Goal: Task Accomplishment & Management: Manage account settings

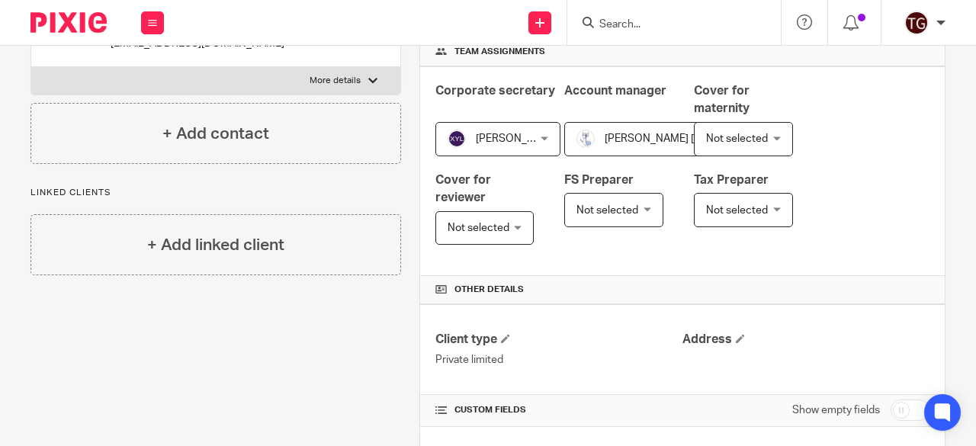
scroll to position [229, 0]
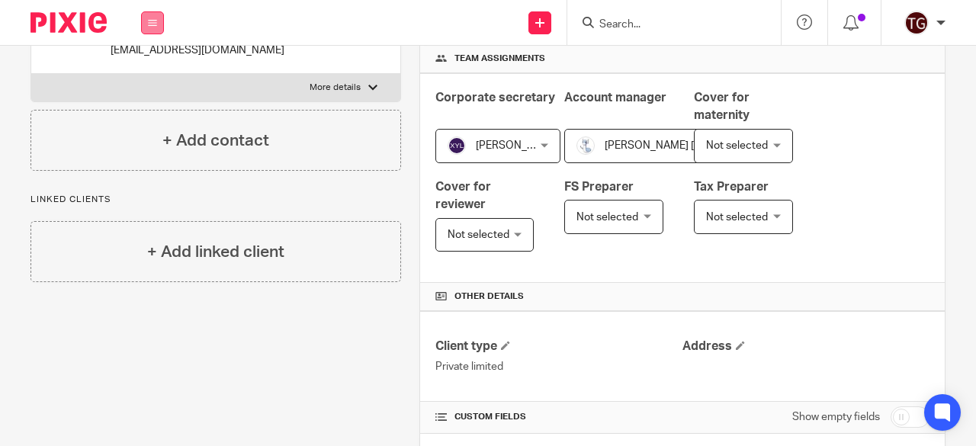
click at [147, 29] on button at bounding box center [152, 22] width 23 height 23
click at [148, 68] on link "Work" at bounding box center [144, 71] width 24 height 11
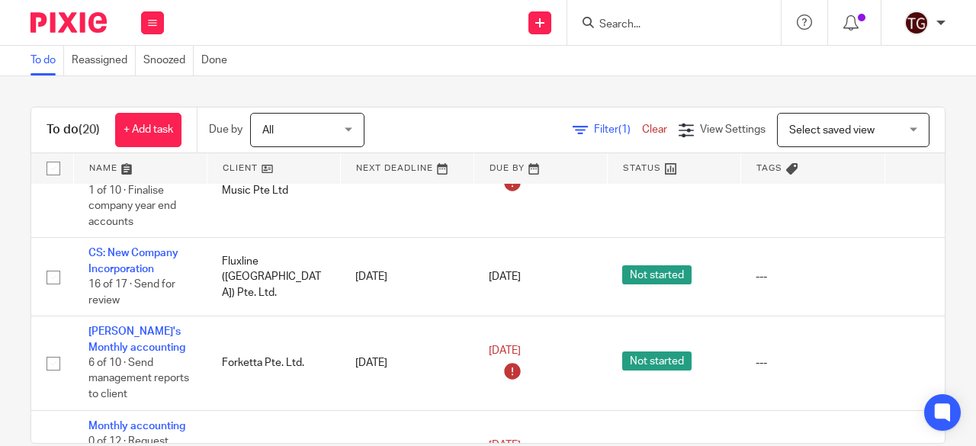
scroll to position [839, 0]
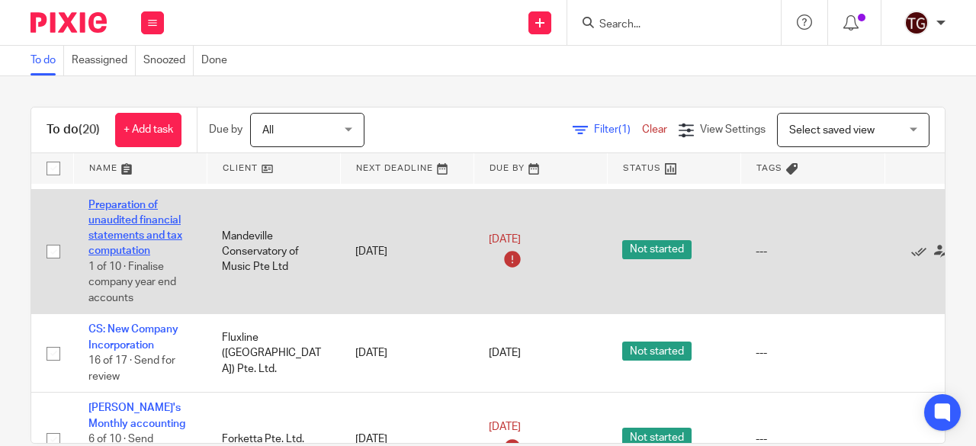
click at [136, 234] on link "Preparation of unaudited financial statements and tax computation" at bounding box center [135, 228] width 94 height 57
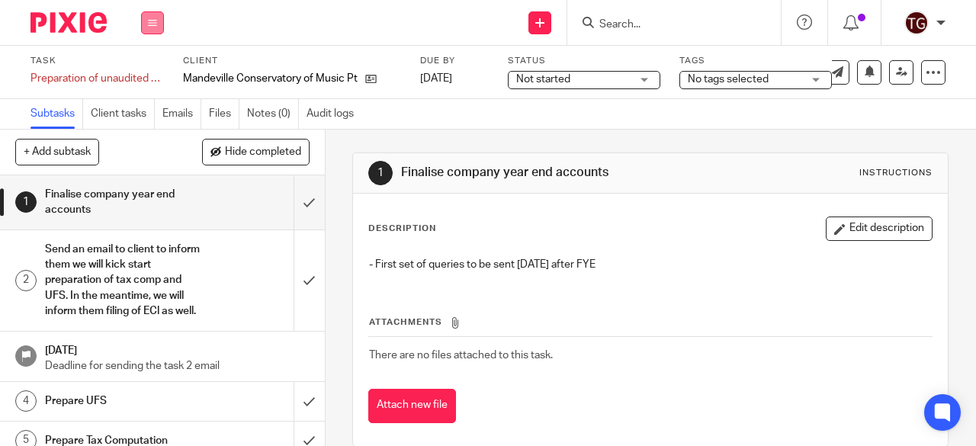
click at [150, 24] on icon at bounding box center [152, 22] width 9 height 9
click at [152, 69] on link "Work" at bounding box center [145, 71] width 27 height 11
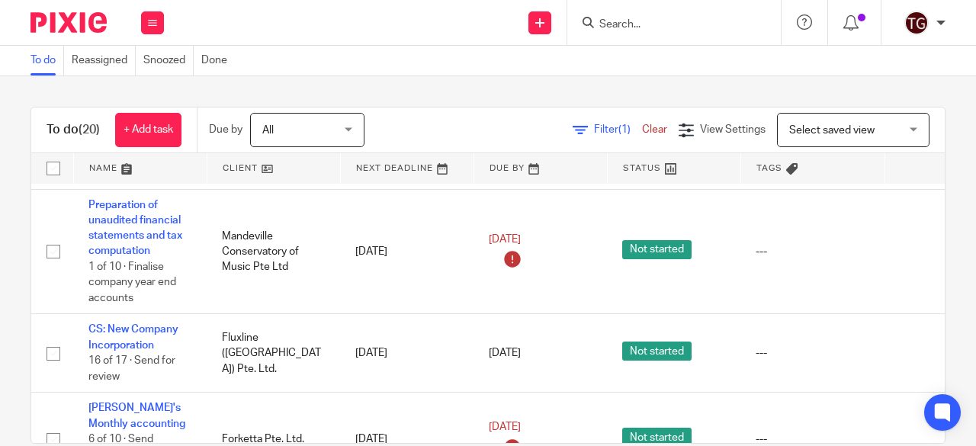
scroll to position [839, 107]
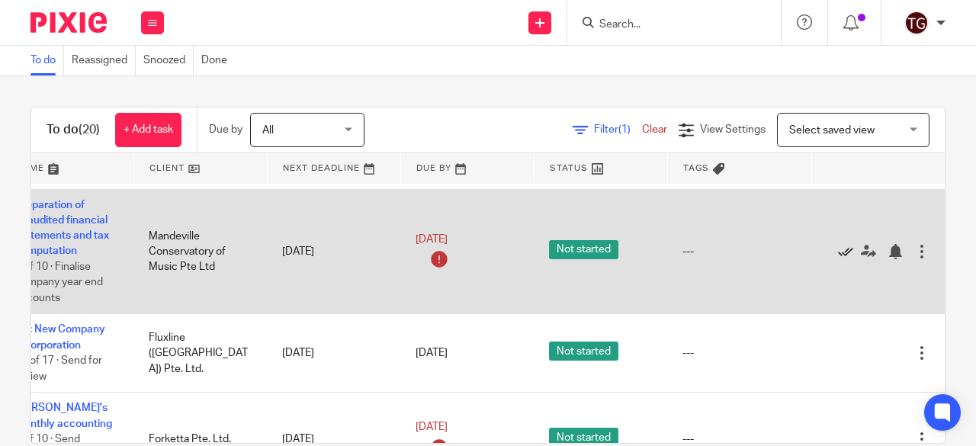
click at [838, 252] on icon at bounding box center [845, 251] width 15 height 15
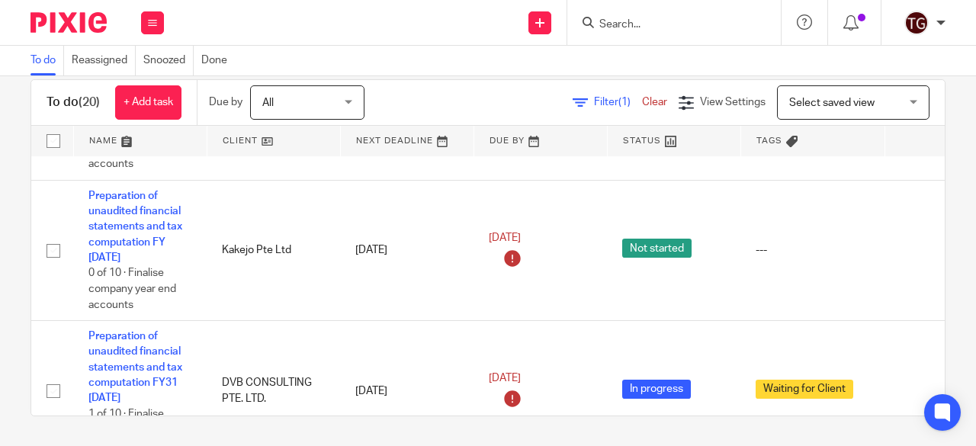
scroll to position [88, 0]
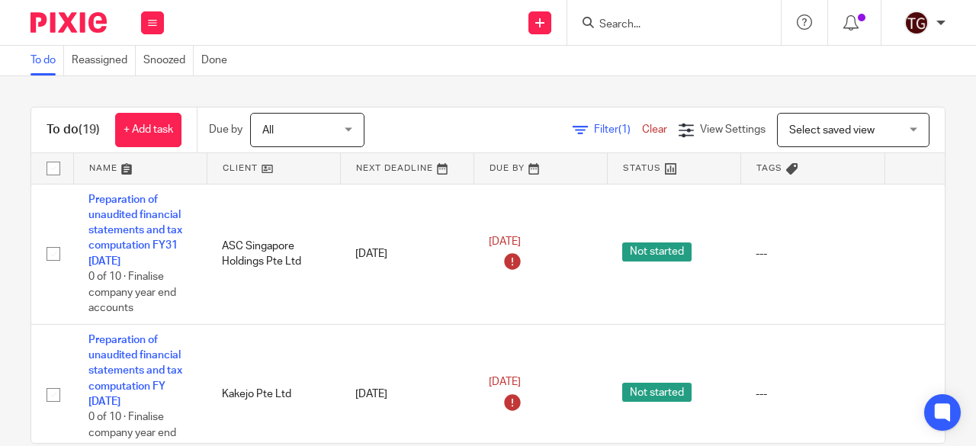
click at [673, 20] on input "Search" at bounding box center [666, 25] width 137 height 14
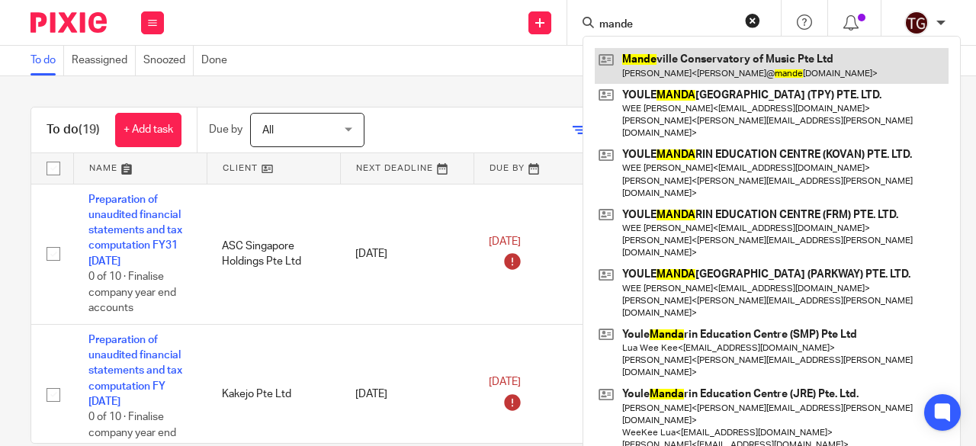
type input "mande"
click at [679, 66] on link at bounding box center [772, 65] width 354 height 35
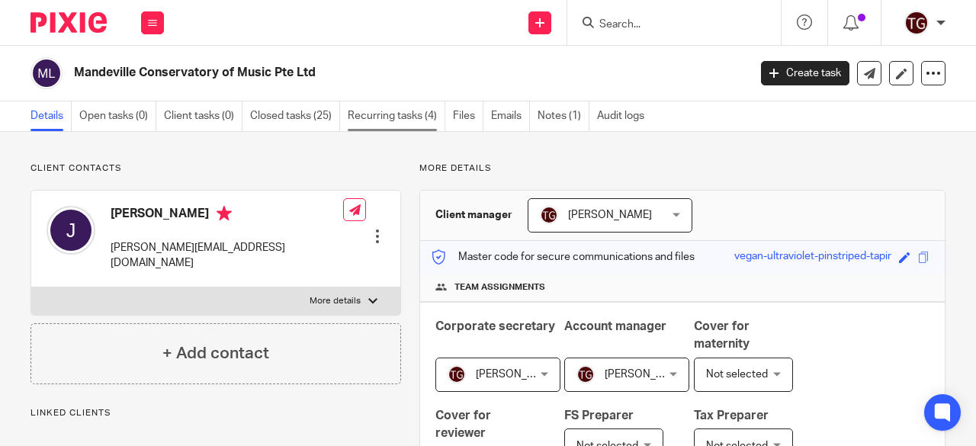
click at [393, 117] on link "Recurring tasks (4)" at bounding box center [397, 116] width 98 height 30
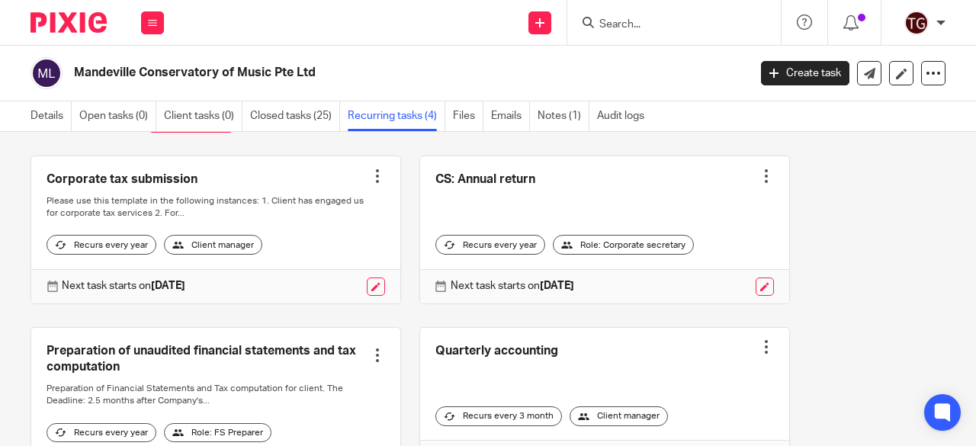
scroll to position [31, 0]
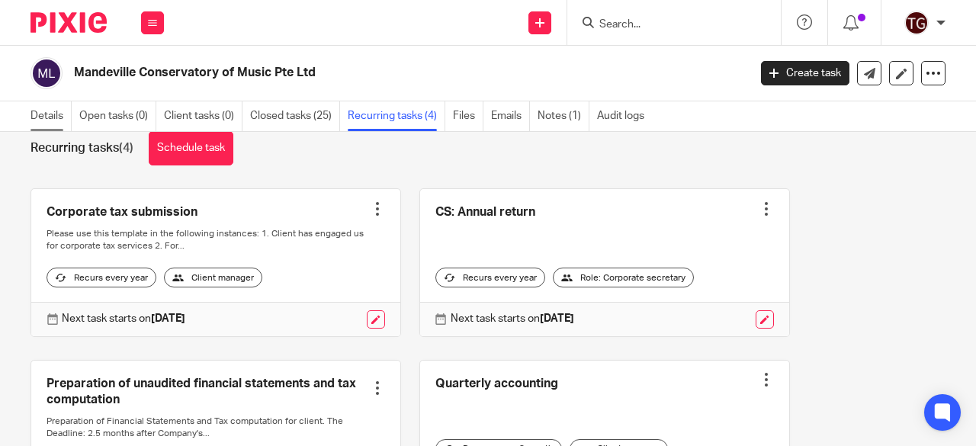
click at [50, 118] on link "Details" at bounding box center [50, 116] width 41 height 30
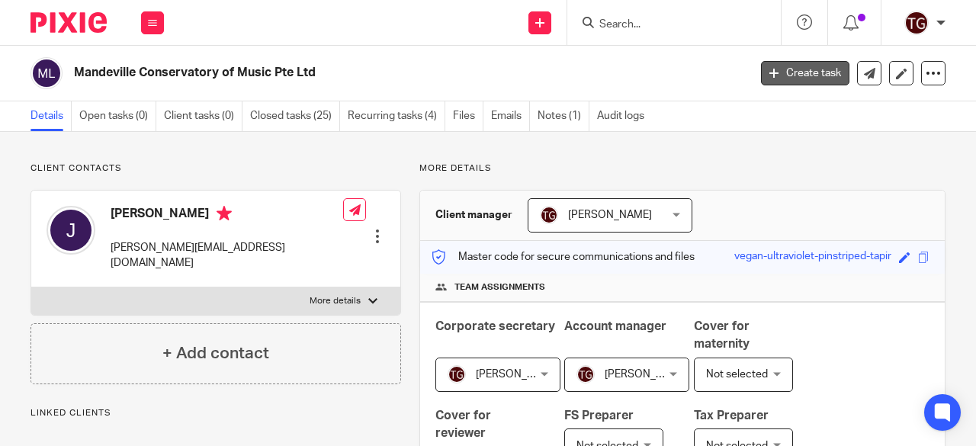
click at [786, 68] on link "Create task" at bounding box center [805, 73] width 88 height 24
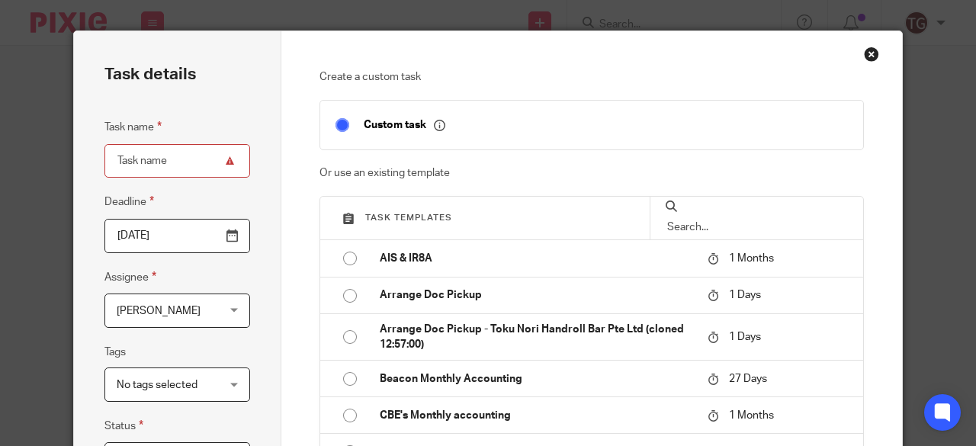
click at [701, 219] on input "text" at bounding box center [757, 227] width 182 height 17
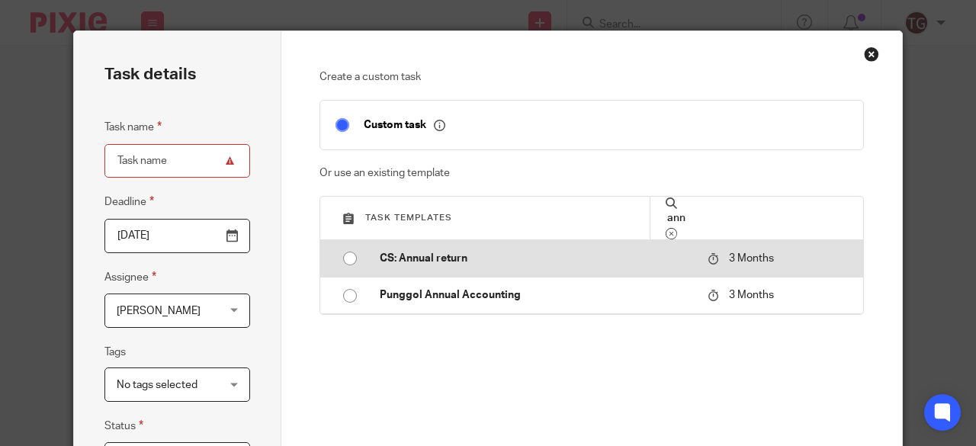
type input "ann"
click at [345, 260] on input "radio" at bounding box center [349, 258] width 29 height 29
type input "[DATE]"
type input "CS: Annual return"
checkbox input "false"
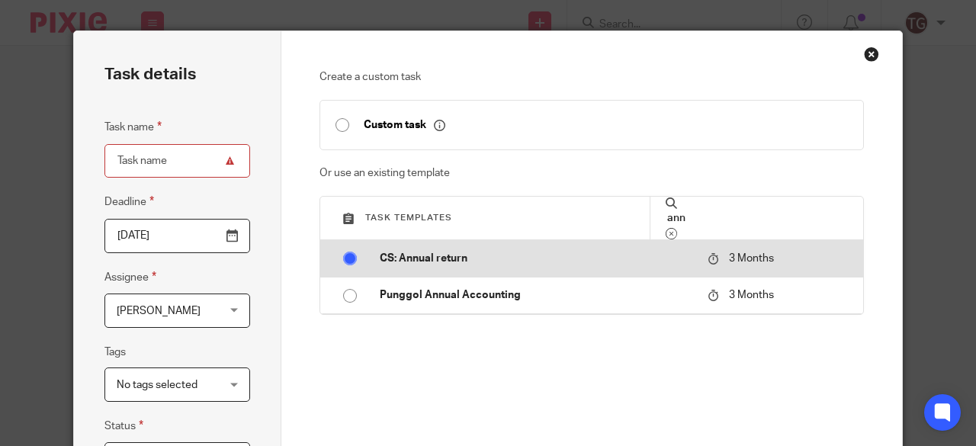
radio input "false"
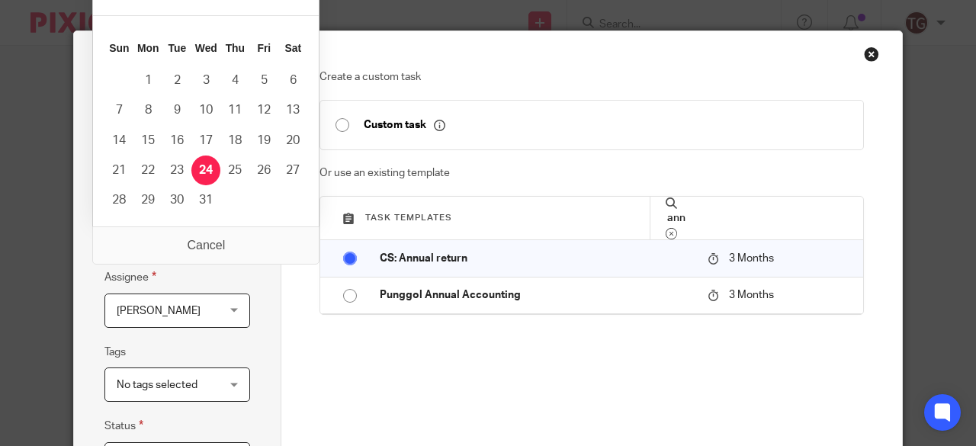
click at [220, 240] on input "[DATE]" at bounding box center [177, 236] width 146 height 34
click at [261, 283] on div "Task details Task name CS: Annual return Deadline 2025-12-24 Assignee Irene Wee…" at bounding box center [177, 427] width 207 height 793
click at [229, 233] on input "2025-12-24" at bounding box center [177, 236] width 146 height 34
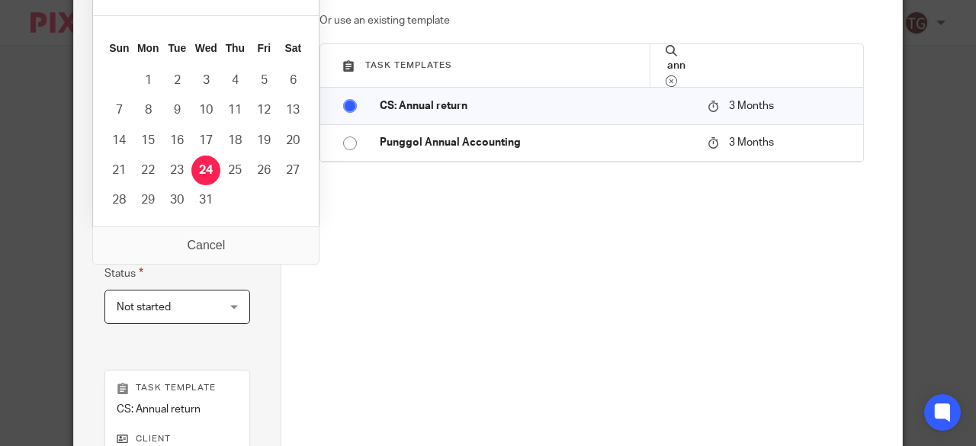
click at [269, 264] on div "Task details Task name CS: Annual return Deadline 2025-12-24 Assignee Irene Wee…" at bounding box center [177, 275] width 207 height 793
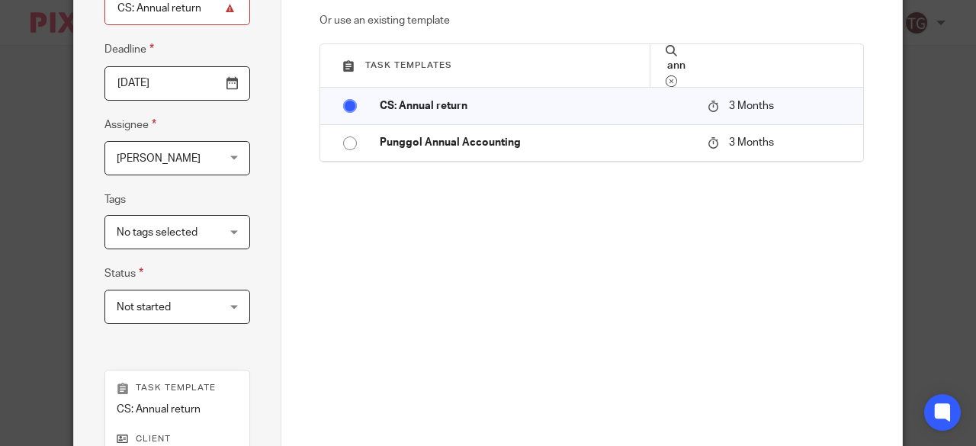
click at [223, 92] on input "2025-12-24" at bounding box center [177, 83] width 146 height 34
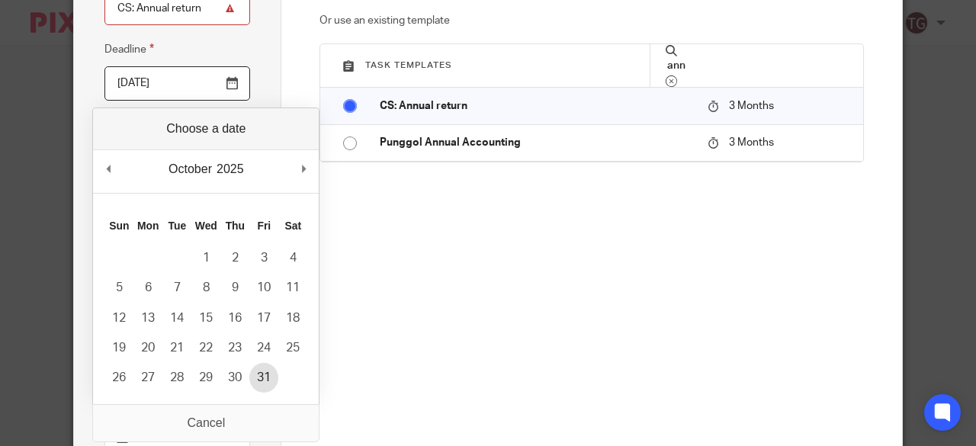
type input "2025-10-31"
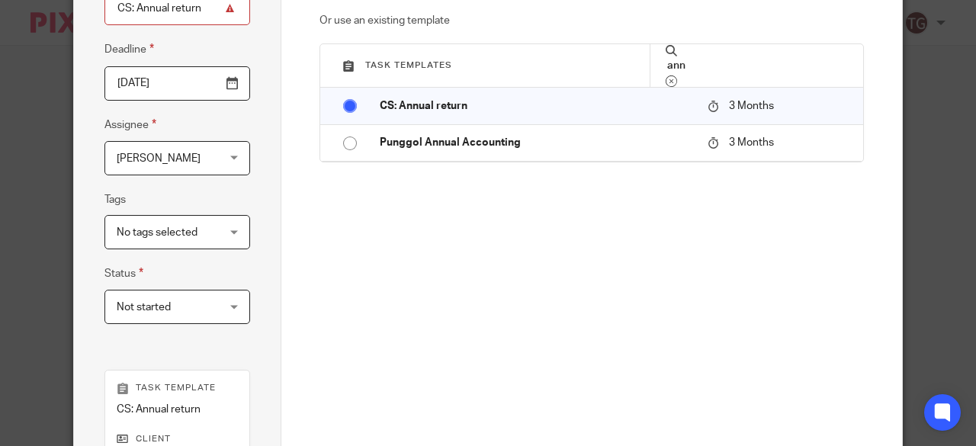
scroll to position [408, 0]
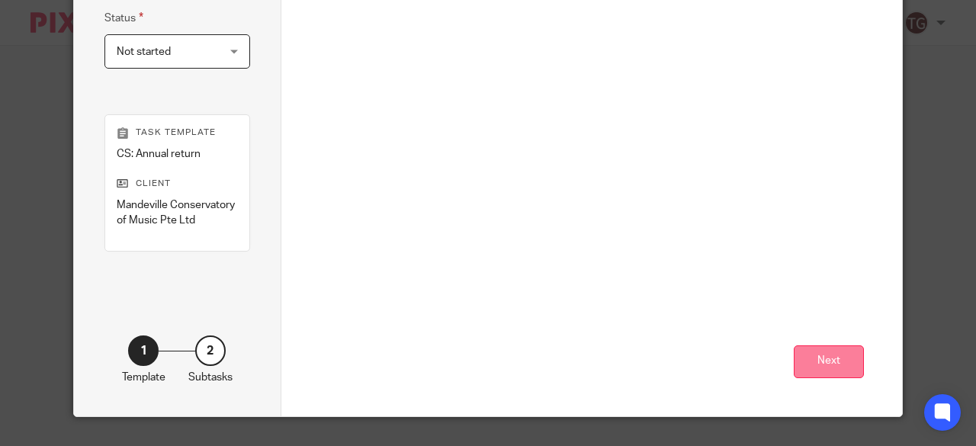
click at [804, 368] on button "Next" at bounding box center [829, 361] width 70 height 33
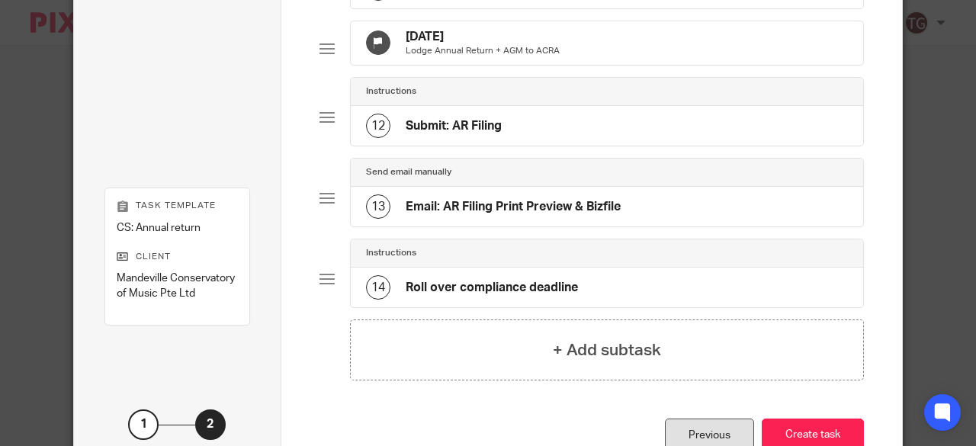
scroll to position [986, 0]
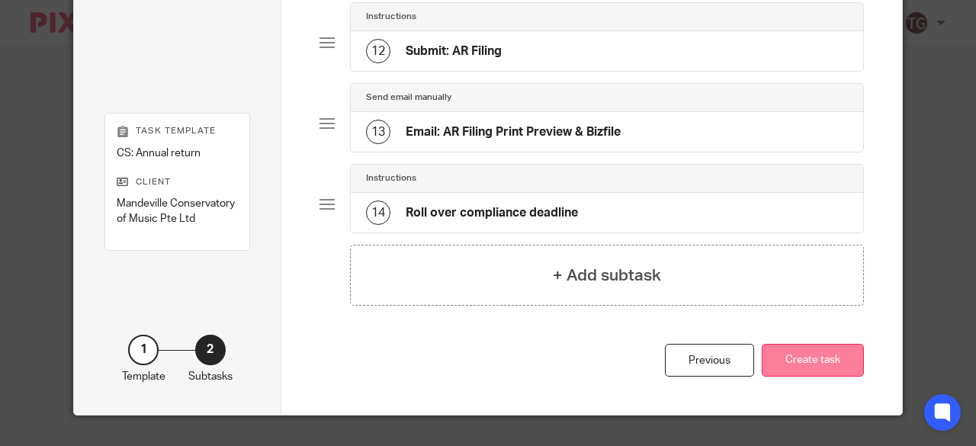
click at [806, 366] on button "Create task" at bounding box center [813, 360] width 102 height 33
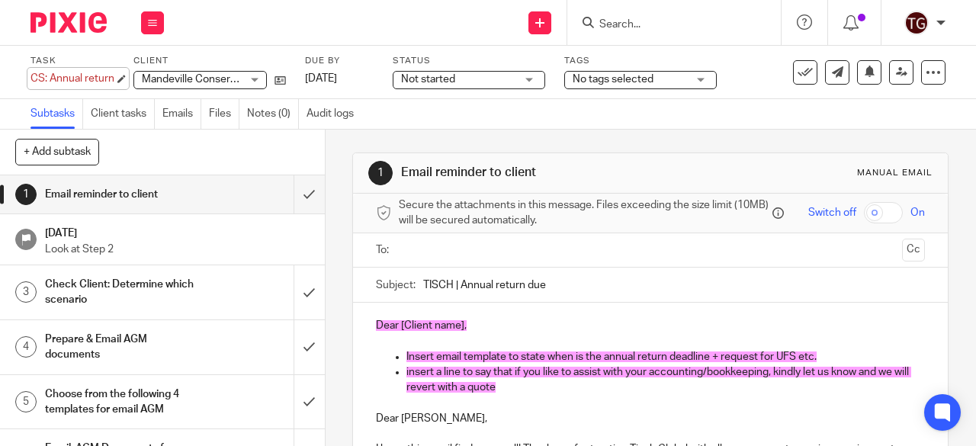
click at [105, 80] on div "CS: Annual return Save CS: Annual return" at bounding box center [72, 78] width 84 height 15
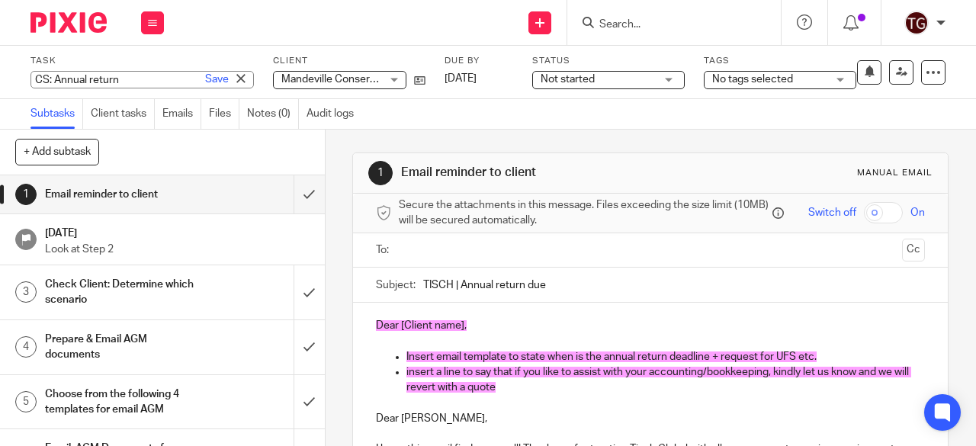
click at [124, 80] on input "CS: Annual return" at bounding box center [141, 80] width 223 height 18
click at [137, 80] on input "CS: Annual return" at bounding box center [141, 80] width 223 height 18
click at [109, 75] on input "CS: Annual return" at bounding box center [141, 80] width 223 height 18
click at [123, 78] on input "CS: Annual return" at bounding box center [141, 80] width 223 height 18
type input "CS: Annual return (1 Oct)"
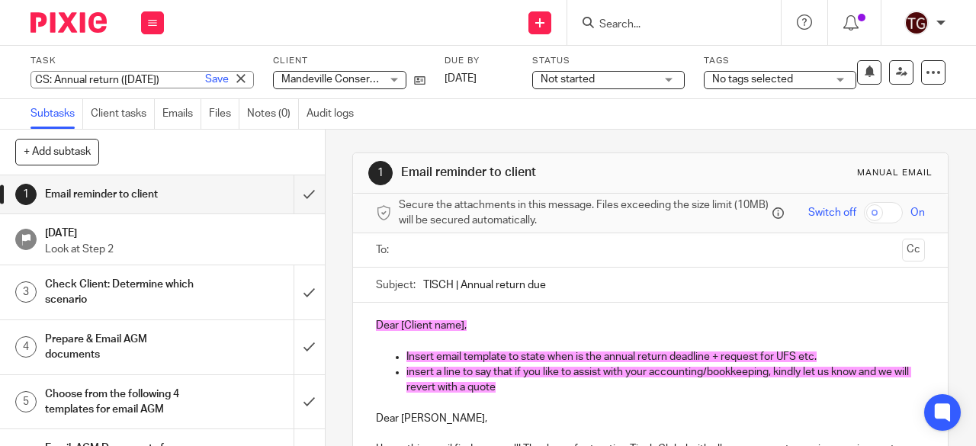
click at [205, 75] on link "Save" at bounding box center [217, 79] width 24 height 15
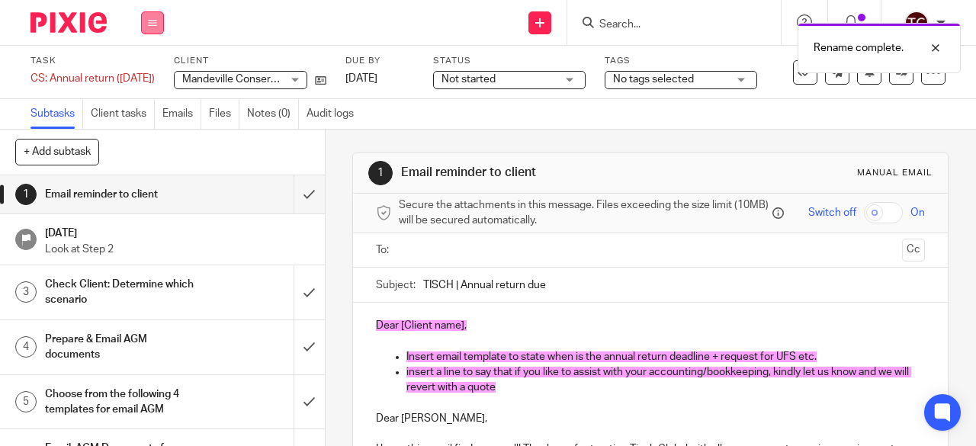
click at [154, 24] on icon at bounding box center [152, 22] width 9 height 9
click at [143, 72] on link "Work" at bounding box center [145, 71] width 27 height 11
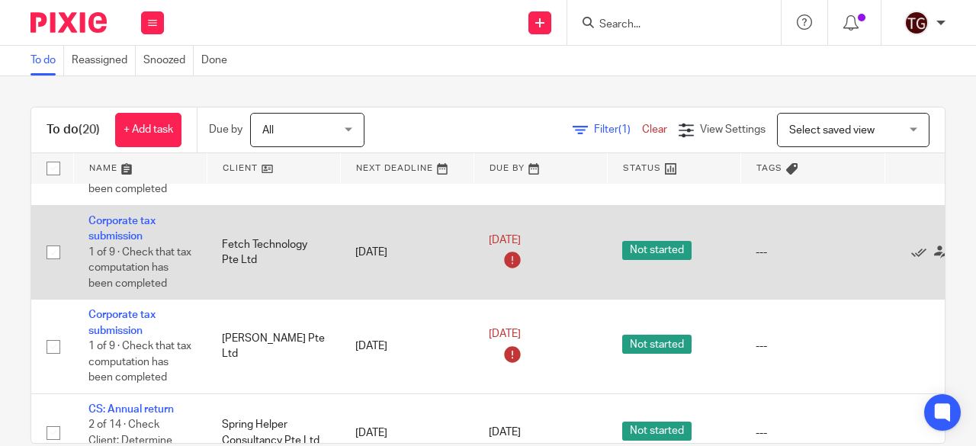
scroll to position [1767, 0]
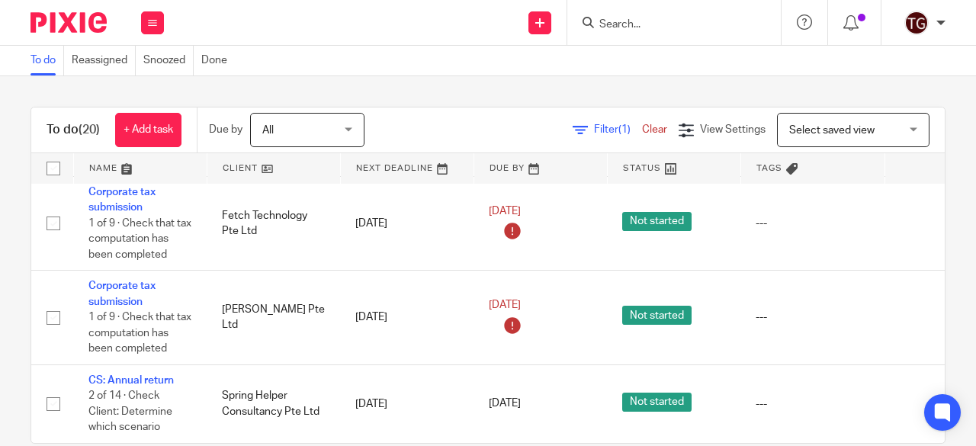
click at [646, 28] on input "Search" at bounding box center [666, 25] width 137 height 14
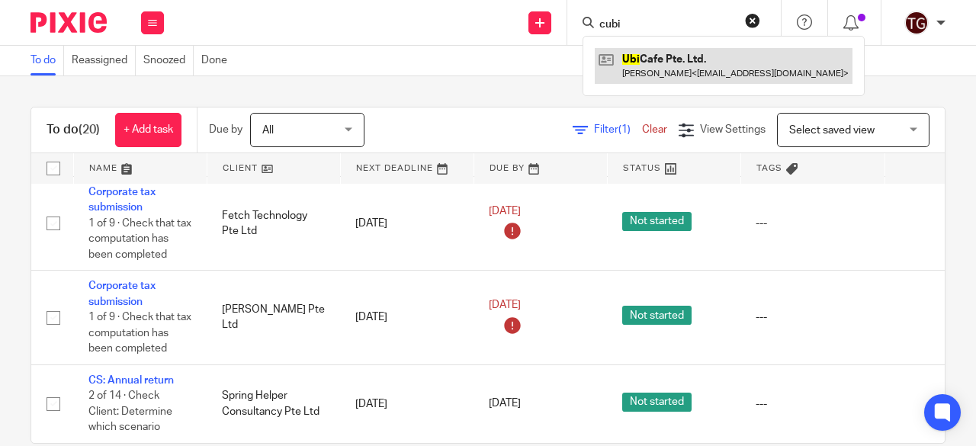
type input "cubi"
click at [671, 54] on link at bounding box center [724, 65] width 258 height 35
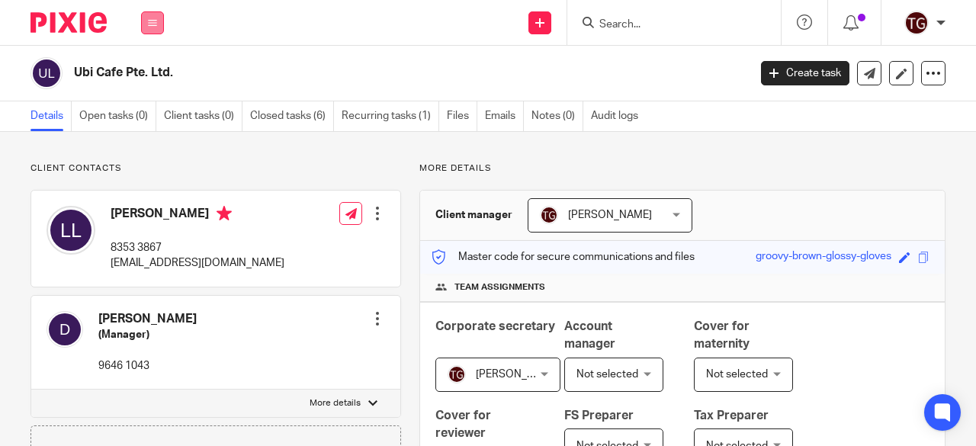
click at [159, 25] on button at bounding box center [152, 22] width 23 height 23
click at [151, 138] on link "Team" at bounding box center [144, 138] width 25 height 11
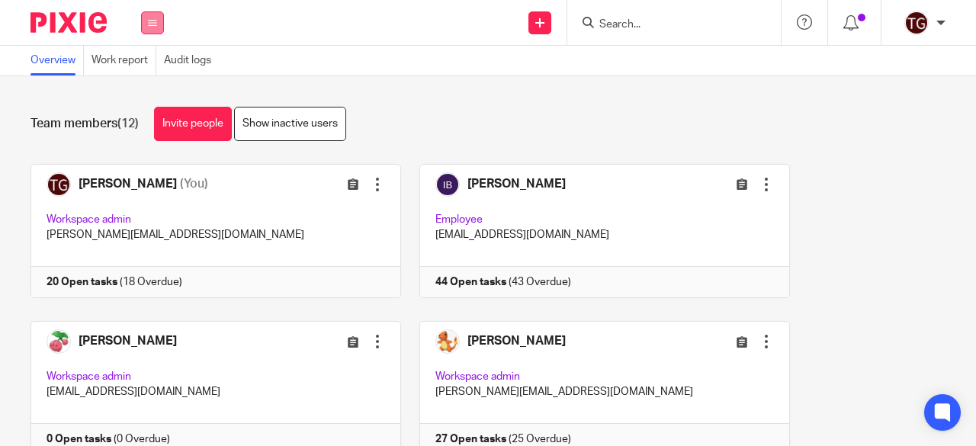
click at [152, 18] on button at bounding box center [152, 22] width 23 height 23
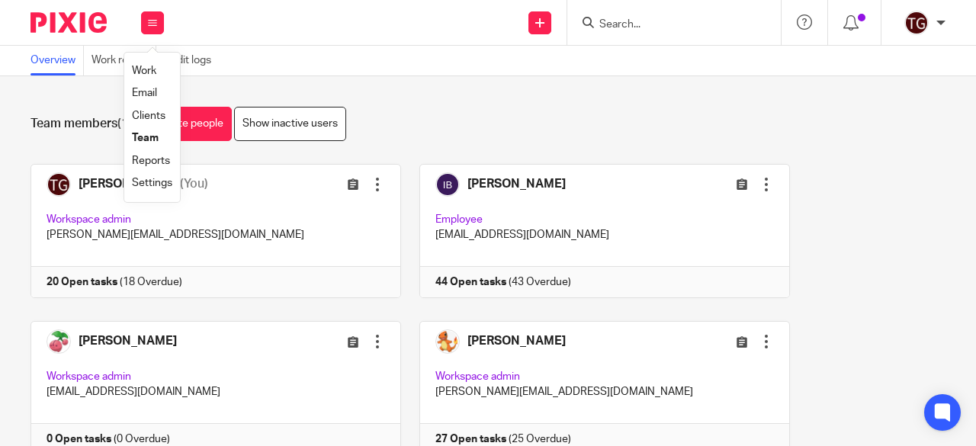
click at [145, 114] on link "Clients" at bounding box center [149, 116] width 34 height 11
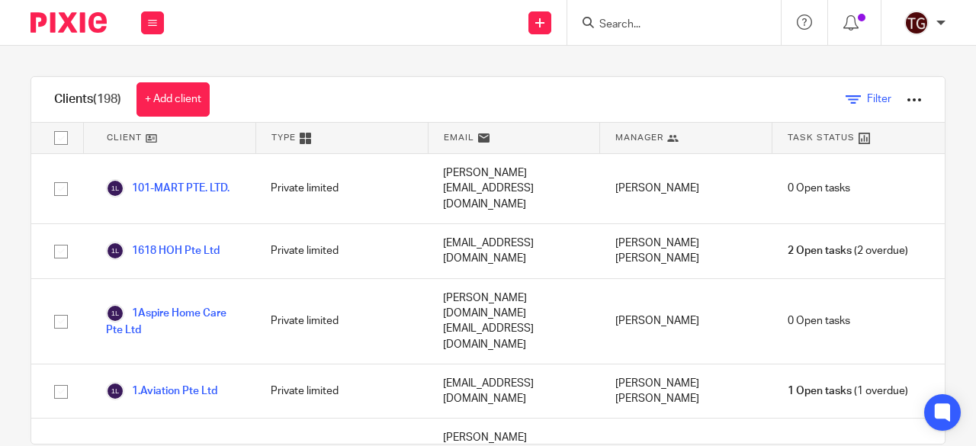
click at [867, 94] on span "Filter" at bounding box center [879, 99] width 24 height 11
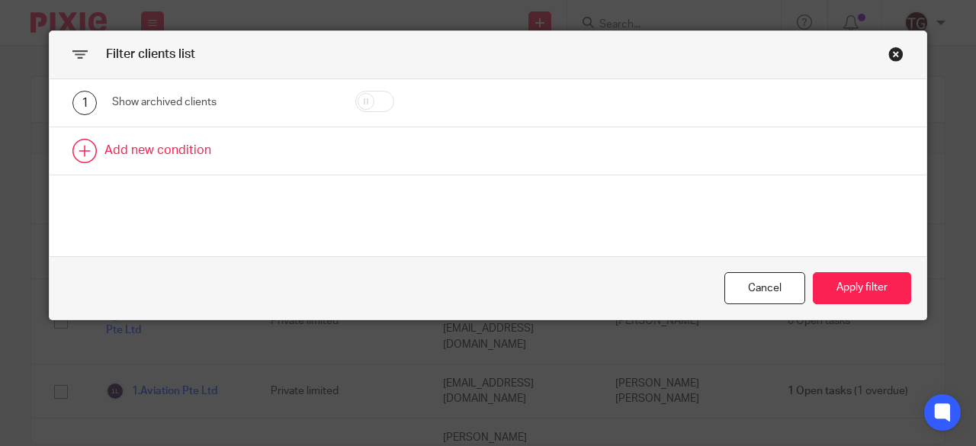
click at [187, 153] on link at bounding box center [488, 150] width 877 height 47
click at [310, 155] on div "Field" at bounding box center [225, 156] width 226 height 34
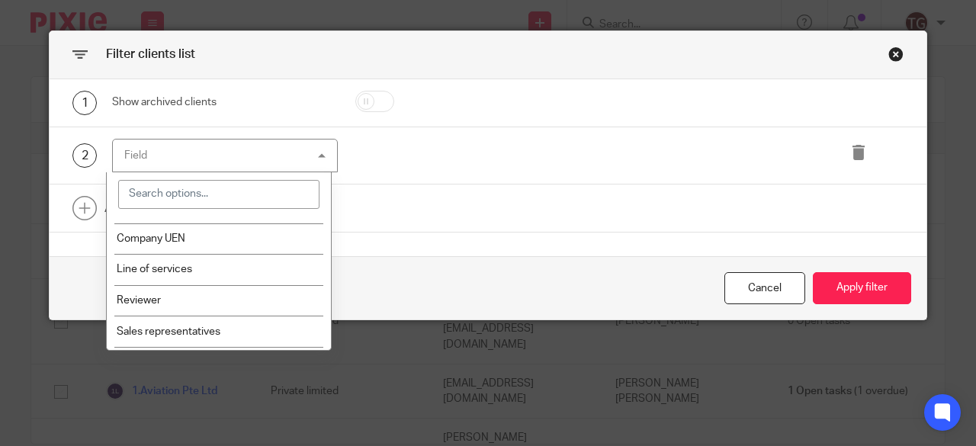
scroll to position [457, 0]
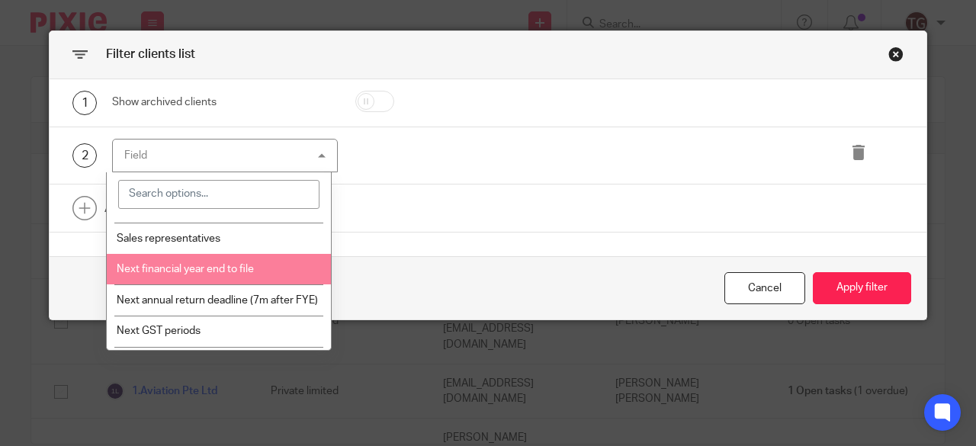
click at [239, 266] on span "Next financial year end to file" at bounding box center [185, 269] width 137 height 11
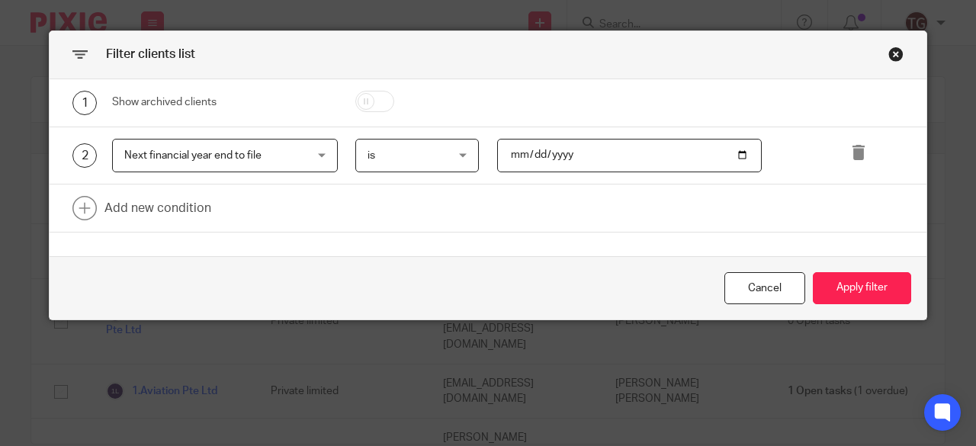
click at [511, 151] on input "date" at bounding box center [629, 156] width 265 height 34
type input "2025-03-31"
click at [852, 292] on button "Apply filter" at bounding box center [862, 288] width 98 height 33
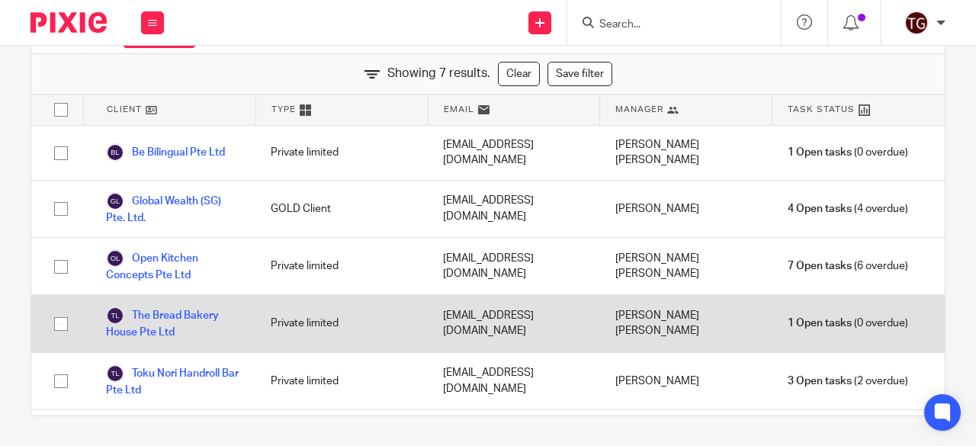
scroll to position [0, 0]
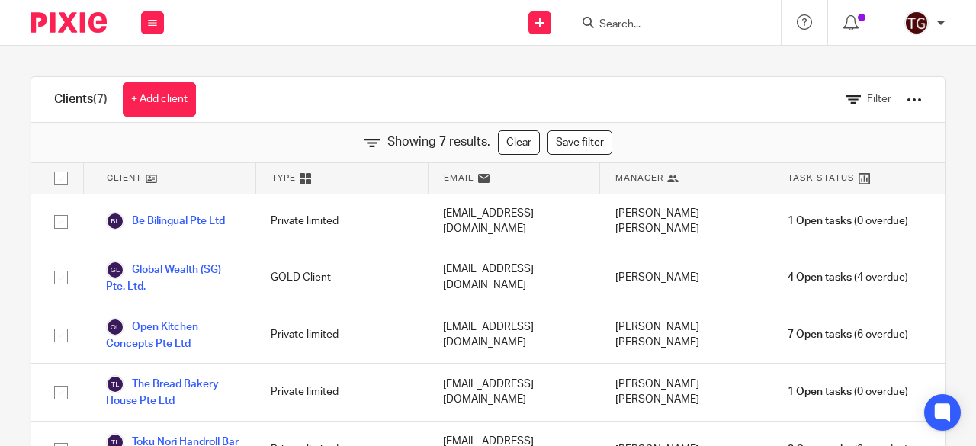
click at [906, 97] on div at bounding box center [913, 99] width 15 height 15
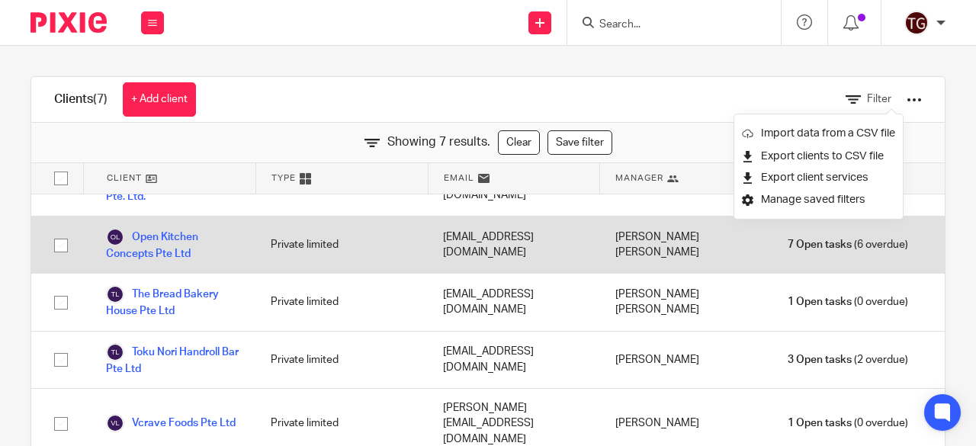
scroll to position [94, 0]
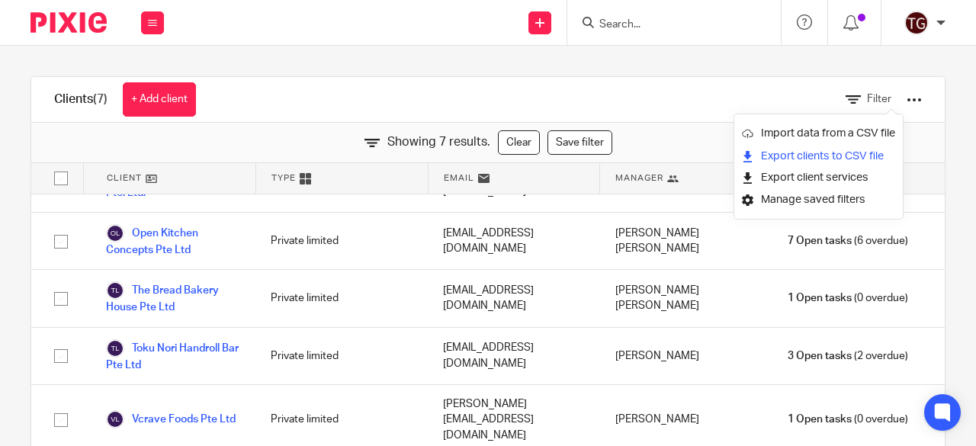
click at [816, 155] on link "Export clients to CSV file" at bounding box center [818, 156] width 153 height 23
click at [630, 22] on input "Search" at bounding box center [666, 25] width 137 height 14
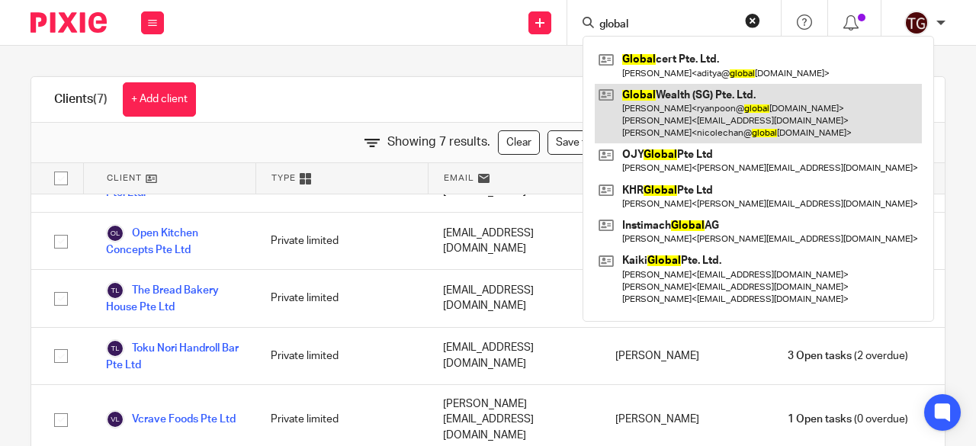
type input "global"
click at [658, 98] on link at bounding box center [758, 114] width 327 height 60
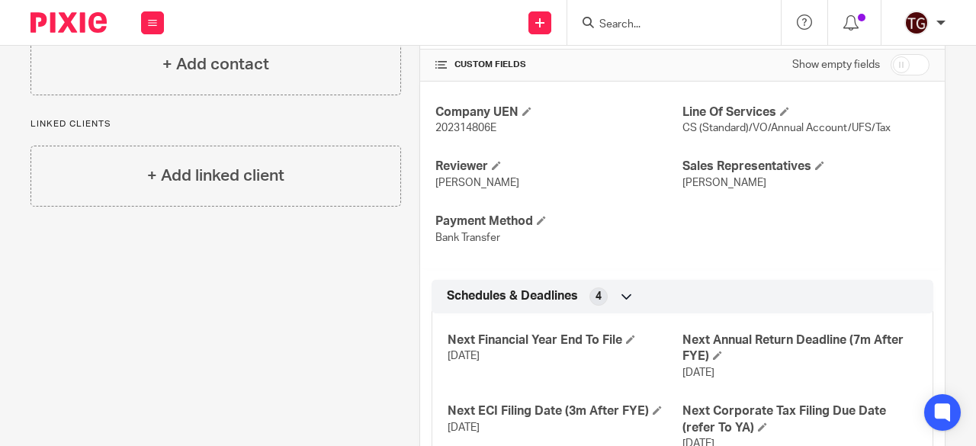
scroll to position [646, 0]
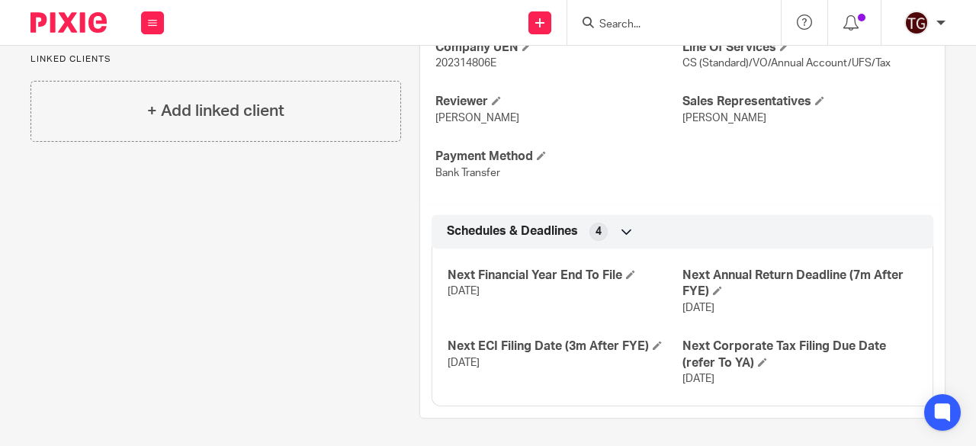
click at [611, 27] on input "Search" at bounding box center [666, 25] width 137 height 14
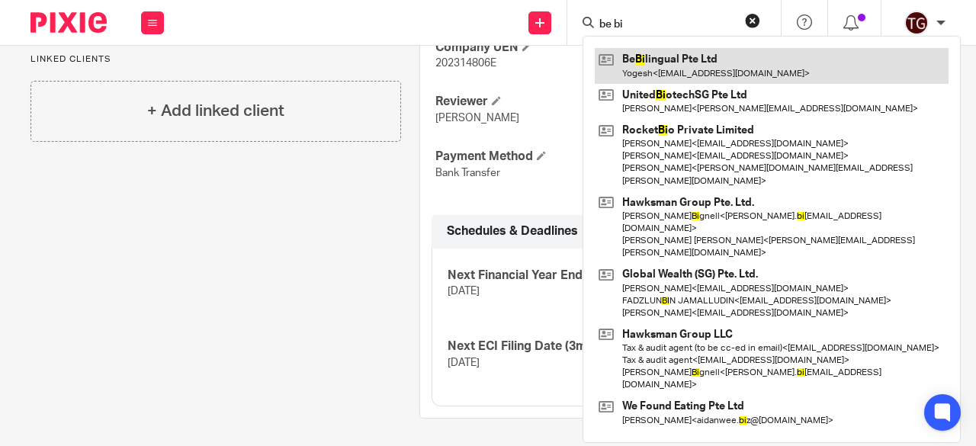
type input "be bi"
click at [692, 49] on link at bounding box center [772, 65] width 354 height 35
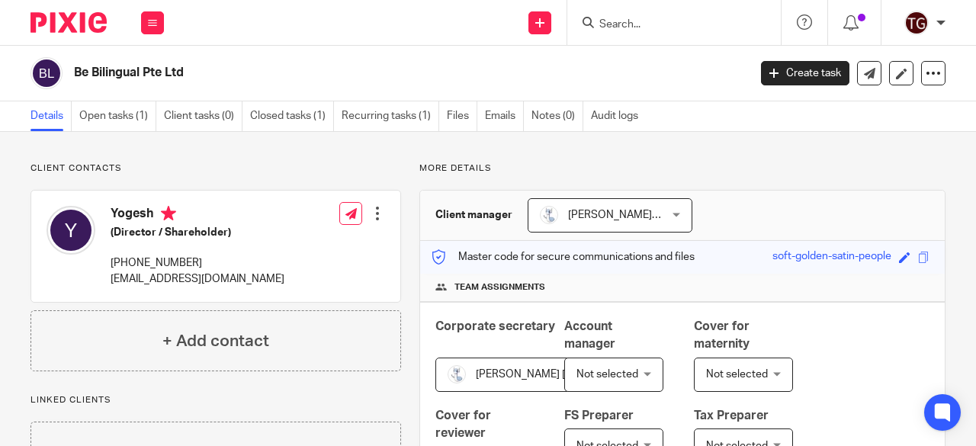
click at [631, 21] on input "Search" at bounding box center [666, 25] width 137 height 14
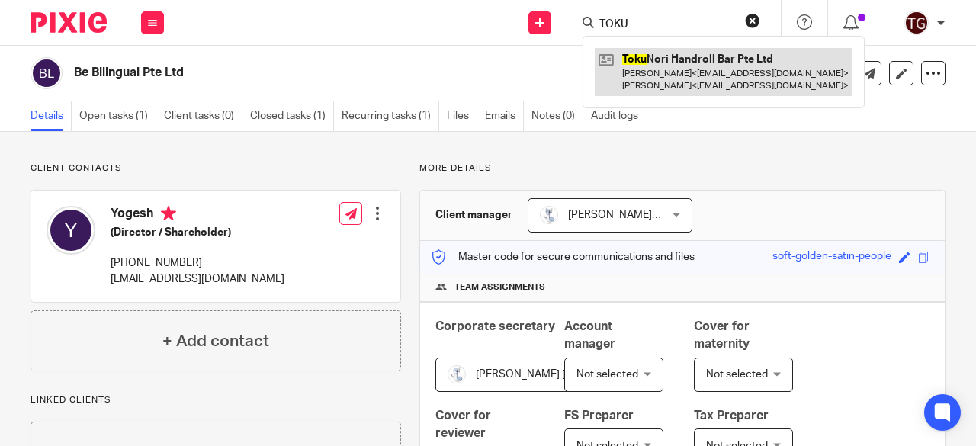
type input "TOKU"
click at [640, 77] on link at bounding box center [724, 71] width 258 height 47
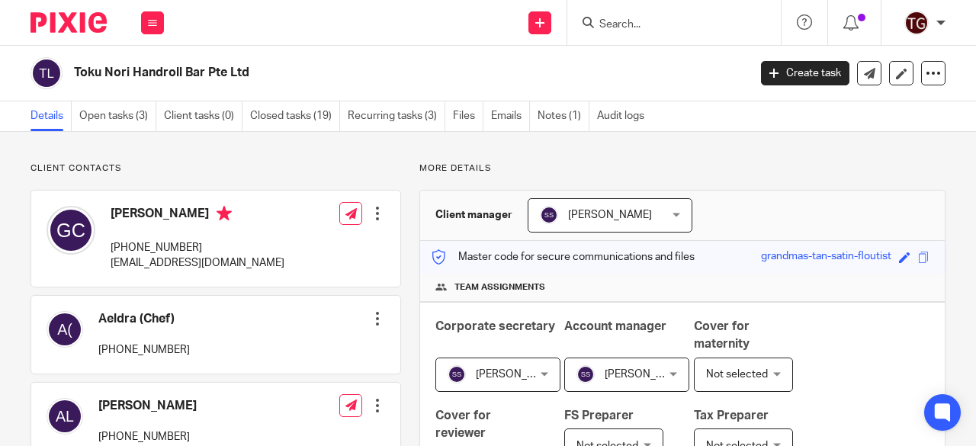
click at [630, 22] on input "Search" at bounding box center [666, 25] width 137 height 14
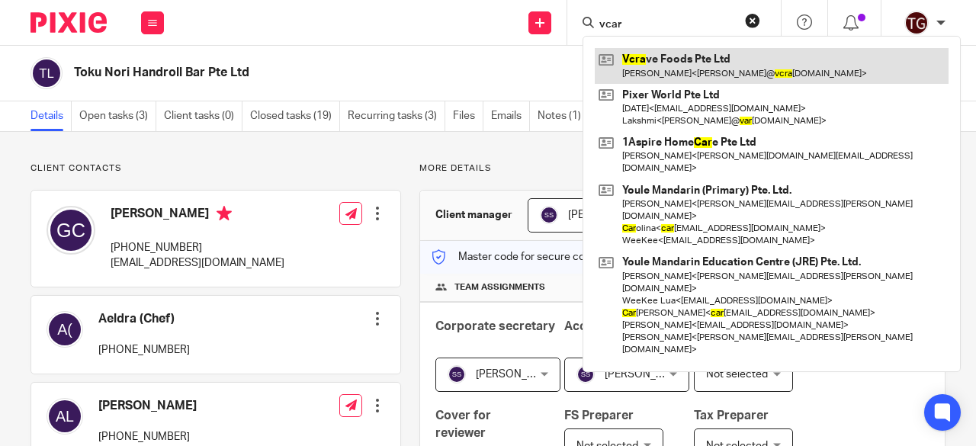
type input "vcar"
click at [643, 75] on link at bounding box center [772, 65] width 354 height 35
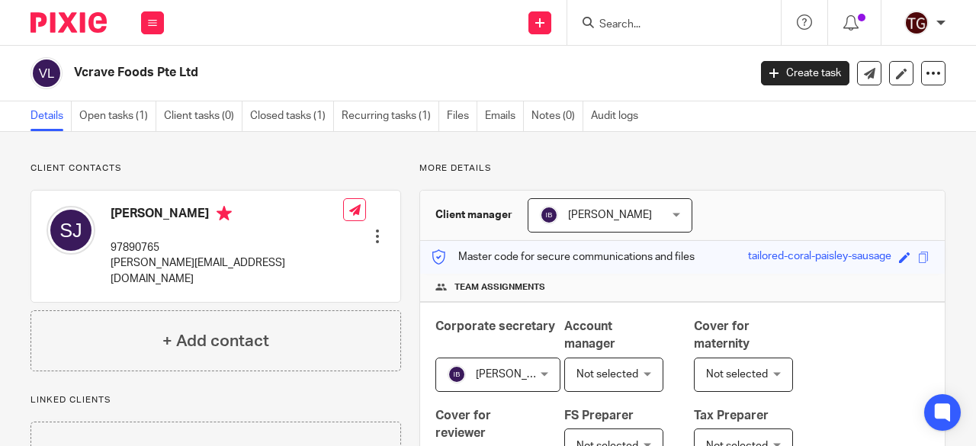
click at [638, 32] on div at bounding box center [673, 22] width 213 height 45
click at [636, 21] on input "Search" at bounding box center [666, 25] width 137 height 14
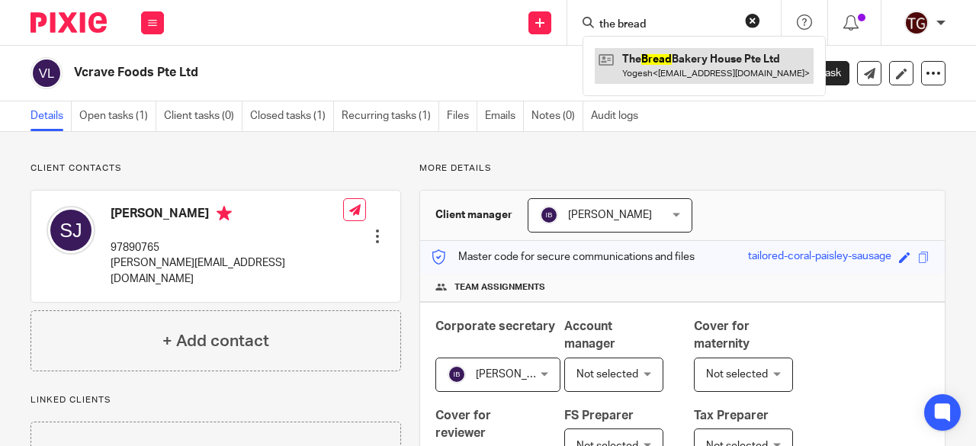
type input "the bread"
click at [672, 53] on link at bounding box center [704, 65] width 219 height 35
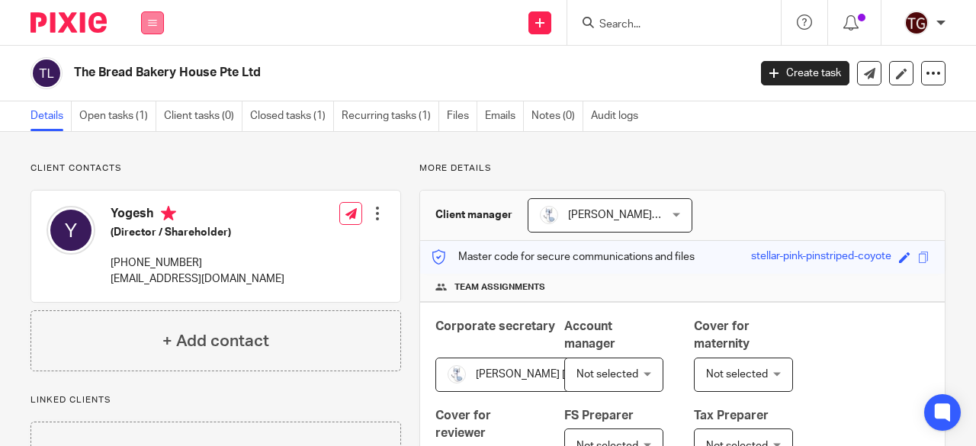
click at [160, 30] on button at bounding box center [152, 22] width 23 height 23
click at [629, 31] on form at bounding box center [679, 22] width 162 height 19
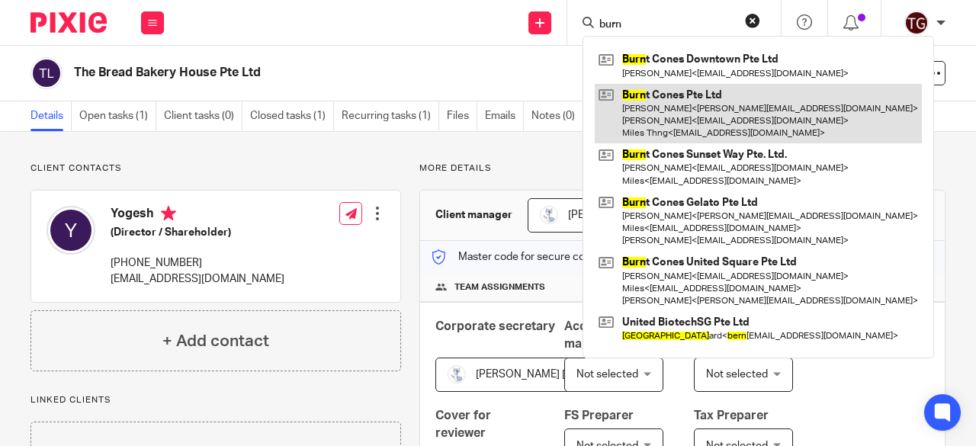
type input "burn"
click at [654, 100] on link at bounding box center [758, 114] width 327 height 60
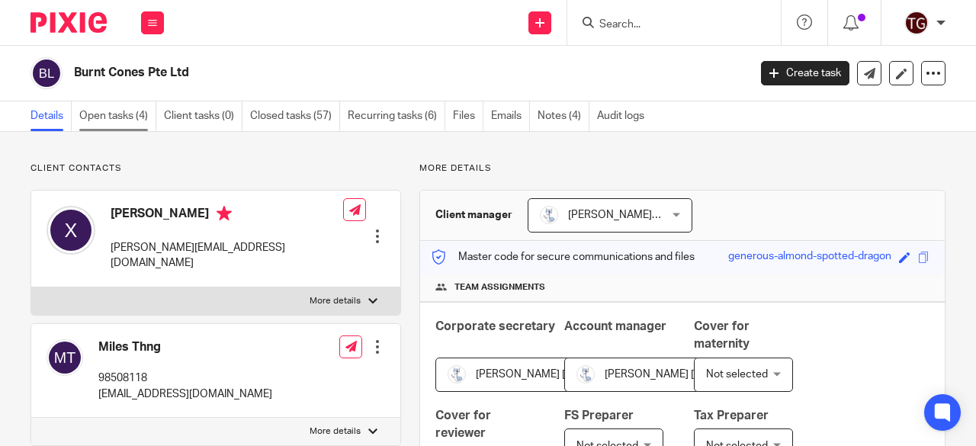
click at [133, 112] on link "Open tasks (4)" at bounding box center [117, 116] width 77 height 30
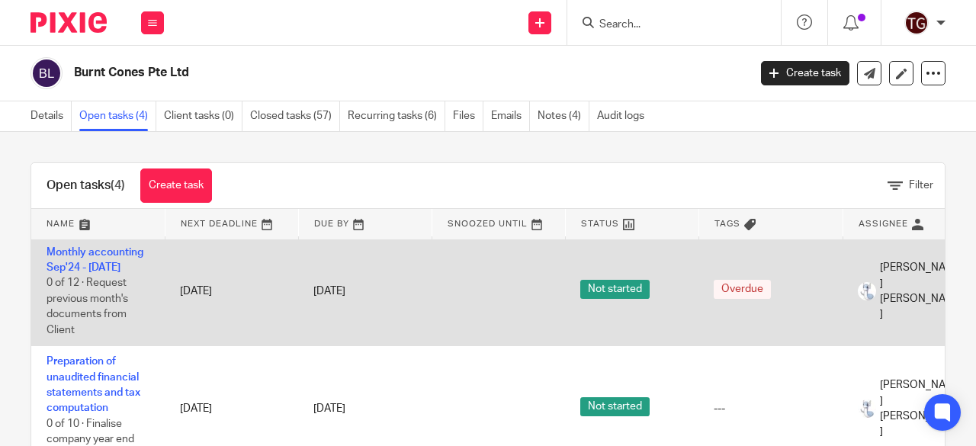
scroll to position [67, 0]
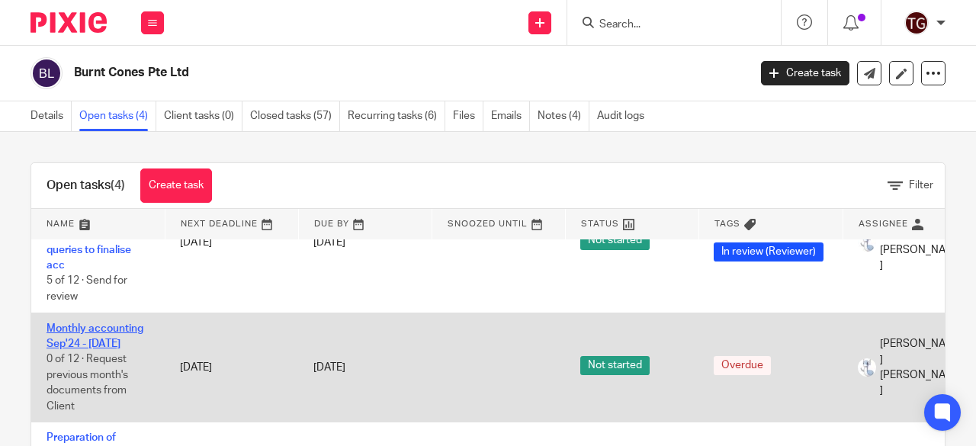
click at [107, 324] on link "Monthly accounting Sep'24 - [DATE]" at bounding box center [95, 336] width 97 height 26
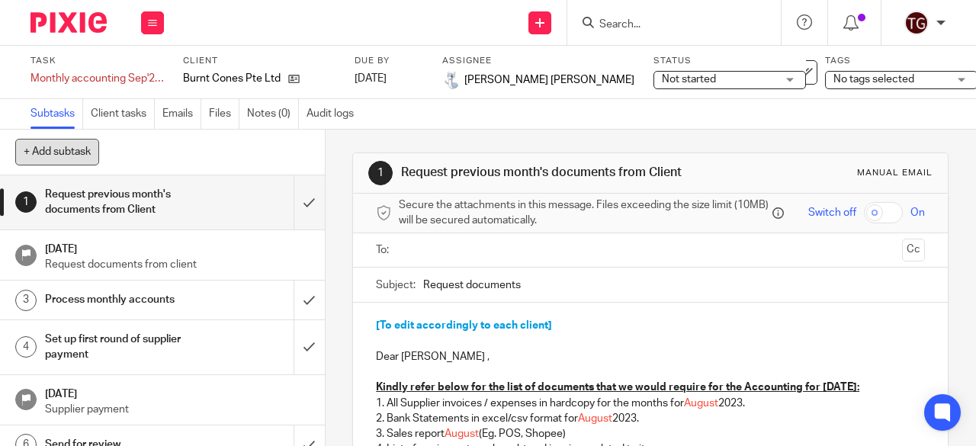
click at [47, 148] on button "+ Add subtask" at bounding box center [57, 152] width 84 height 26
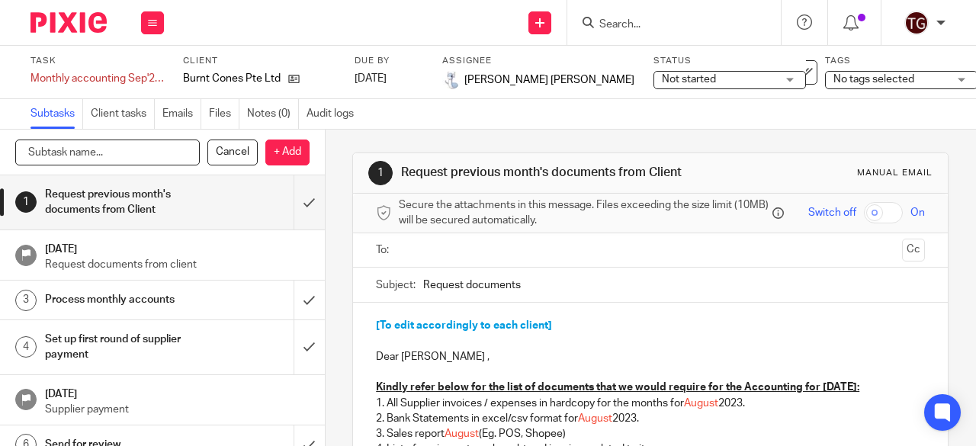
click at [104, 156] on input "text" at bounding box center [107, 153] width 184 height 26
type input "Review comments: 24/9/25"
click at [279, 152] on p "+ Add" at bounding box center [287, 153] width 44 height 26
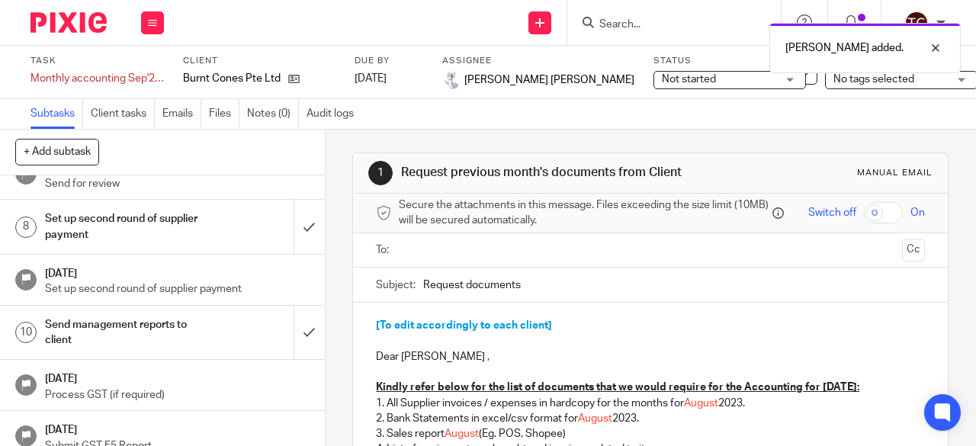
scroll to position [367, 0]
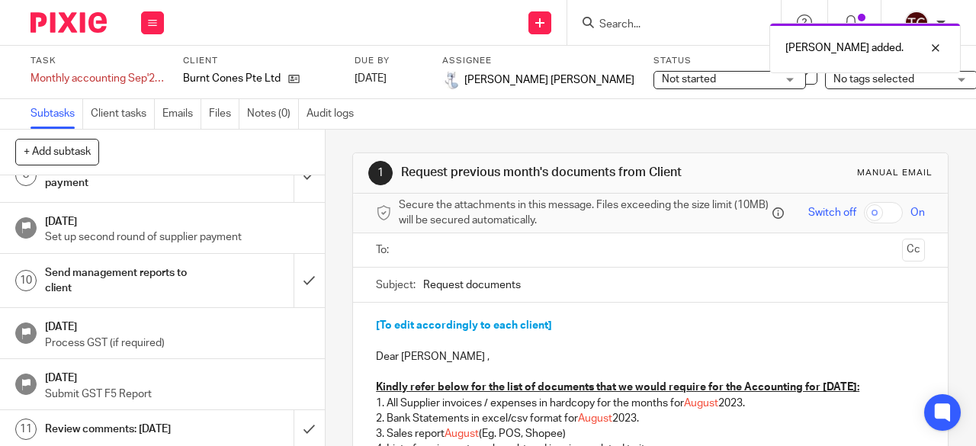
click at [133, 427] on h1 "Review comments: 24/9/25" at bounding box center [123, 429] width 156 height 23
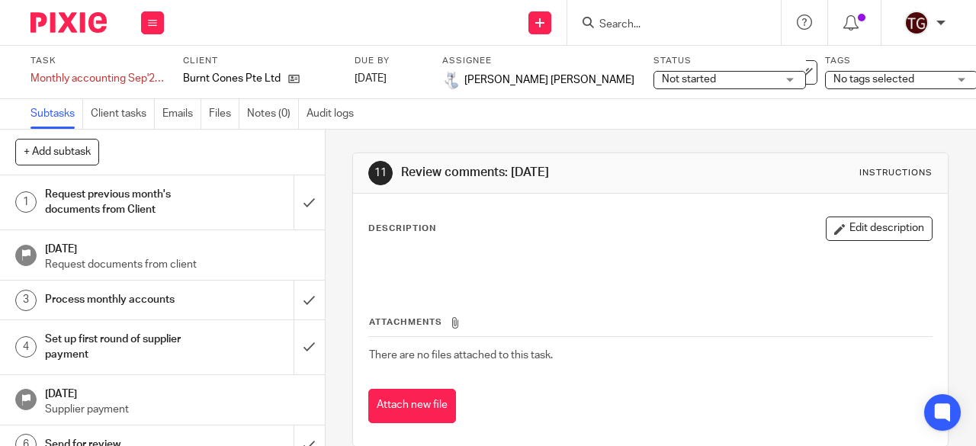
click at [830, 233] on button "Edit description" at bounding box center [879, 229] width 107 height 24
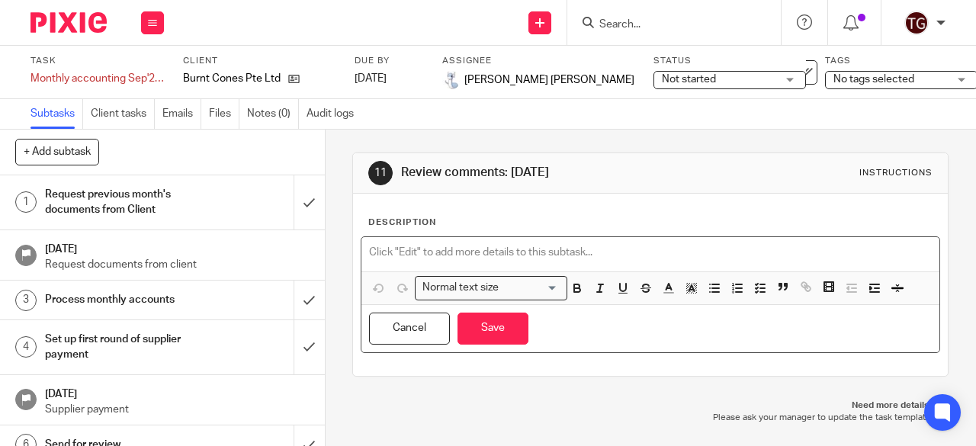
click at [404, 248] on p at bounding box center [650, 252] width 563 height 15
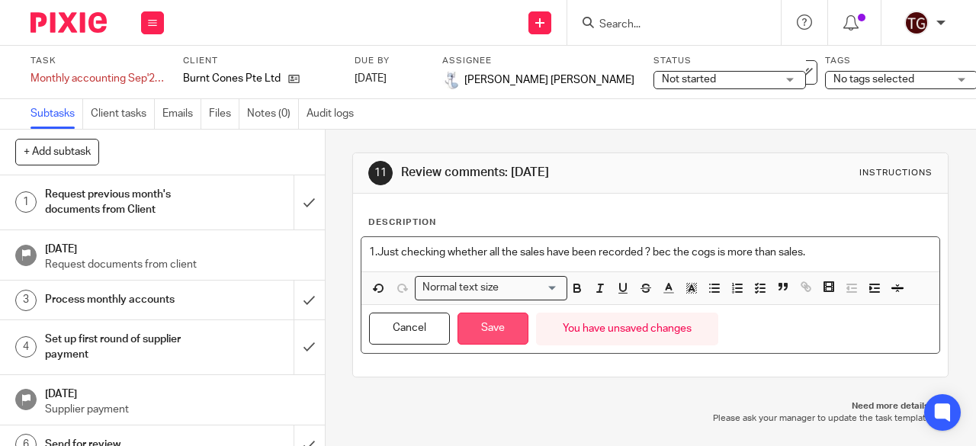
click at [475, 326] on button "Save" at bounding box center [492, 329] width 71 height 33
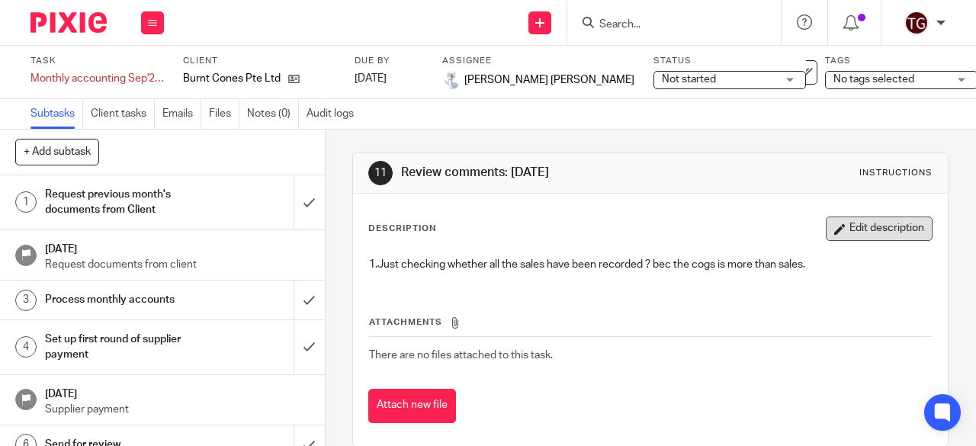
click at [836, 217] on button "Edit description" at bounding box center [879, 229] width 107 height 24
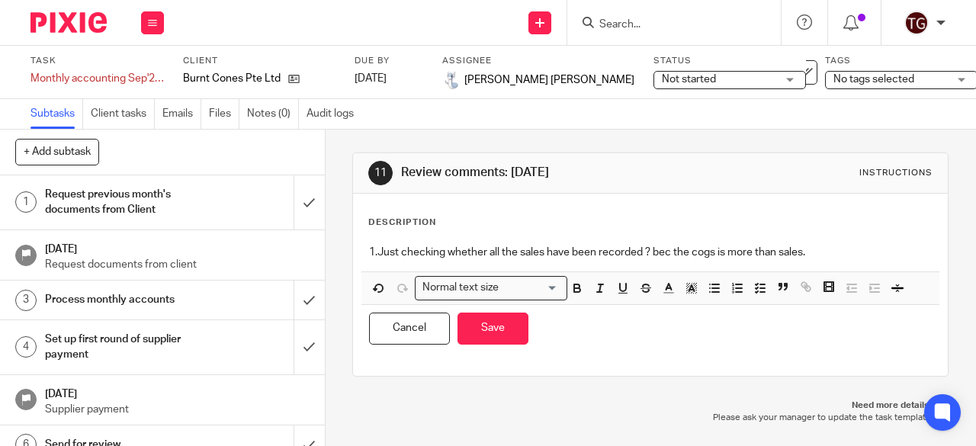
click at [813, 249] on p "1.Just checking whether all the sales have been recorded ? bec the cogs is more…" at bounding box center [650, 252] width 563 height 15
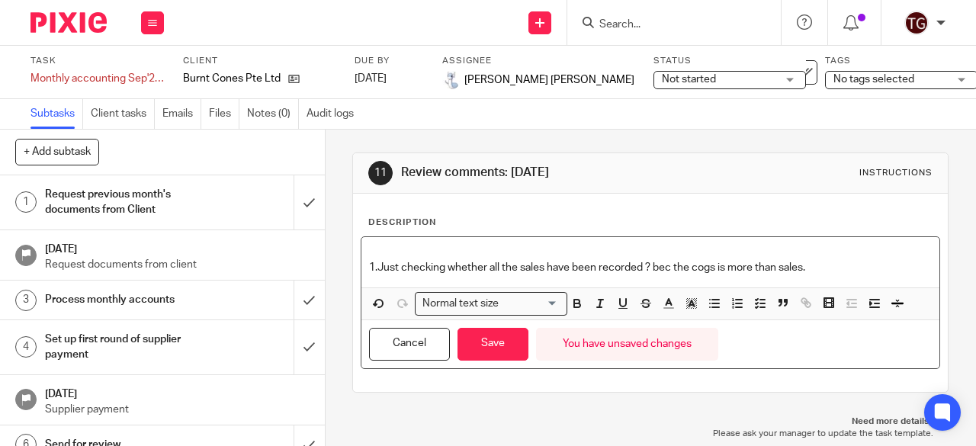
click at [363, 264] on div "1.Just checking whether all the sales have been recorded ? bec the cogs is more…" at bounding box center [650, 262] width 578 height 50
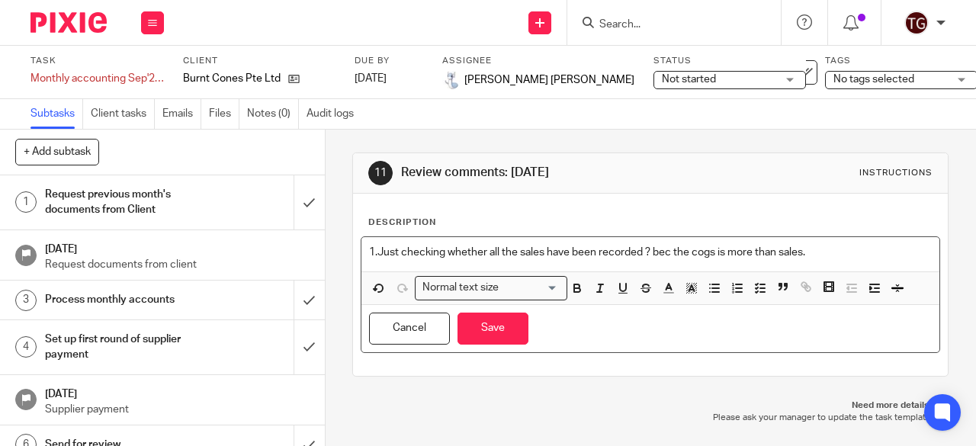
click at [829, 252] on p "1.Just checking whether all the sales have been recorded ? bec the cogs is more…" at bounding box center [650, 252] width 563 height 15
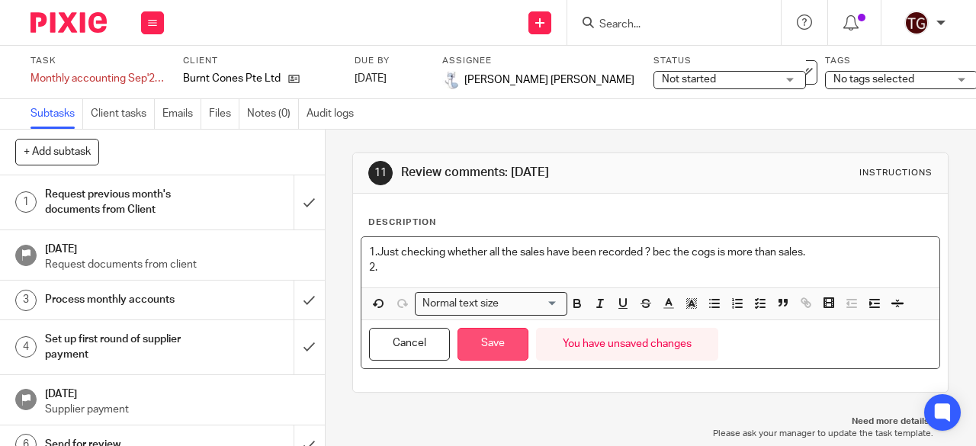
click at [516, 342] on button "Save" at bounding box center [492, 344] width 71 height 33
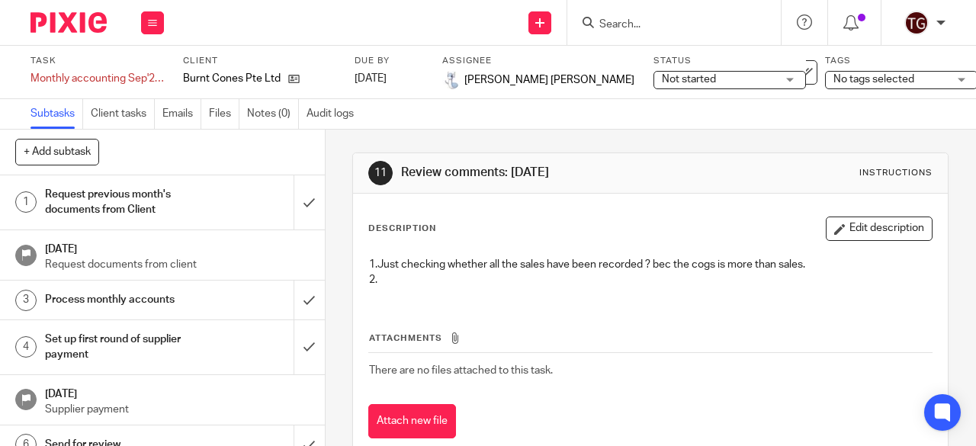
click at [834, 226] on icon "button" at bounding box center [839, 228] width 11 height 11
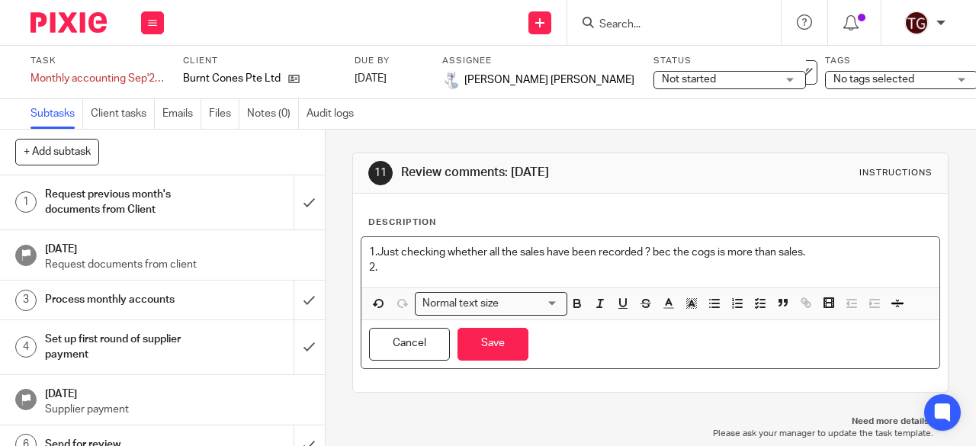
click at [398, 267] on p "2." at bounding box center [650, 267] width 563 height 15
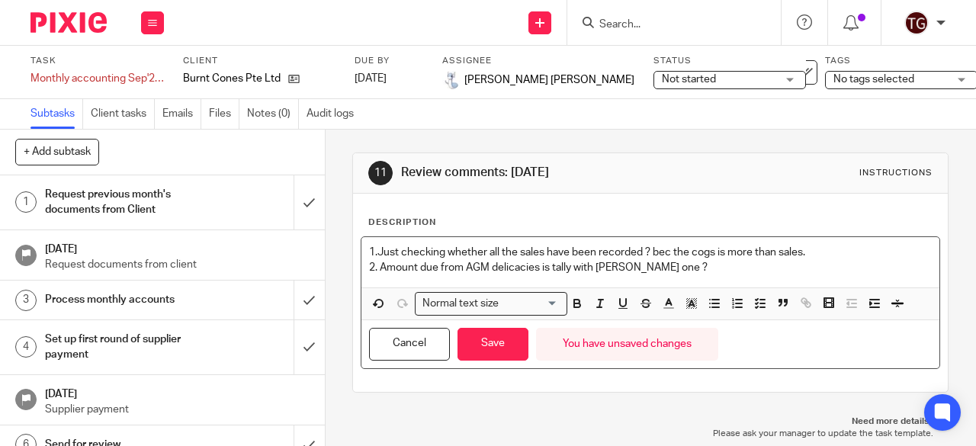
click at [377, 268] on p "2. Amount due from AGM delicacies is tally with Suganthi one ?" at bounding box center [650, 267] width 563 height 15
click at [402, 265] on p "2. The Amount due from AGM delicacies is tally with Suganthi one ?" at bounding box center [650, 267] width 563 height 15
click at [678, 265] on p "2. The amount due from AGM delicacies is tally with Suganthi one ?" at bounding box center [650, 267] width 563 height 15
click at [557, 268] on p "2. The amount due from AGM delicacies is tally with Suganthi one ?" at bounding box center [650, 267] width 563 height 15
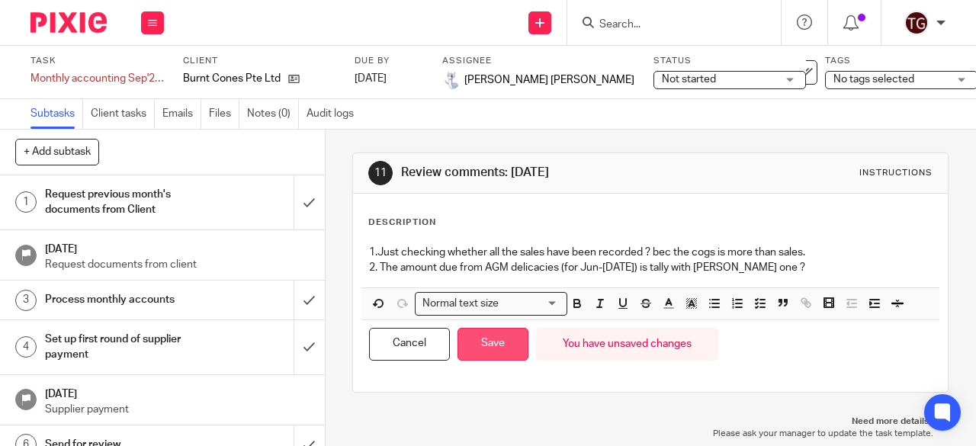
click at [489, 334] on button "Save" at bounding box center [492, 344] width 71 height 33
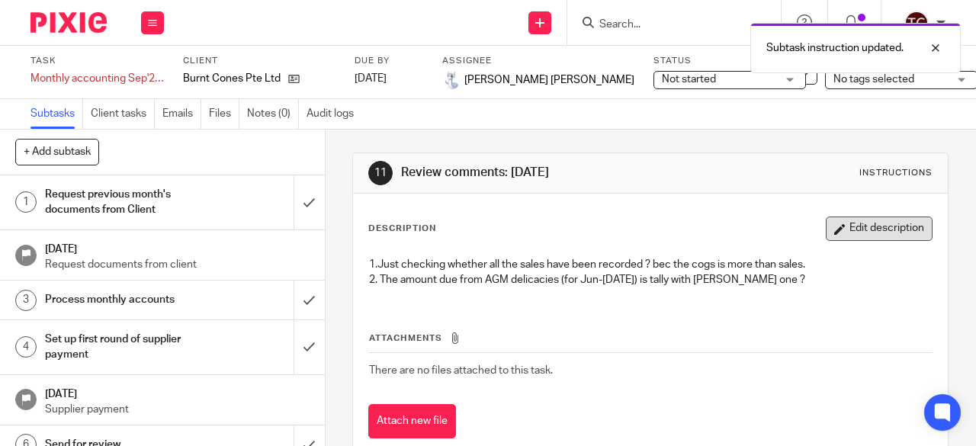
click at [828, 235] on button "Edit description" at bounding box center [879, 229] width 107 height 24
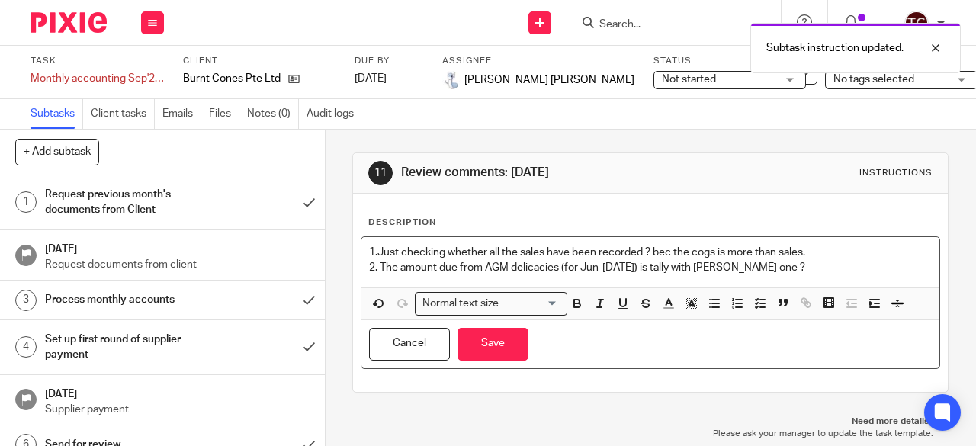
click at [553, 271] on p "2. The amount due from AGM delicacies (for Jun-Aug'25) is tally with Suganthi o…" at bounding box center [650, 267] width 563 height 15
click at [791, 275] on div "1.Just checking whether all the sales have been recorded ? bec the cogs is more…" at bounding box center [650, 262] width 578 height 50
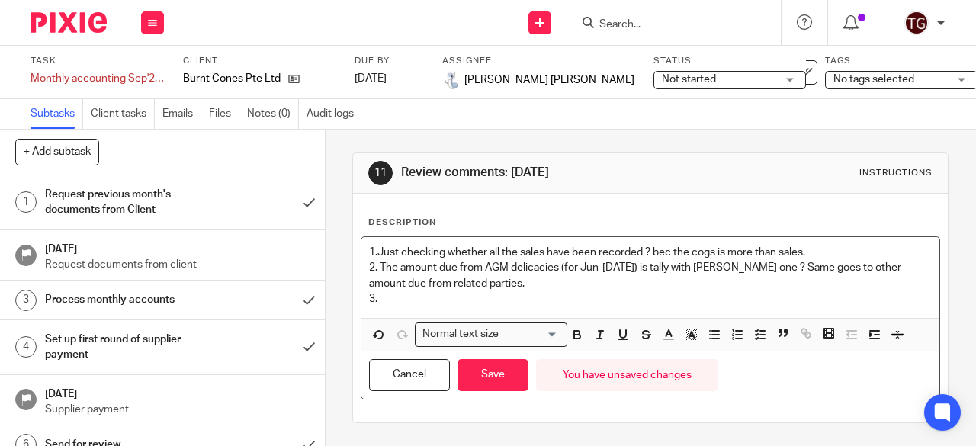
click at [382, 283] on p "2. The amount due from AGM delicacies (for Jun-Aug'25) is tally with Suganthi o…" at bounding box center [650, 275] width 563 height 31
click at [397, 303] on p "3." at bounding box center [650, 298] width 563 height 15
click at [477, 371] on button "Save" at bounding box center [492, 375] width 71 height 33
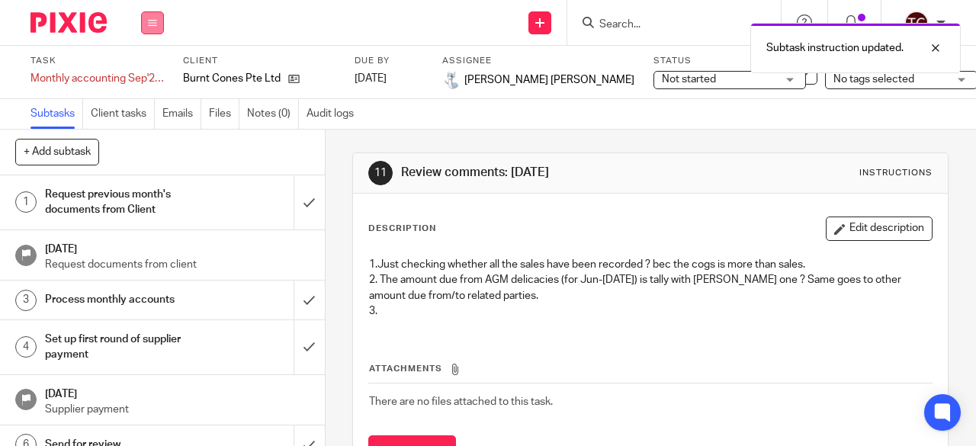
click at [146, 30] on button at bounding box center [152, 22] width 23 height 23
click at [147, 72] on link "Work" at bounding box center [145, 71] width 27 height 11
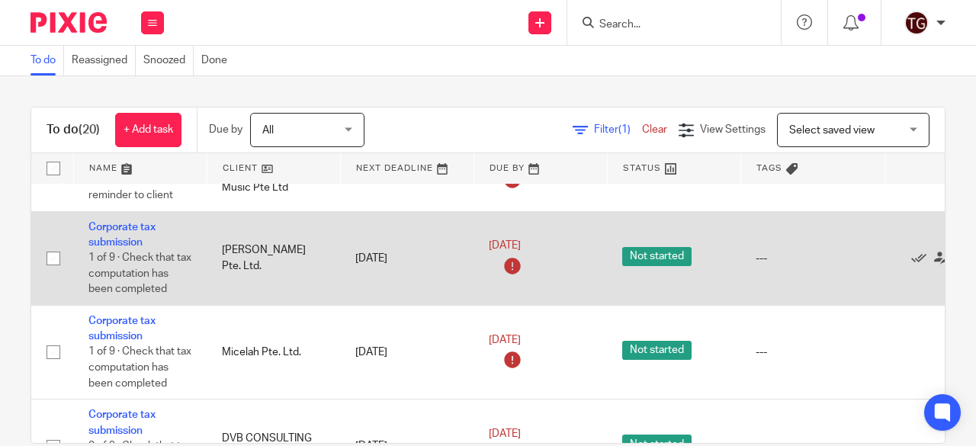
scroll to position [1372, 0]
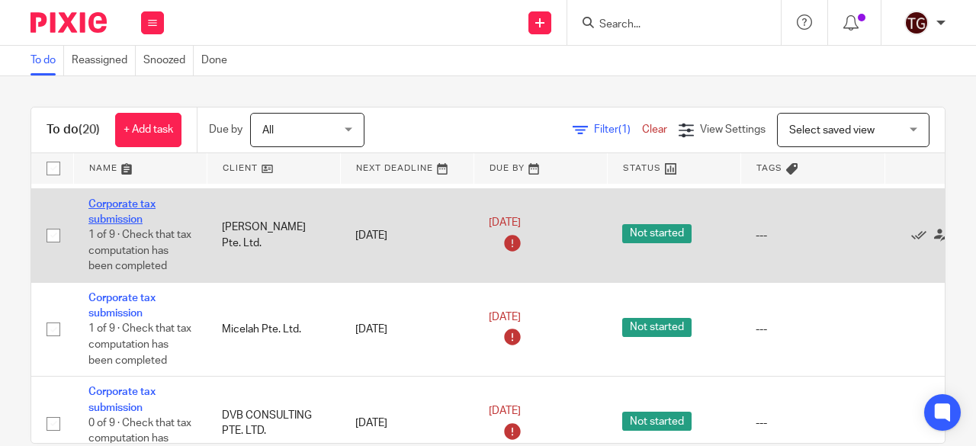
click at [124, 201] on link "Corporate tax submission" at bounding box center [121, 212] width 67 height 26
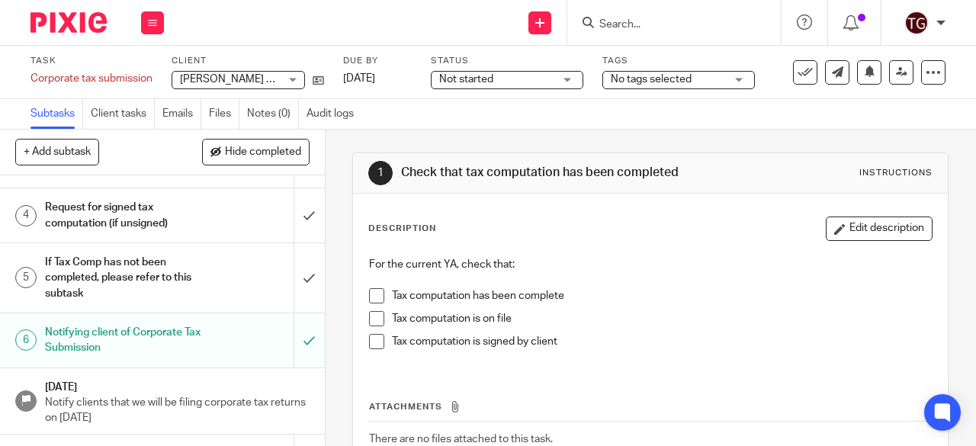
scroll to position [246, 0]
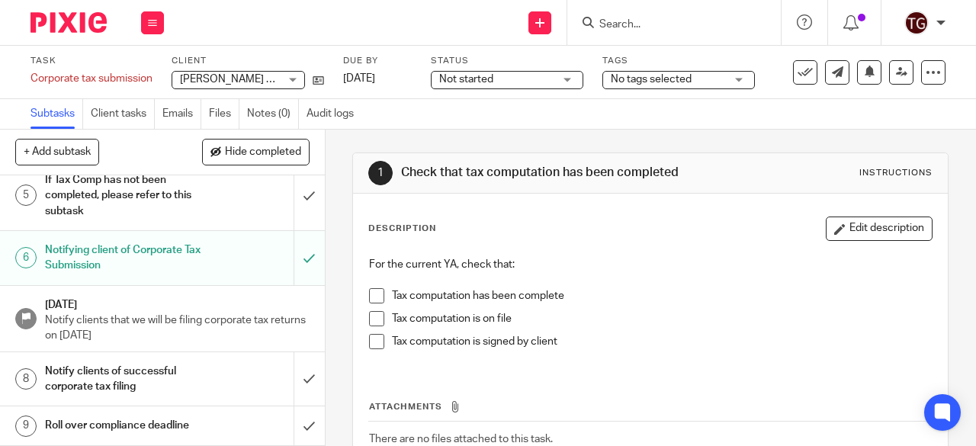
click at [117, 360] on h1 "Notify clients of successful corporate tax filing" at bounding box center [123, 379] width 156 height 39
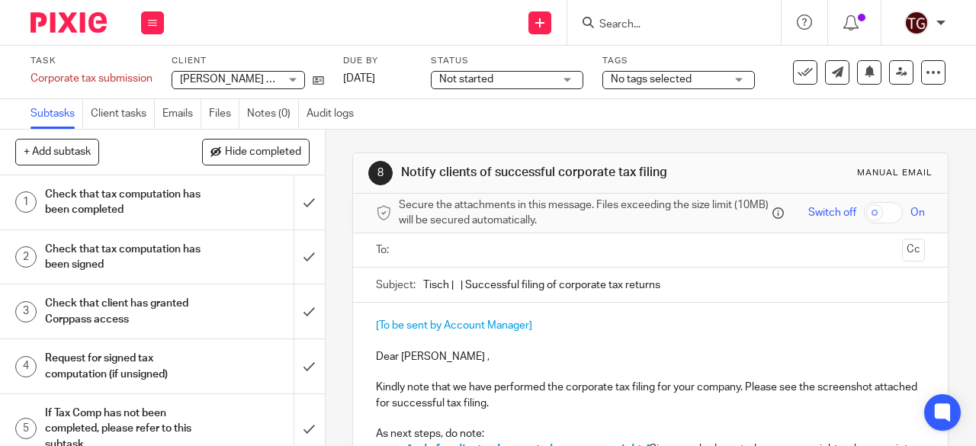
click at [457, 258] on input "text" at bounding box center [650, 251] width 492 height 18
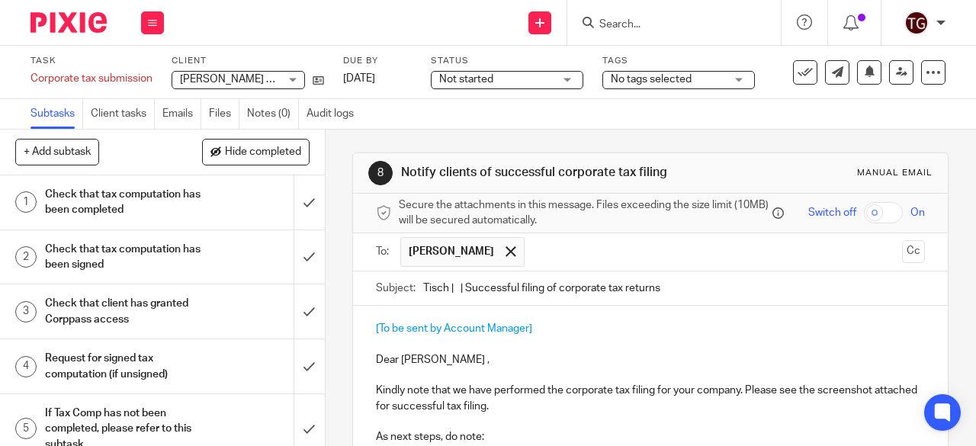
click at [454, 288] on input "Tisch | | Successful filing of corporate tax returns" at bounding box center [674, 288] width 502 height 34
click at [456, 287] on input "Tisch | [PERSON_NAME] | Successful filing of corporate tax returns" at bounding box center [674, 288] width 502 height 34
click at [722, 294] on input "Tisch | [PERSON_NAME] | Successful filing of corporate tax returns" at bounding box center [674, 288] width 502 height 34
type input "Tisch | [PERSON_NAME] | Successful filing of corporate tax returns YA25"
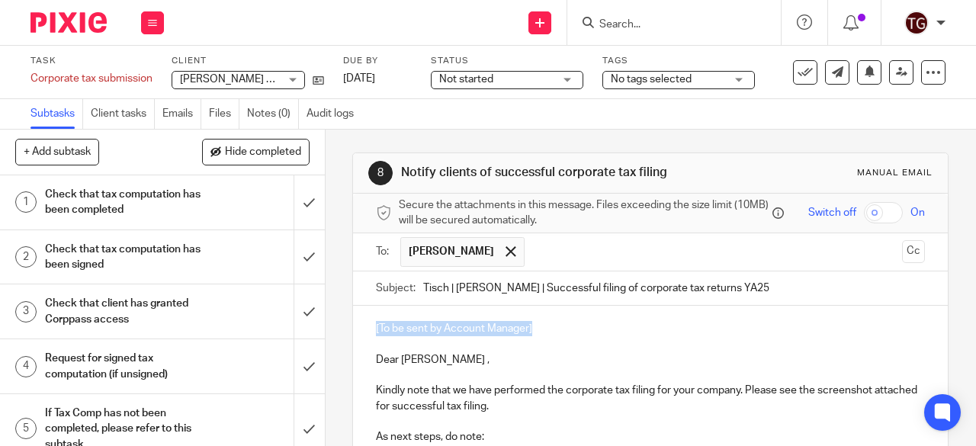
drag, startPoint x: 535, startPoint y: 332, endPoint x: 369, endPoint y: 332, distance: 166.2
click at [376, 362] on p "Dear [PERSON_NAME] ," at bounding box center [650, 359] width 549 height 15
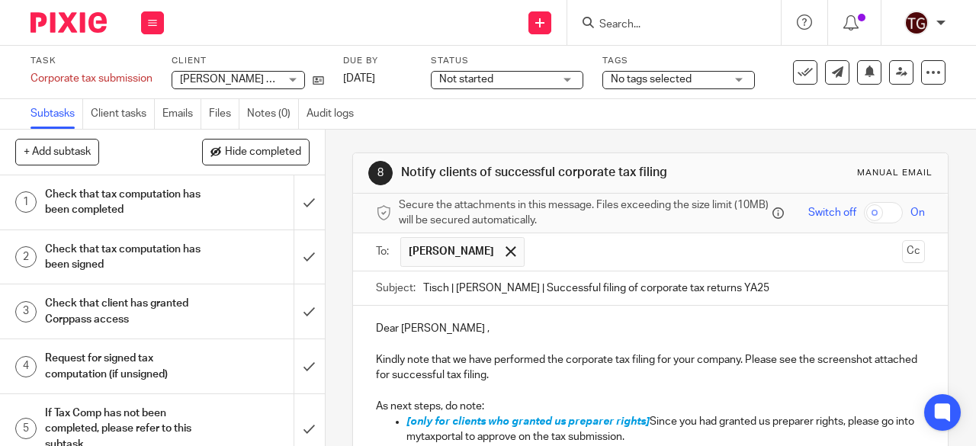
click at [418, 333] on p "Dear [PERSON_NAME] ," at bounding box center [650, 328] width 549 height 15
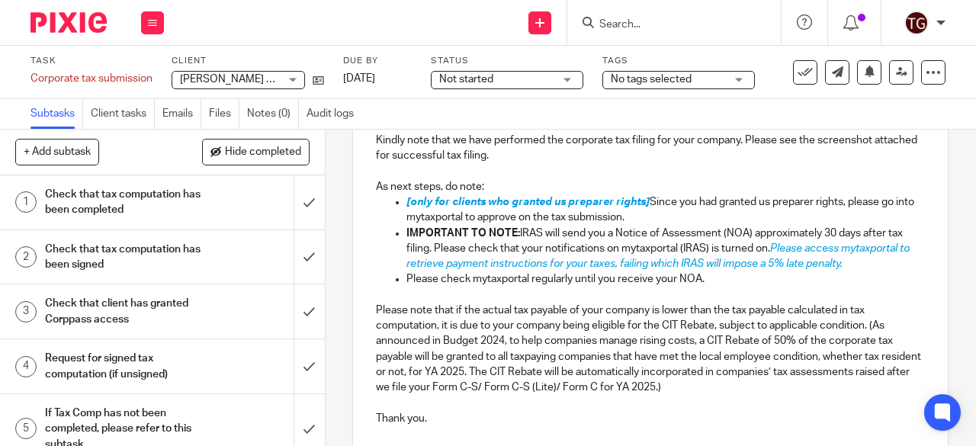
scroll to position [152, 0]
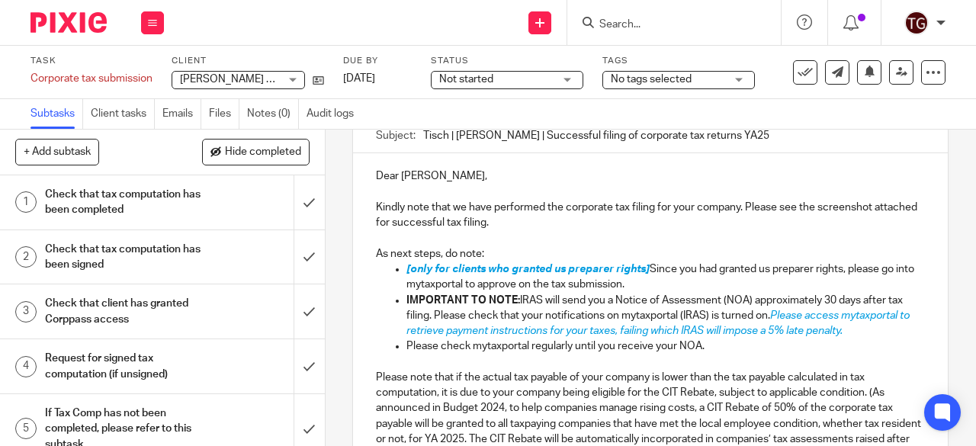
drag, startPoint x: 654, startPoint y: 289, endPoint x: 383, endPoint y: 274, distance: 271.8
click at [383, 274] on ul "[only for clients who granted us preparer rights] Since you had granted us prep…" at bounding box center [650, 307] width 549 height 93
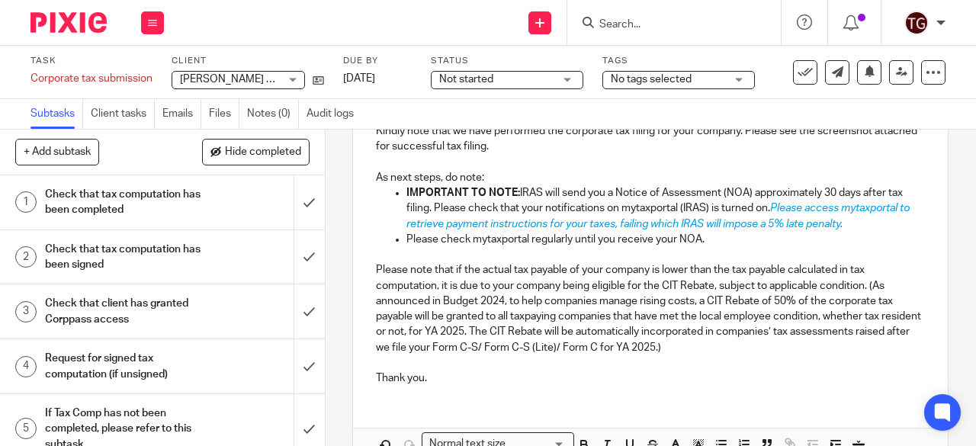
scroll to position [319, 0]
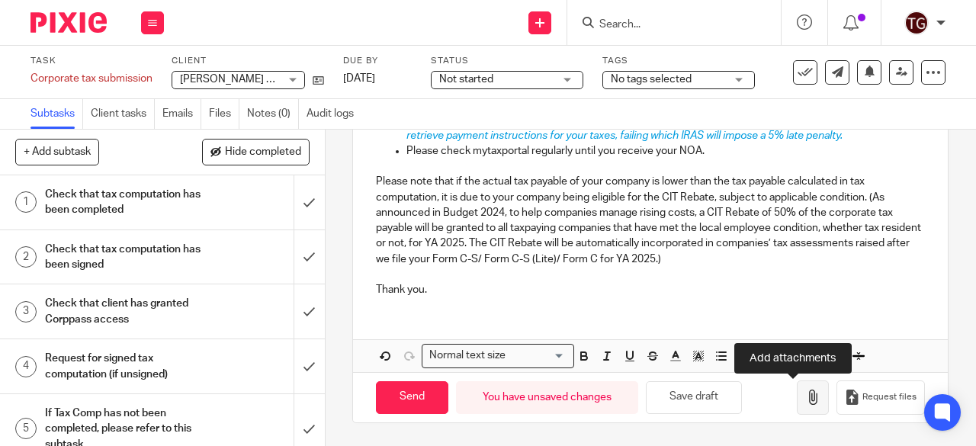
click at [805, 399] on icon "button" at bounding box center [812, 397] width 15 height 15
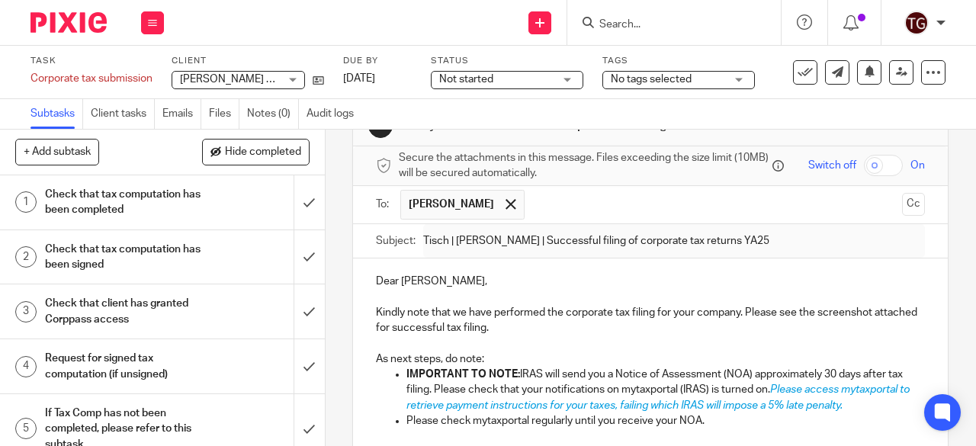
scroll to position [14, 0]
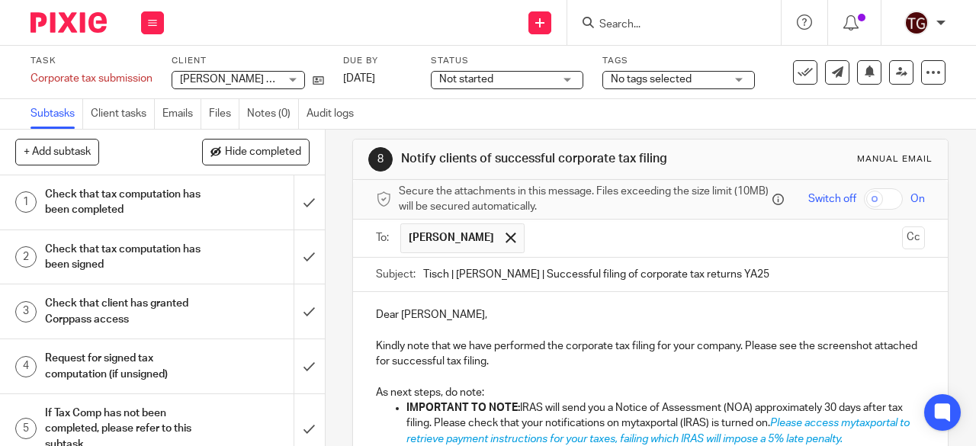
drag, startPoint x: 887, startPoint y: 245, endPoint x: 736, endPoint y: 253, distance: 151.9
click at [902, 245] on button "Cc" at bounding box center [913, 237] width 23 height 23
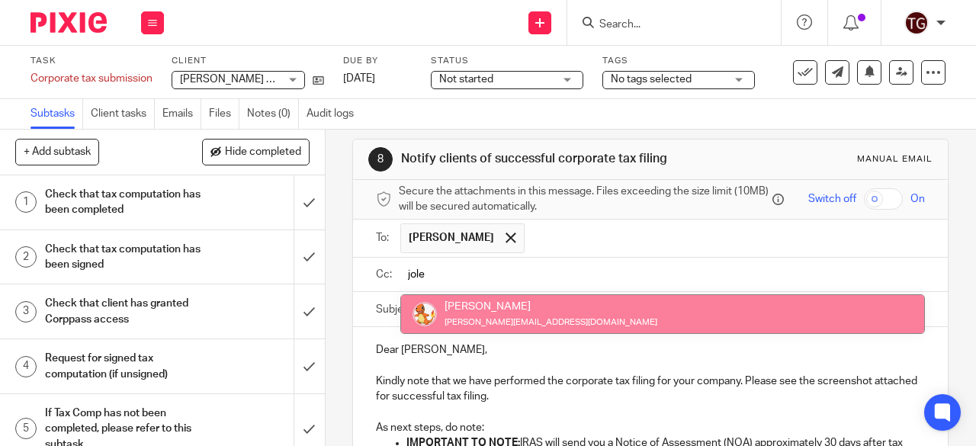
type input "jole"
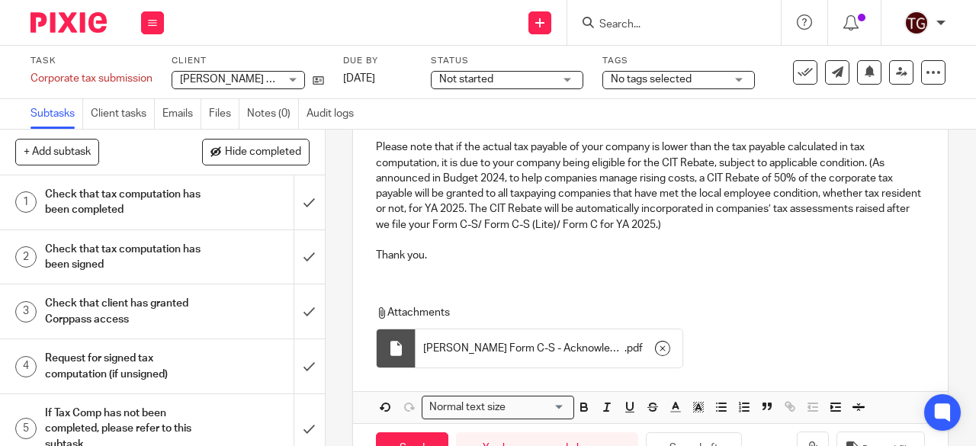
scroll to position [442, 0]
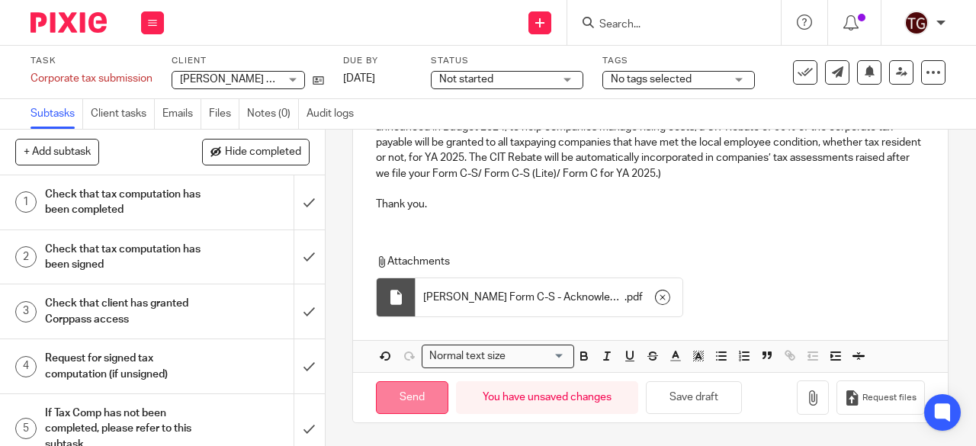
click at [418, 396] on input "Send" at bounding box center [412, 397] width 72 height 33
type input "Sent"
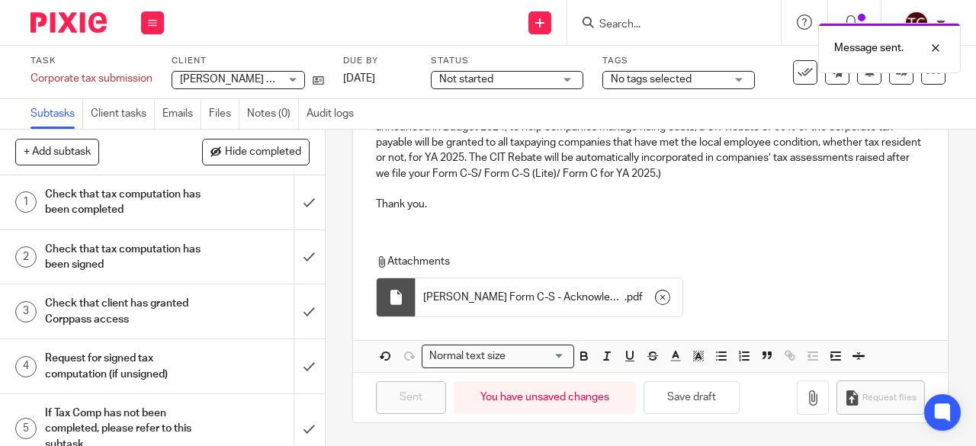
scroll to position [137, 0]
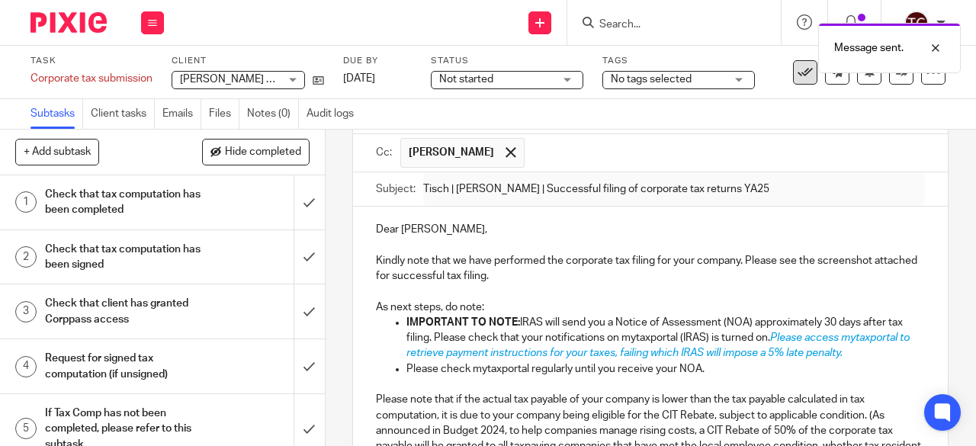
click at [793, 80] on button at bounding box center [805, 72] width 24 height 24
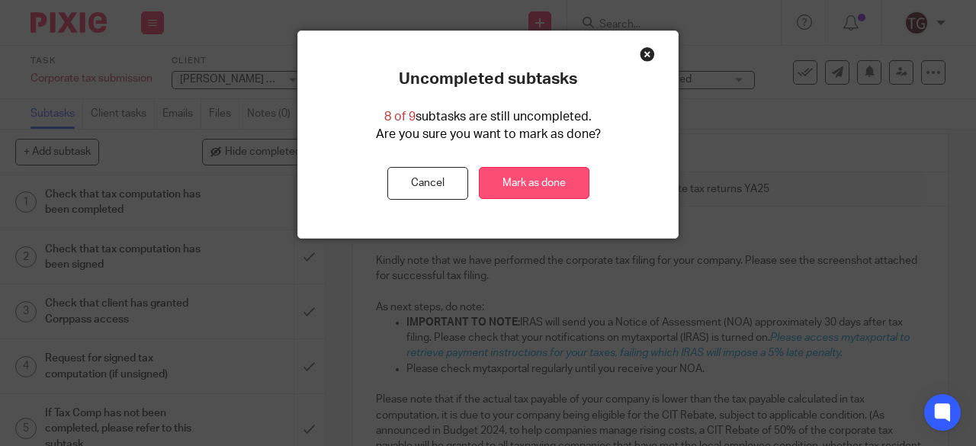
click at [542, 186] on link "Mark as done" at bounding box center [534, 183] width 111 height 33
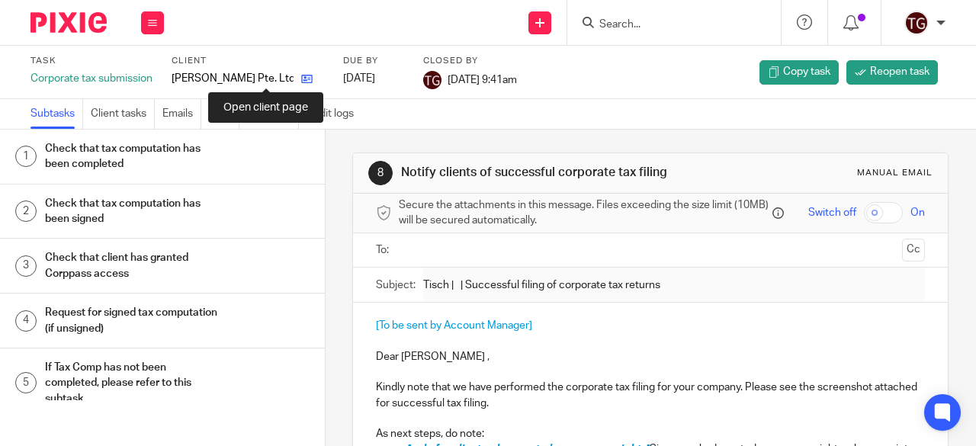
click at [301, 75] on icon at bounding box center [306, 78] width 11 height 11
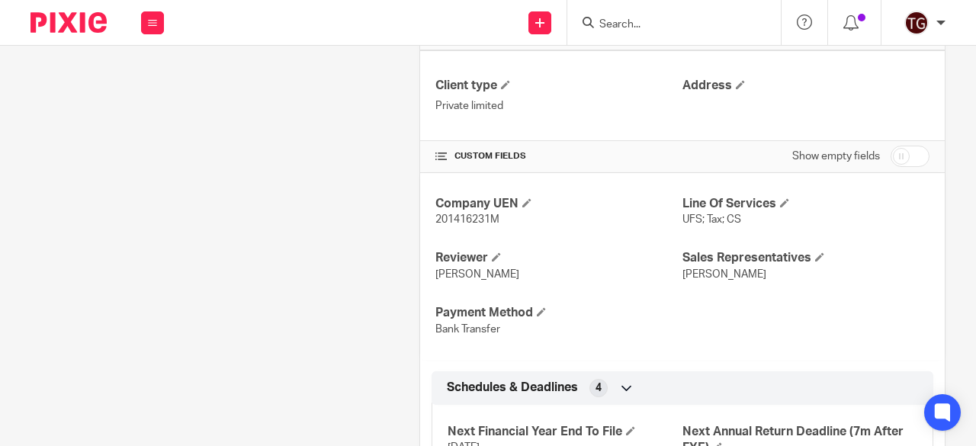
scroll to position [646, 0]
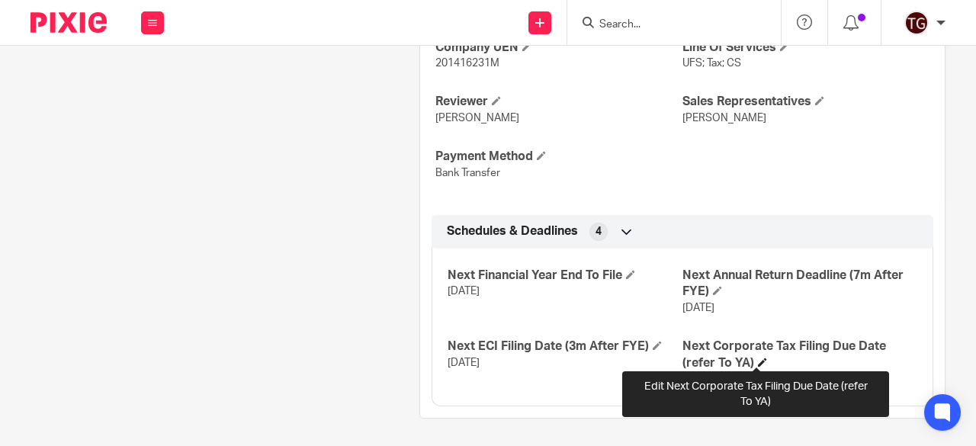
click at [758, 362] on span at bounding box center [762, 362] width 9 height 9
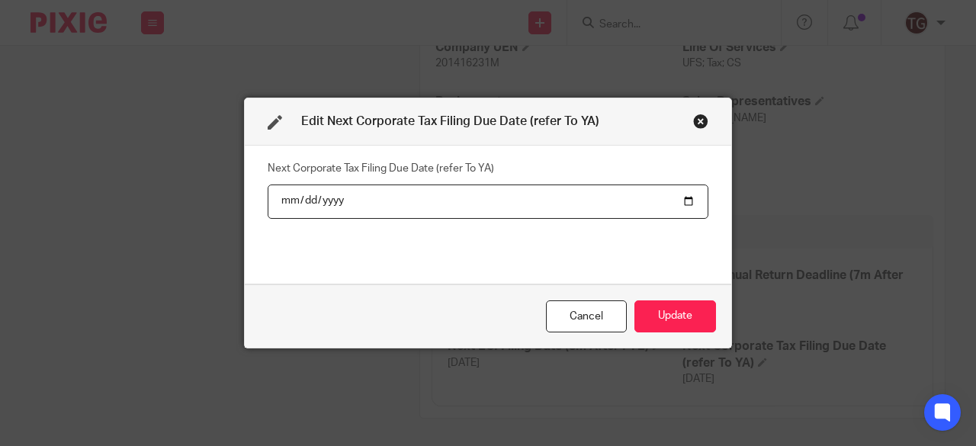
click at [322, 201] on input "[DATE]" at bounding box center [488, 201] width 441 height 34
type input "[DATE]"
click at [658, 317] on button "Update" at bounding box center [675, 316] width 82 height 33
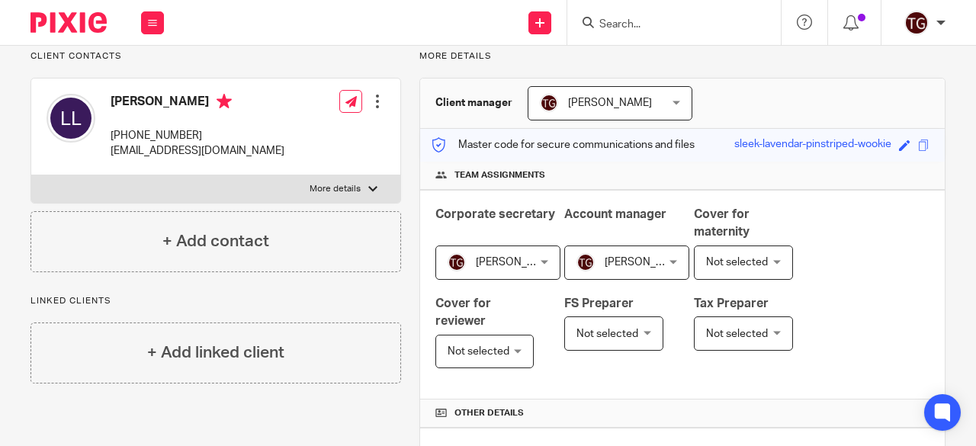
scroll to position [0, 0]
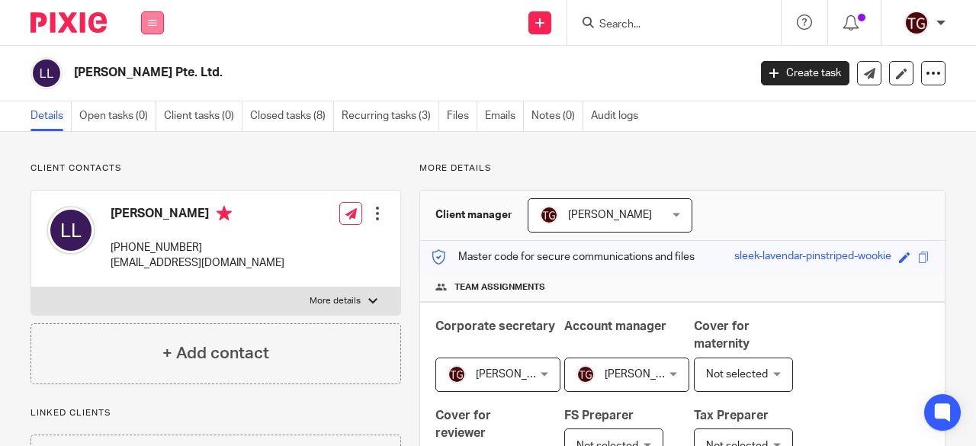
click at [148, 16] on button at bounding box center [152, 22] width 23 height 23
click at [149, 71] on link "Work" at bounding box center [144, 71] width 24 height 11
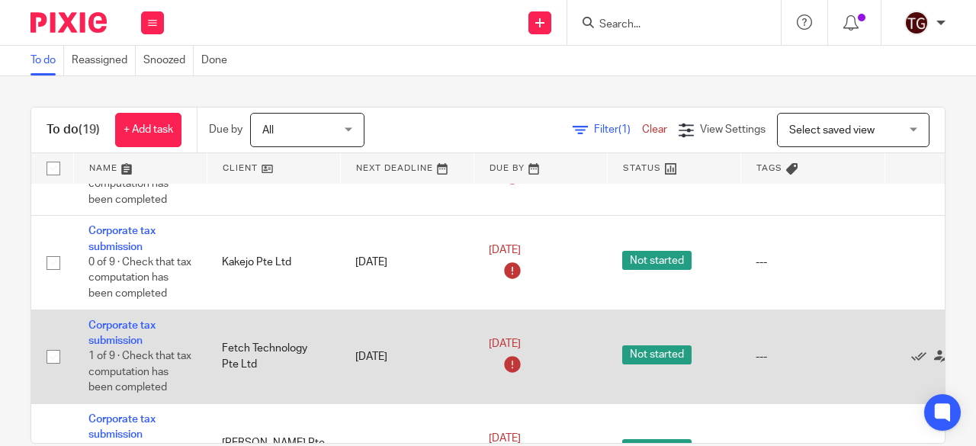
scroll to position [1521, 0]
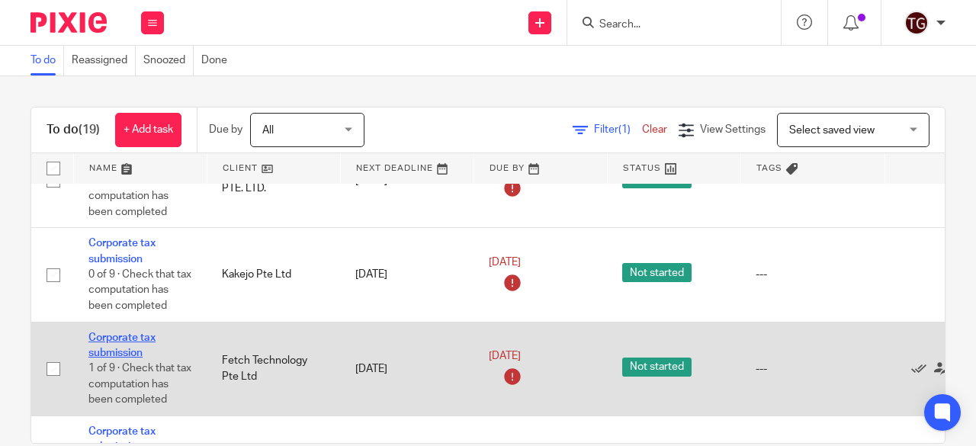
click at [130, 334] on link "Corporate tax submission" at bounding box center [121, 345] width 67 height 26
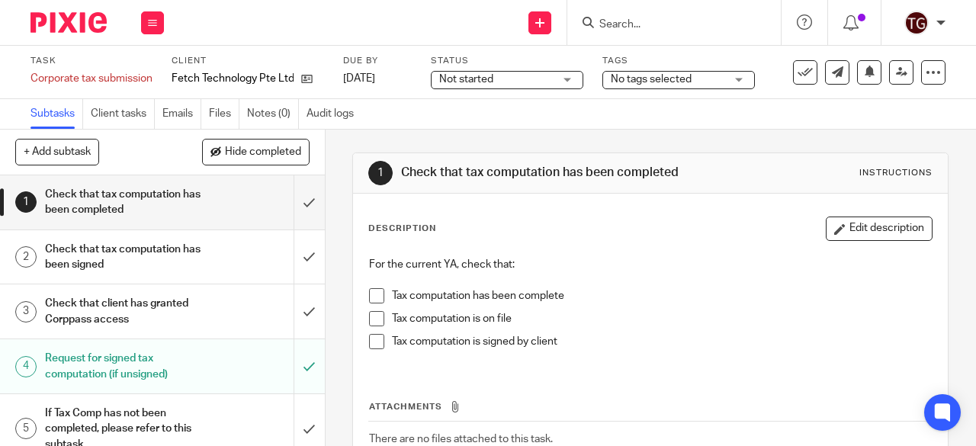
scroll to position [246, 0]
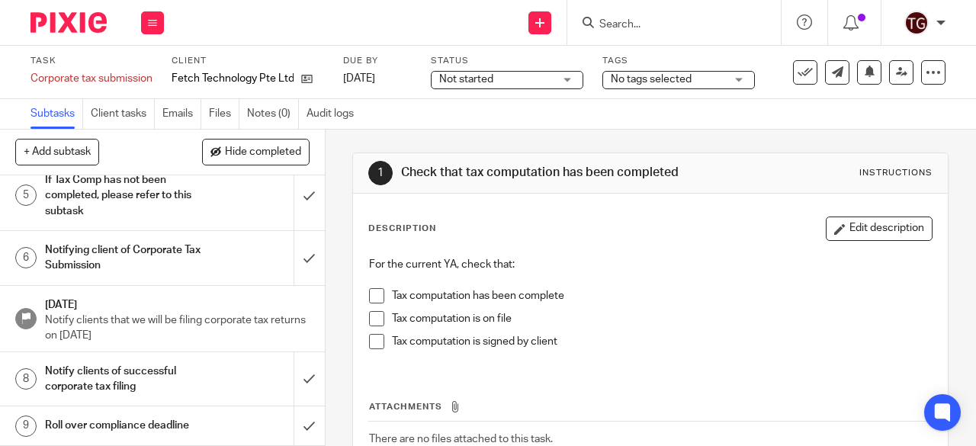
click at [159, 360] on h1 "Notify clients of successful corporate tax filing" at bounding box center [123, 379] width 156 height 39
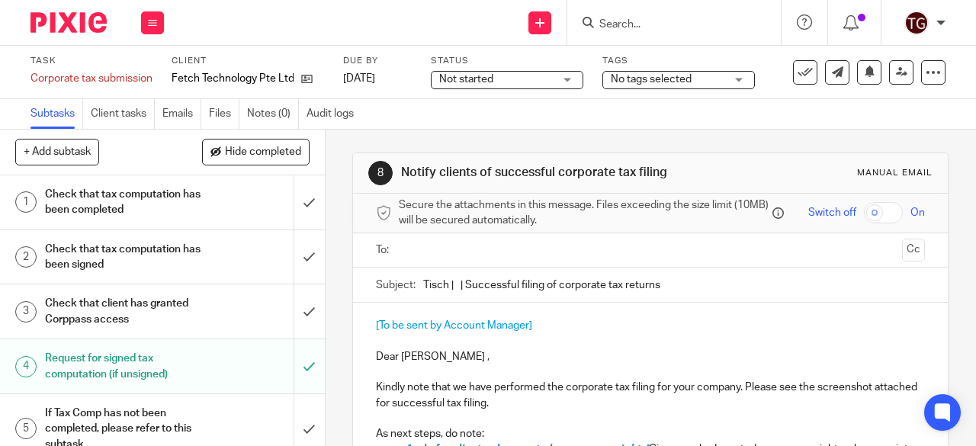
click at [444, 259] on input "text" at bounding box center [650, 251] width 492 height 18
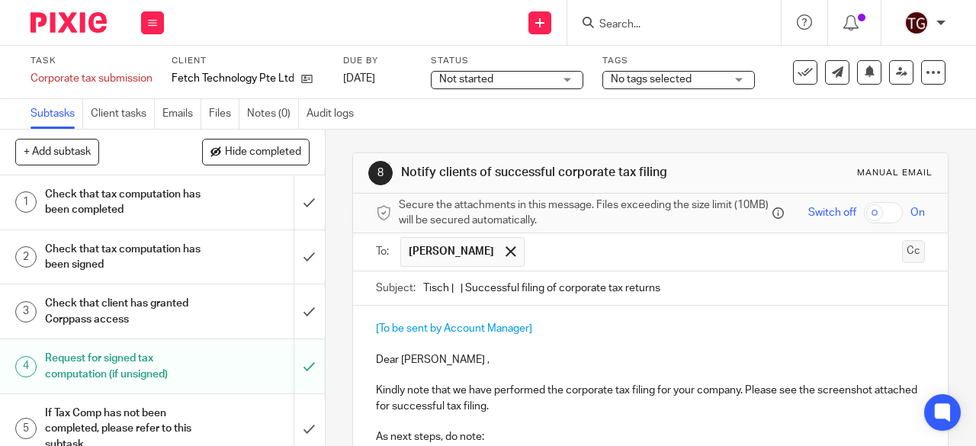
click at [902, 258] on button "Cc" at bounding box center [913, 251] width 23 height 23
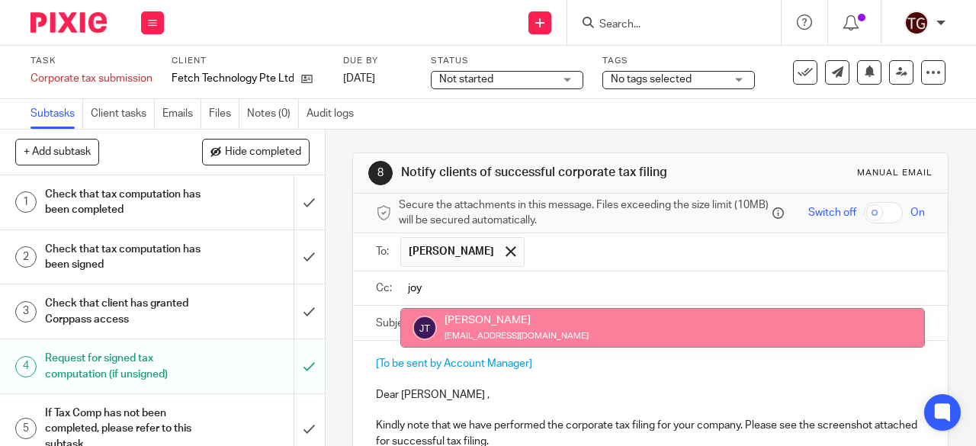
type input "joy"
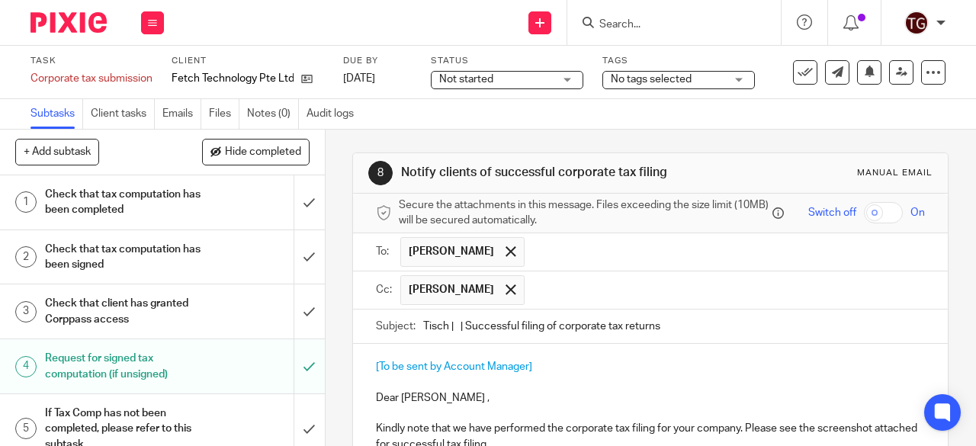
click at [532, 297] on input "text" at bounding box center [725, 290] width 387 height 30
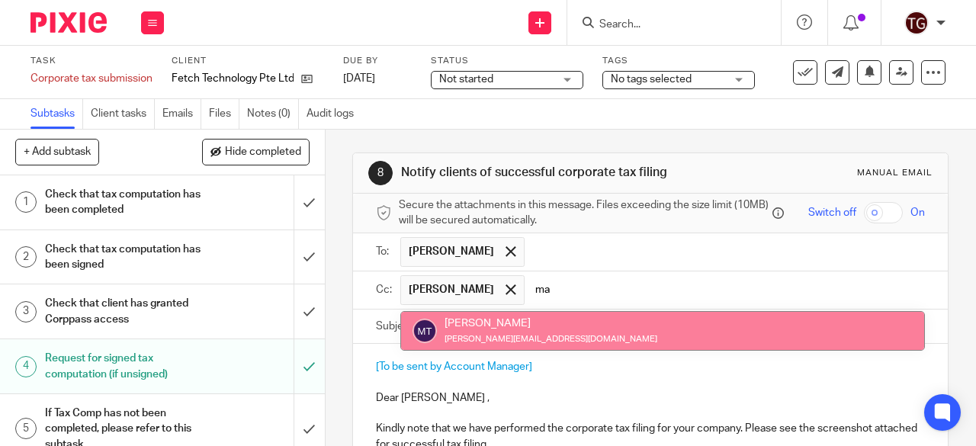
type input "ma"
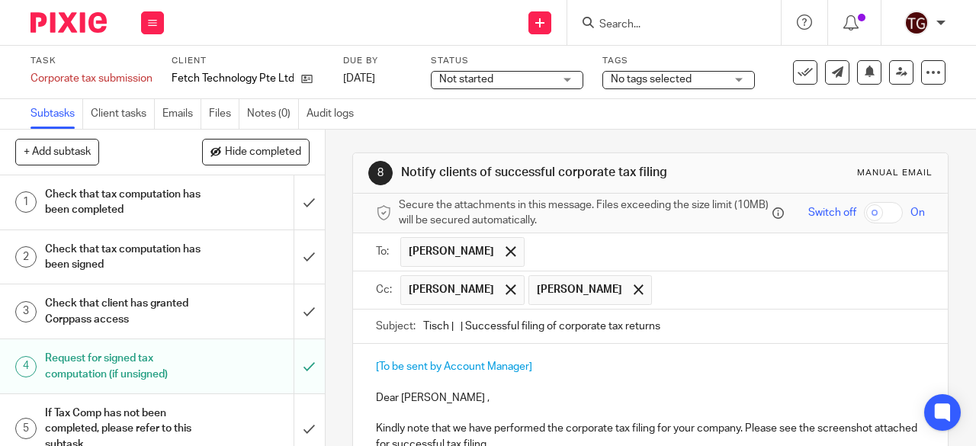
scroll to position [76, 0]
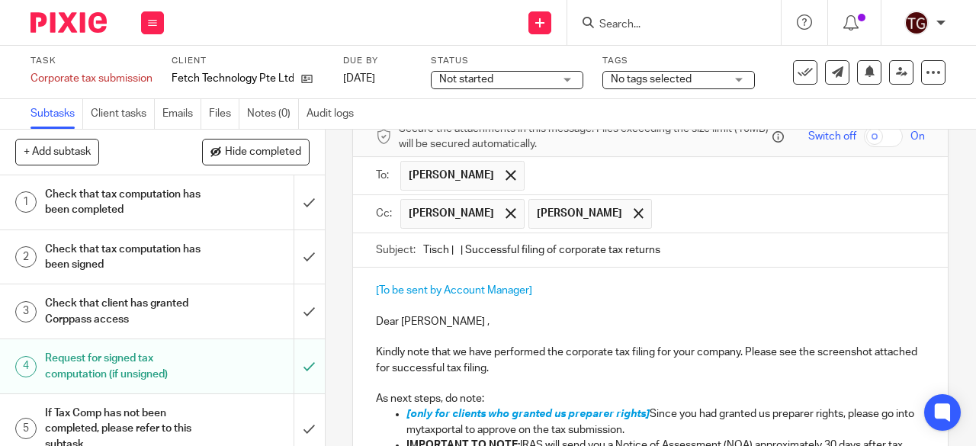
click at [450, 257] on input "Tisch | | Successful filing of corporate tax returns" at bounding box center [674, 250] width 502 height 34
click at [750, 252] on input "Tisch | Fetch Technology | Successful filing of corporate tax returns" at bounding box center [674, 250] width 502 height 34
type input "Tisch | Fetch Technology | Successful filing of corporate tax returns YA25"
drag, startPoint x: 552, startPoint y: 299, endPoint x: 362, endPoint y: 294, distance: 189.9
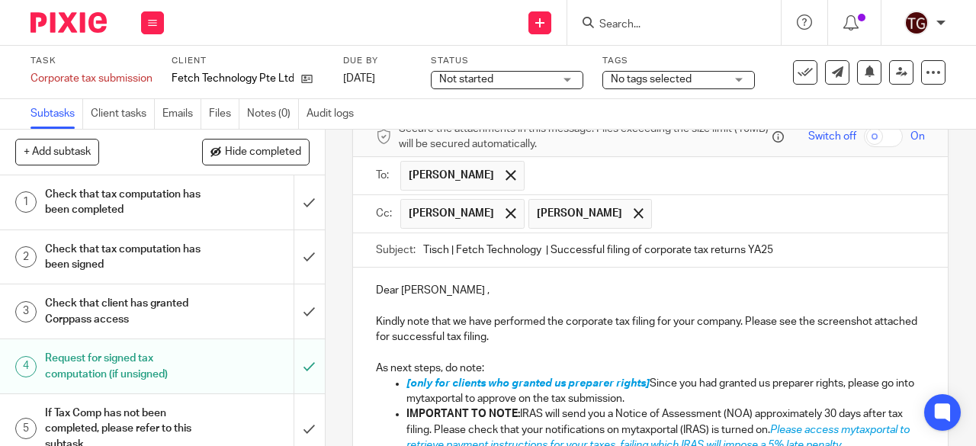
scroll to position [61, 0]
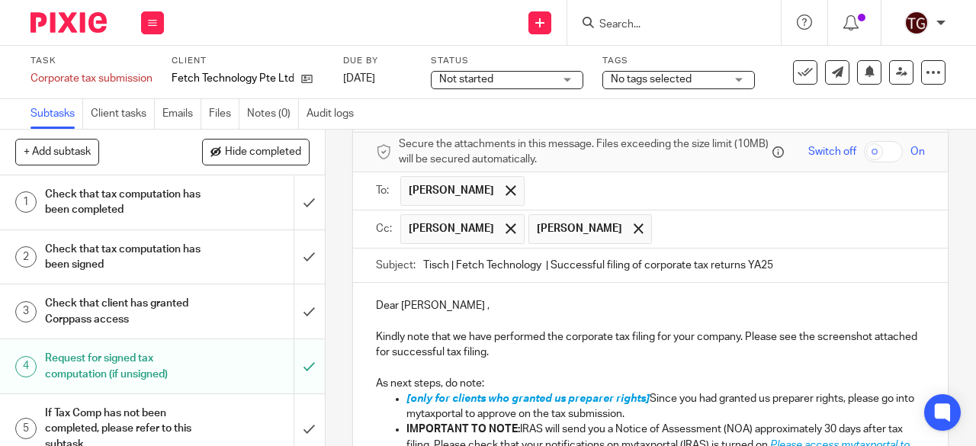
click at [431, 313] on p "Dear Adrian ," at bounding box center [650, 305] width 549 height 15
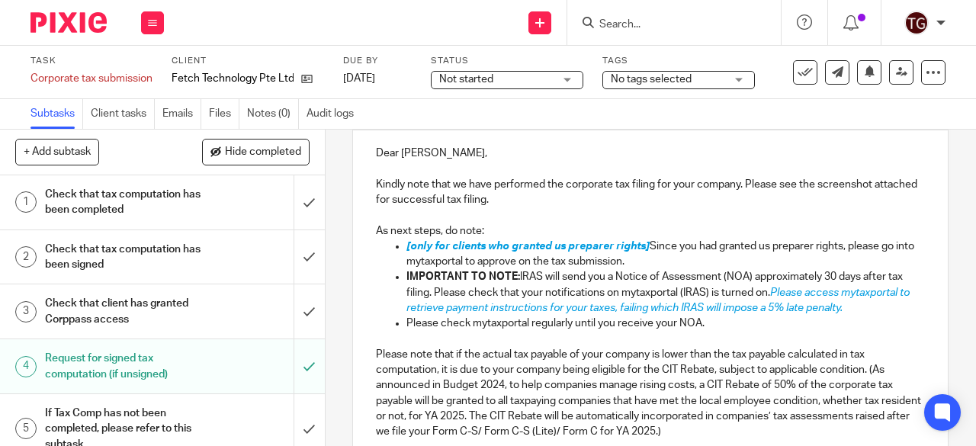
drag, startPoint x: 646, startPoint y: 266, endPoint x: 379, endPoint y: 254, distance: 267.9
click at [379, 254] on ul "[only for clients who granted us preparer rights] Since you had granted us prep…" at bounding box center [650, 285] width 549 height 93
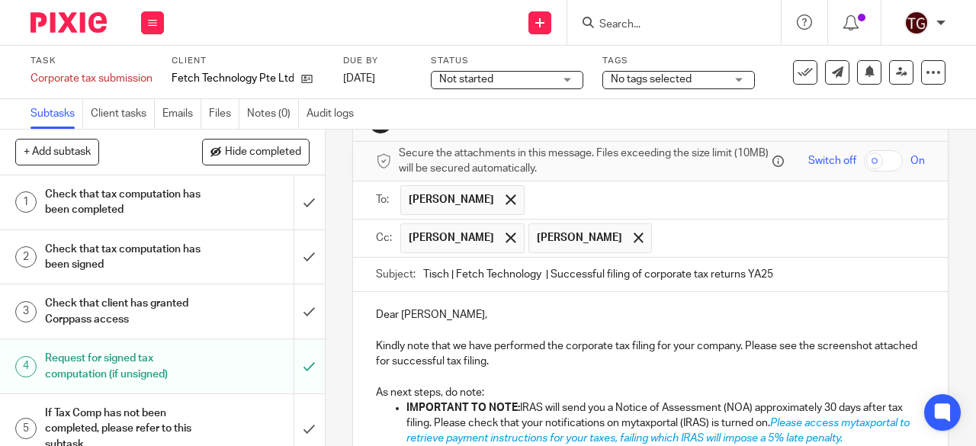
scroll to position [357, 0]
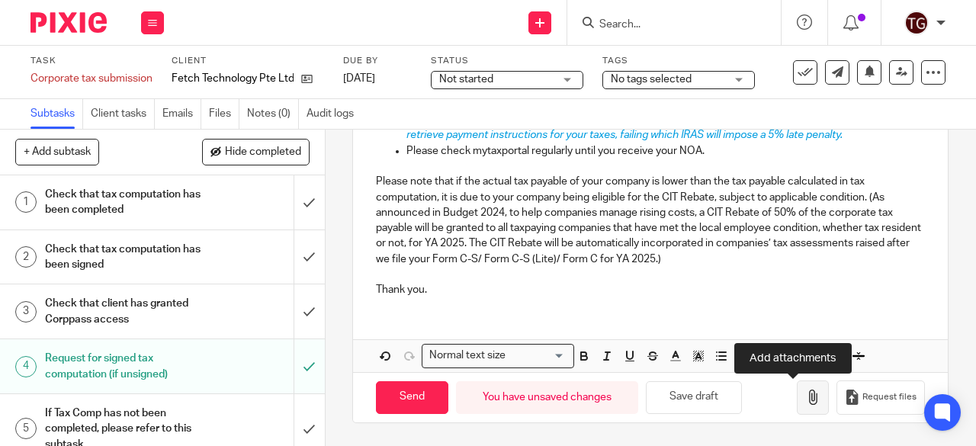
click at [805, 392] on icon "button" at bounding box center [812, 397] width 15 height 15
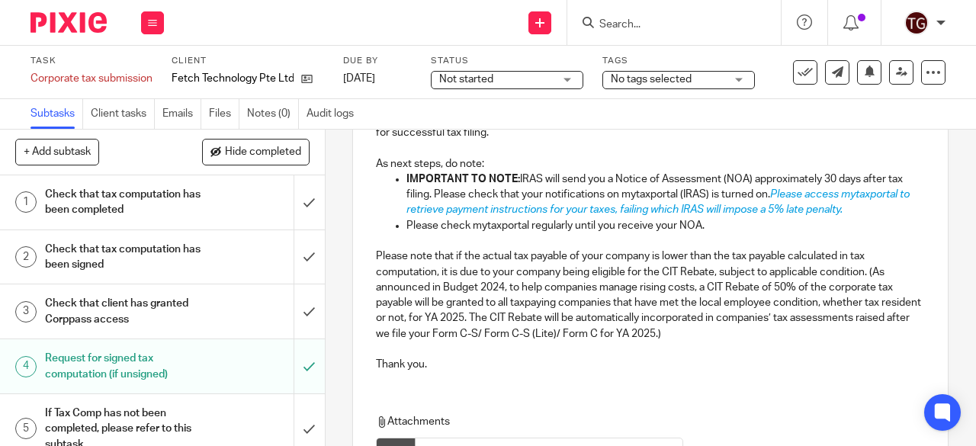
scroll to position [442, 0]
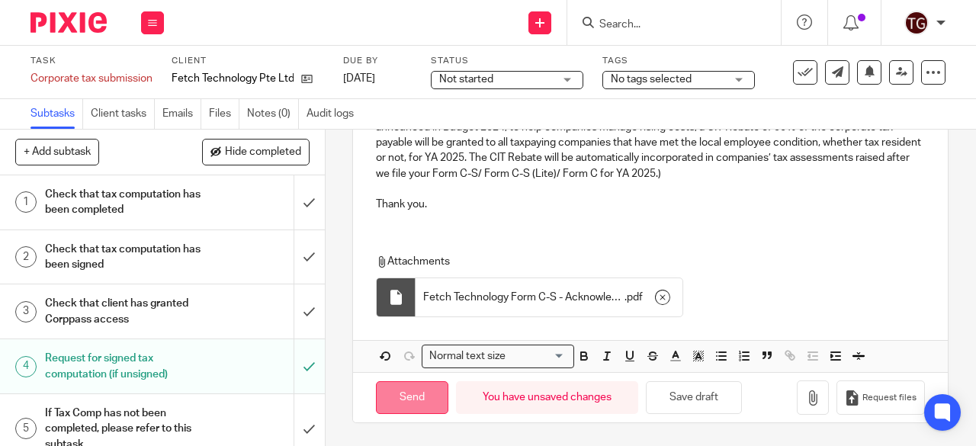
click at [398, 402] on input "Send" at bounding box center [412, 397] width 72 height 33
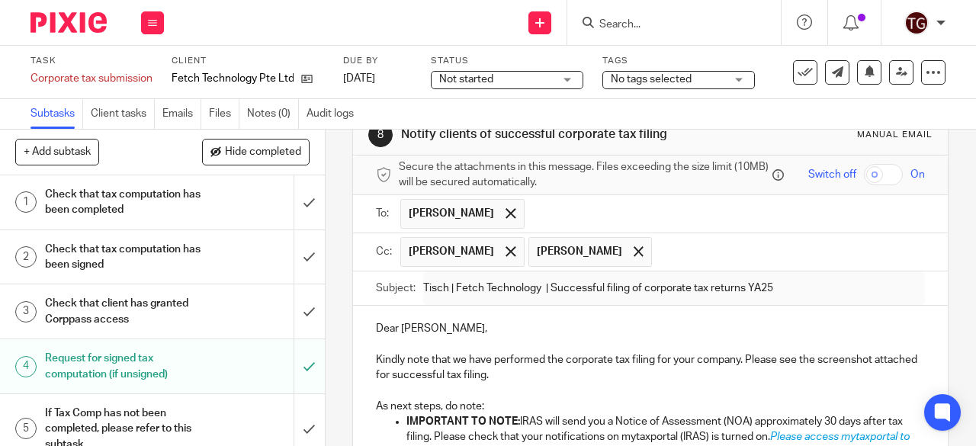
scroll to position [0, 0]
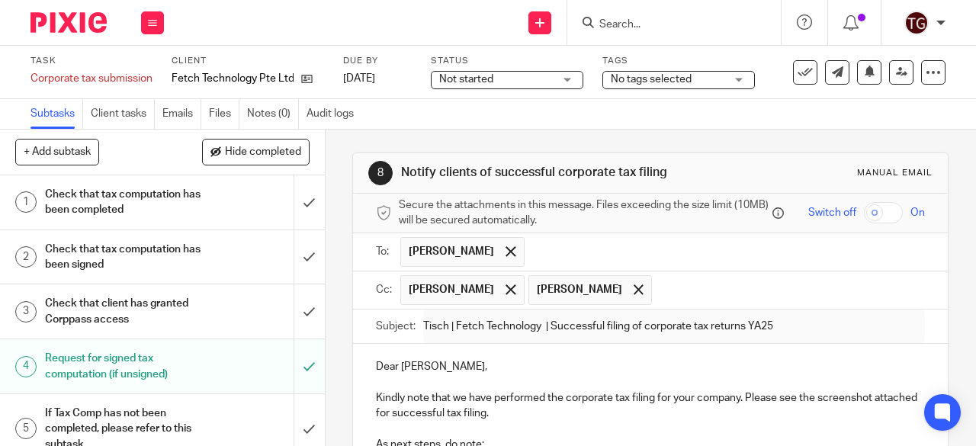
type input "Sent"
click at [936, 50] on div at bounding box center [923, 48] width 41 height 18
click at [797, 73] on icon at bounding box center [804, 72] width 15 height 15
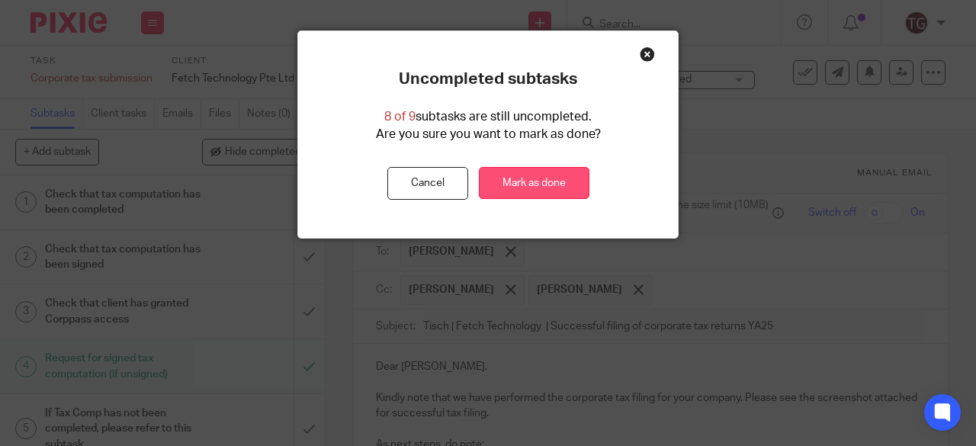
click at [500, 178] on link "Mark as done" at bounding box center [534, 183] width 111 height 33
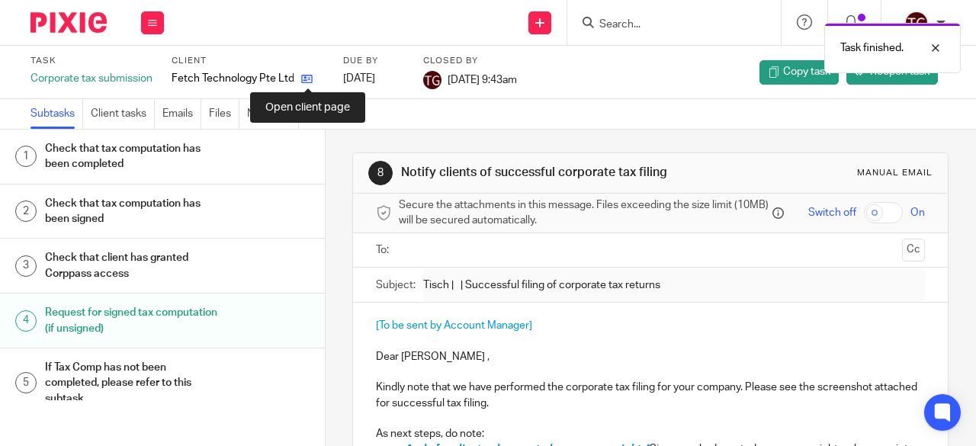
click at [306, 80] on icon at bounding box center [306, 78] width 11 height 11
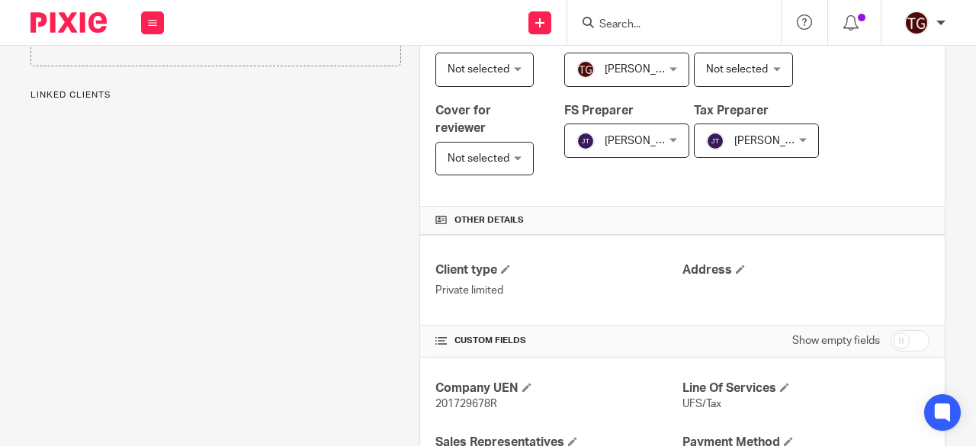
scroll to position [520, 0]
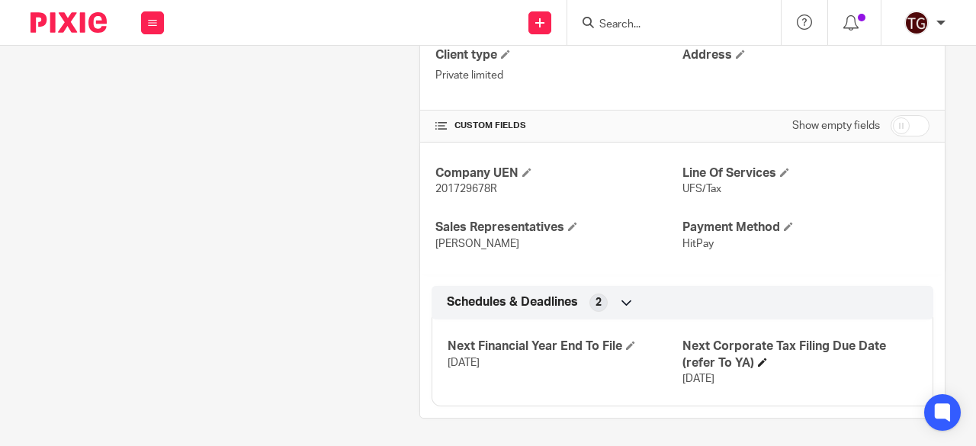
click at [749, 366] on h4 "Next Corporate Tax Filing Due Date (refer To YA)" at bounding box center [799, 354] width 235 height 33
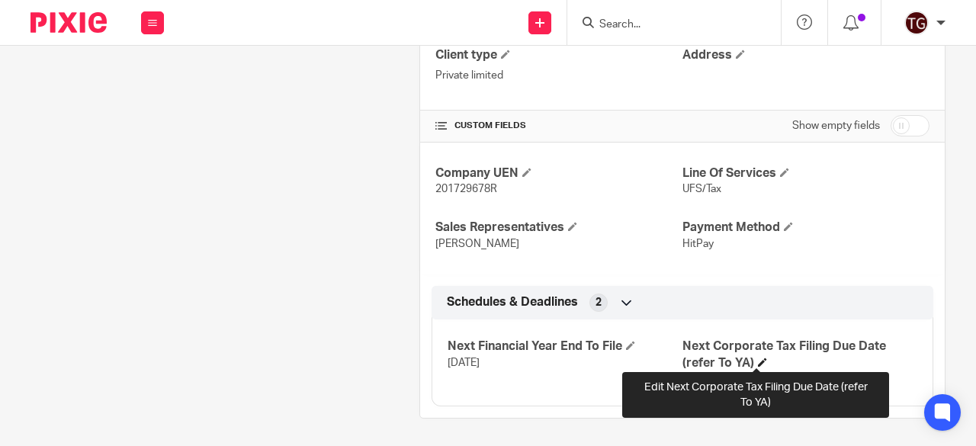
click at [758, 360] on span at bounding box center [762, 362] width 9 height 9
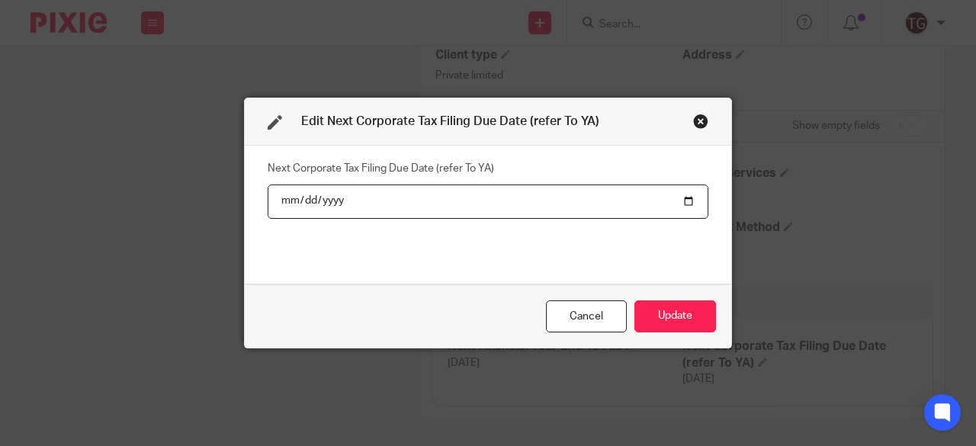
click at [317, 205] on input "[DATE]" at bounding box center [488, 201] width 441 height 34
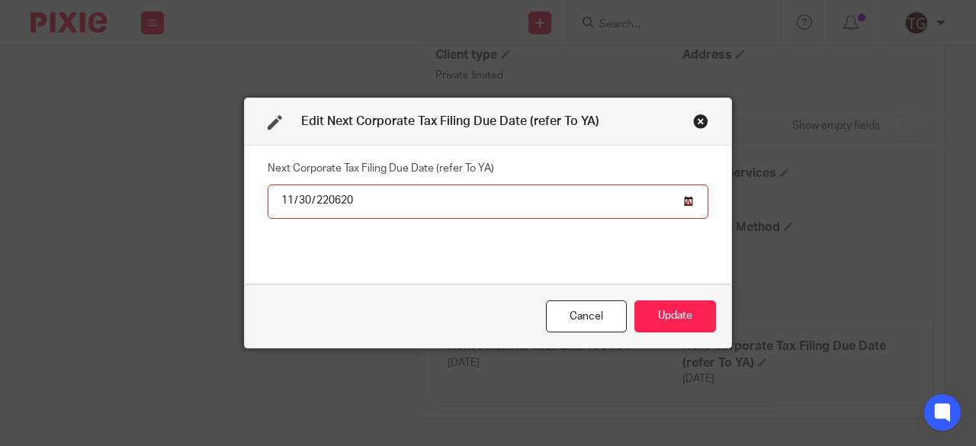
type input "206202-11-30"
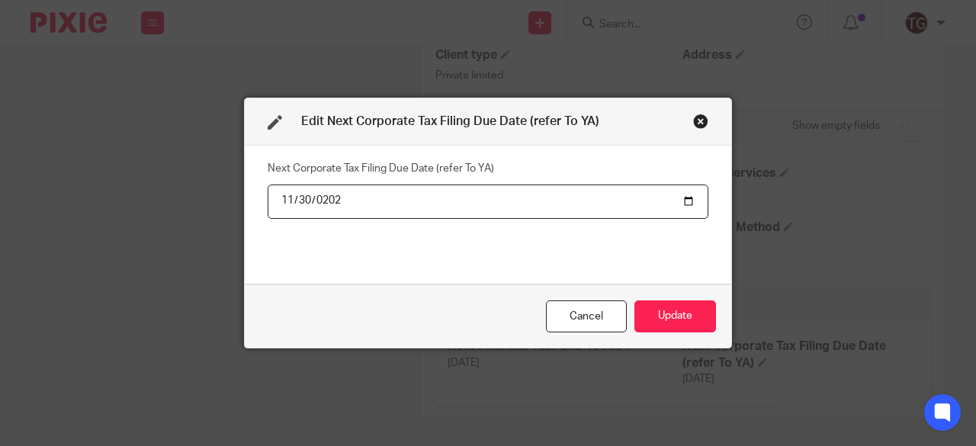
type input "[DATE]"
click at [662, 314] on button "Update" at bounding box center [675, 316] width 82 height 33
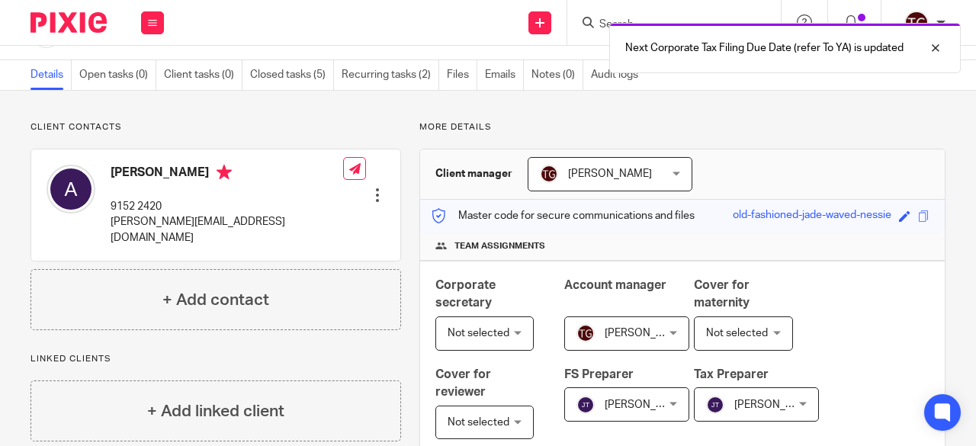
scroll to position [0, 0]
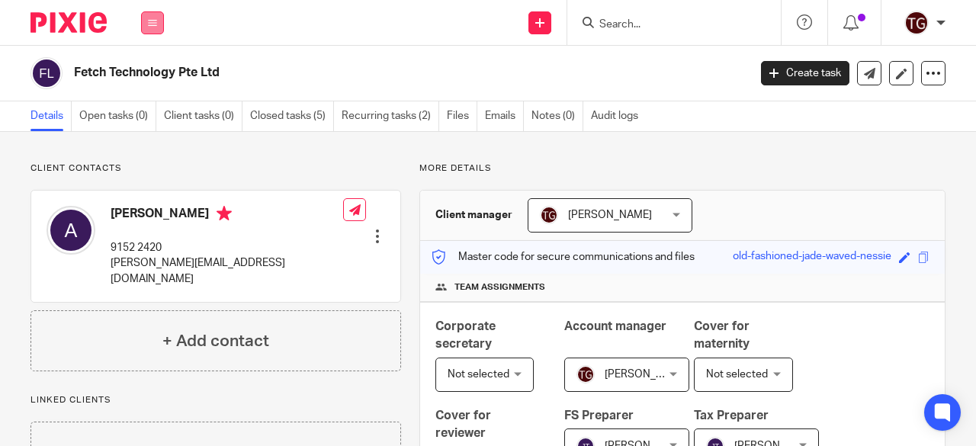
click at [151, 31] on button at bounding box center [152, 22] width 23 height 23
click at [150, 71] on link "Work" at bounding box center [144, 71] width 24 height 11
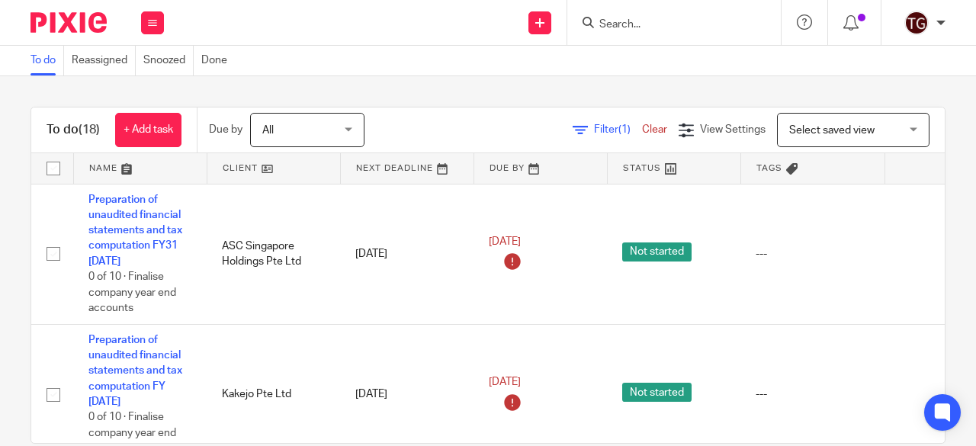
click at [614, 21] on input "Search" at bounding box center [666, 25] width 137 height 14
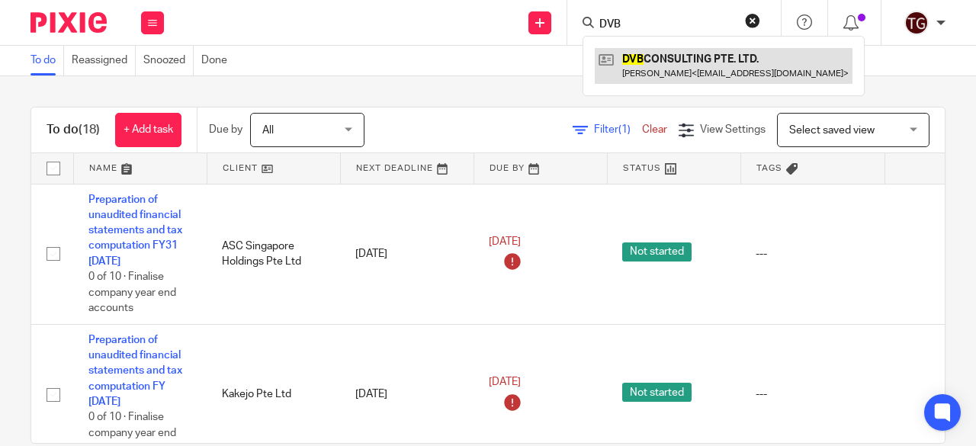
type input "DVB"
click at [639, 66] on link at bounding box center [724, 65] width 258 height 35
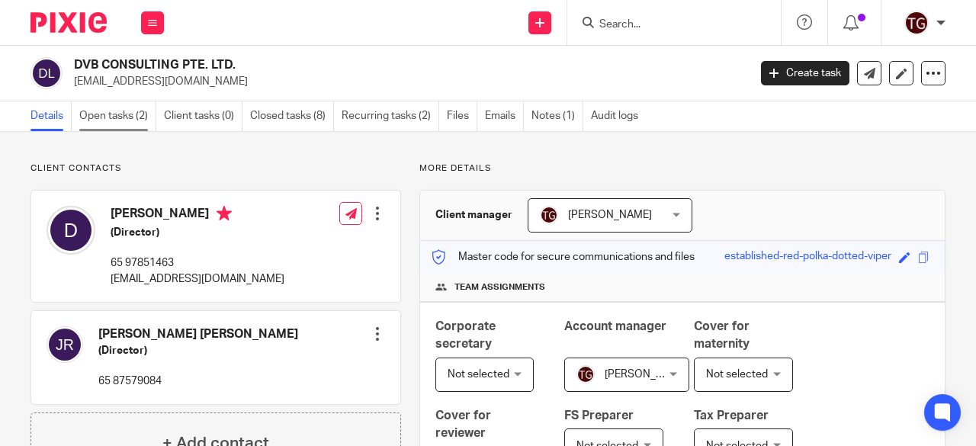
click at [127, 115] on link "Open tasks (2)" at bounding box center [117, 116] width 77 height 30
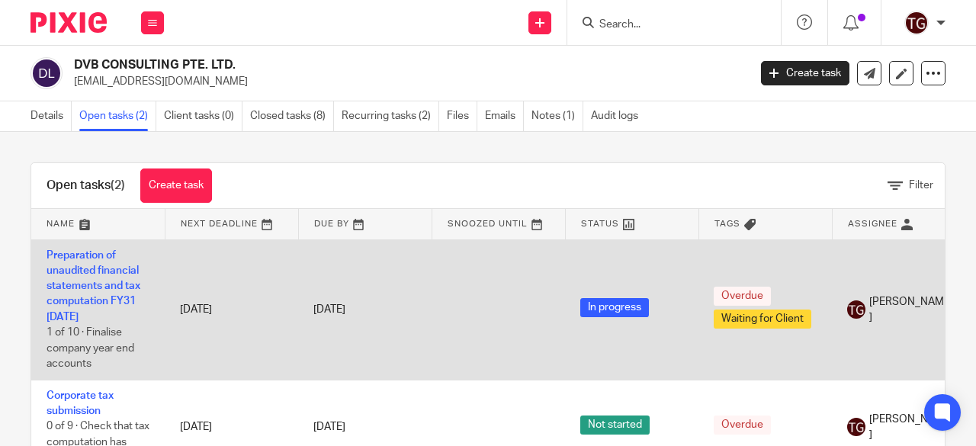
scroll to position [69, 0]
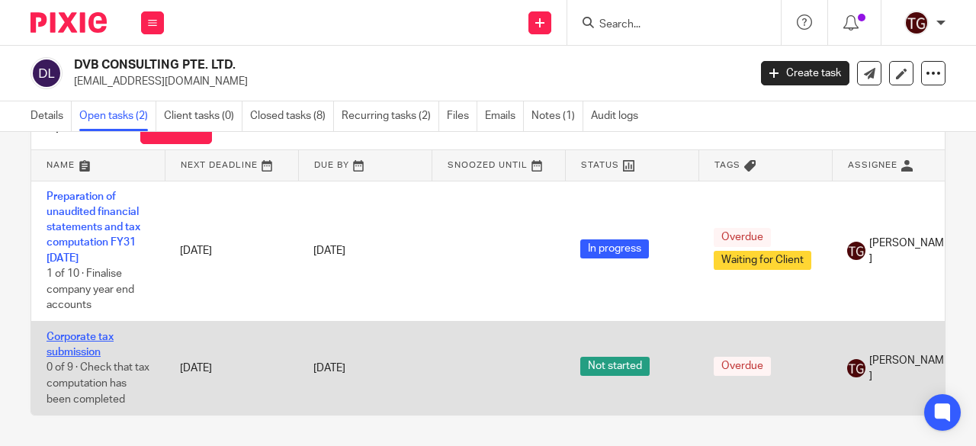
click at [104, 332] on link "Corporate tax submission" at bounding box center [80, 345] width 67 height 26
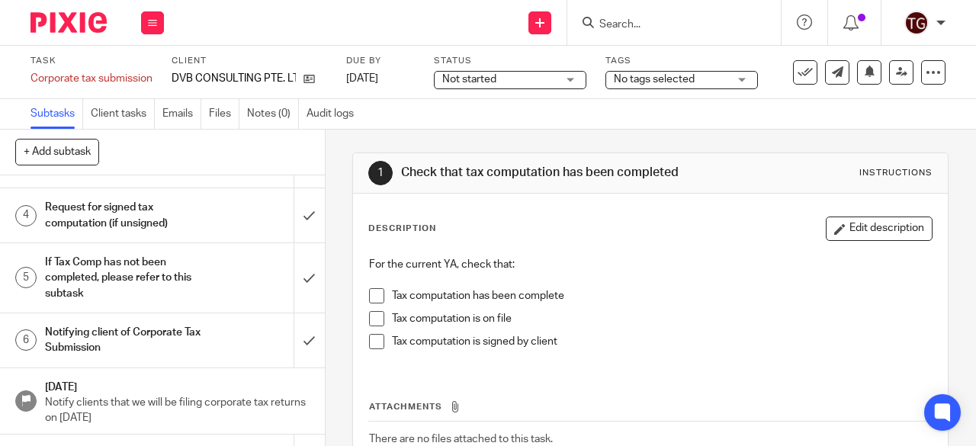
scroll to position [152, 0]
click at [134, 217] on h1 "Request for signed tax computation (if unsigned)" at bounding box center [123, 213] width 156 height 39
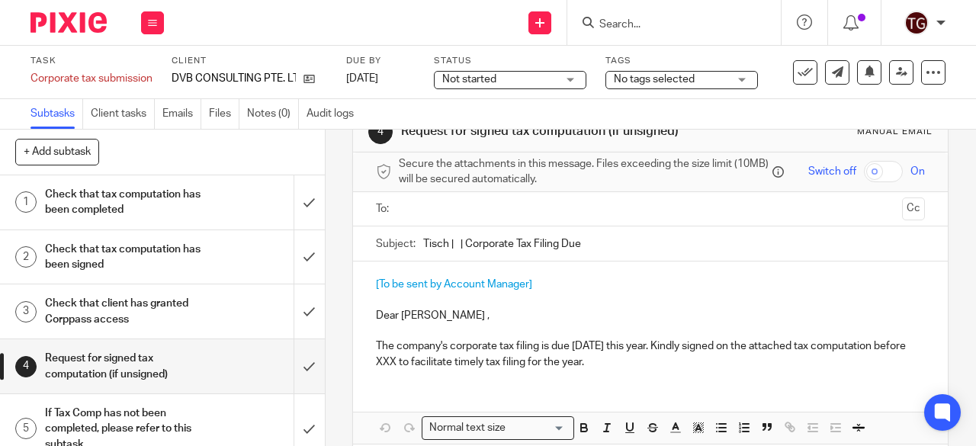
scroll to position [76, 0]
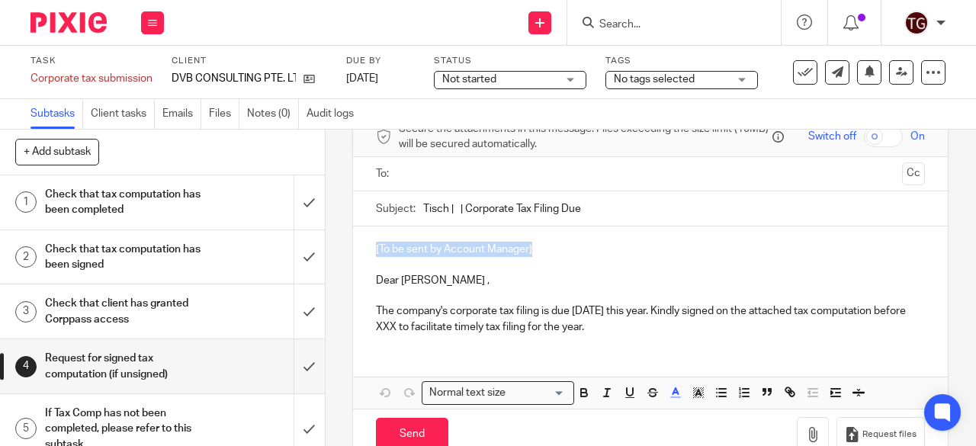
drag, startPoint x: 544, startPoint y: 265, endPoint x: 367, endPoint y: 265, distance: 176.9
click at [367, 265] on div "[To be sent by Account Manager] Dear Dennis , The company's corporate tax filin…" at bounding box center [650, 286] width 595 height 120
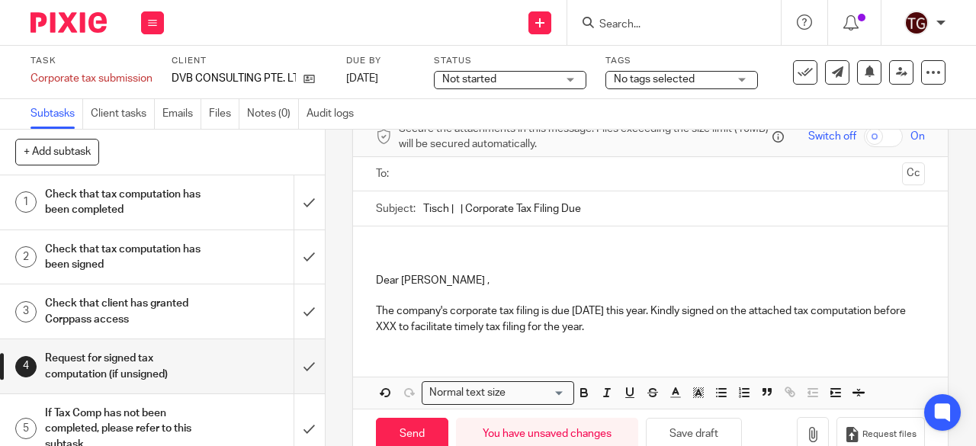
click at [367, 292] on div "Dear Dennis , The company's corporate tax filing is due 30 November this year. …" at bounding box center [650, 286] width 595 height 120
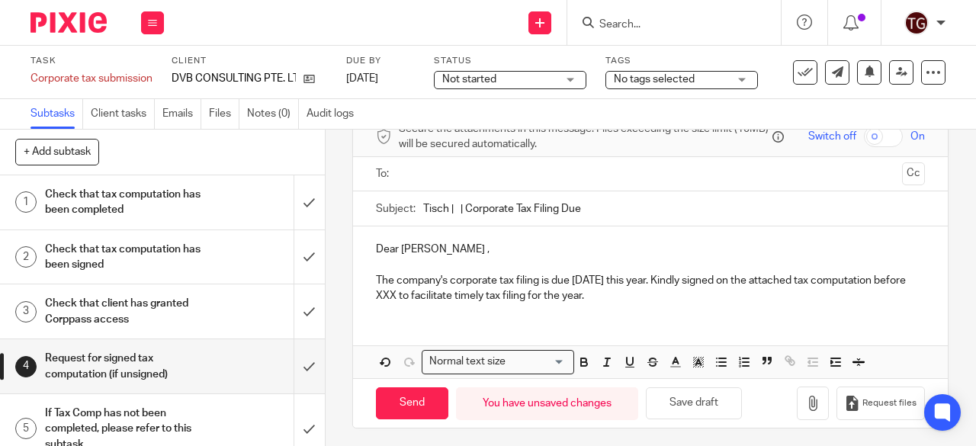
click at [432, 257] on p "Dear Dennis ," at bounding box center [650, 249] width 549 height 15
click at [454, 225] on input "Tisch | | Corporate Tax Filing Due" at bounding box center [674, 208] width 502 height 34
click at [665, 222] on input "Tisch | DVB Consulting | Corporate Tax Filing Due" at bounding box center [674, 208] width 502 height 34
type input "Tisch | DVB Consulting | Corporate Tax Filing Due YA25"
click at [619, 183] on input "text" at bounding box center [650, 174] width 492 height 18
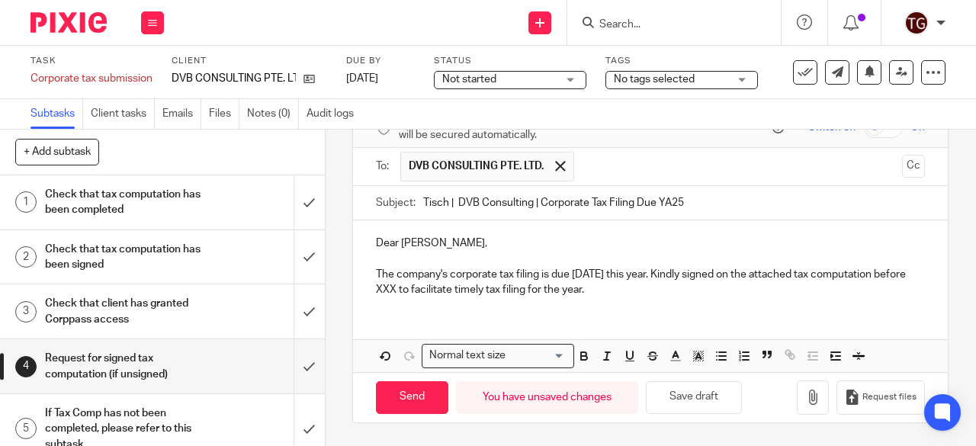
scroll to position [95, 0]
click at [489, 290] on p "The company's corporate tax filing is due 30 November this year. Kindly signed …" at bounding box center [650, 282] width 549 height 31
click at [480, 296] on p "The company's corporate tax filing is due 30 November this year. Kindly signed …" at bounding box center [650, 282] width 549 height 31
click at [805, 403] on icon "button" at bounding box center [812, 397] width 15 height 15
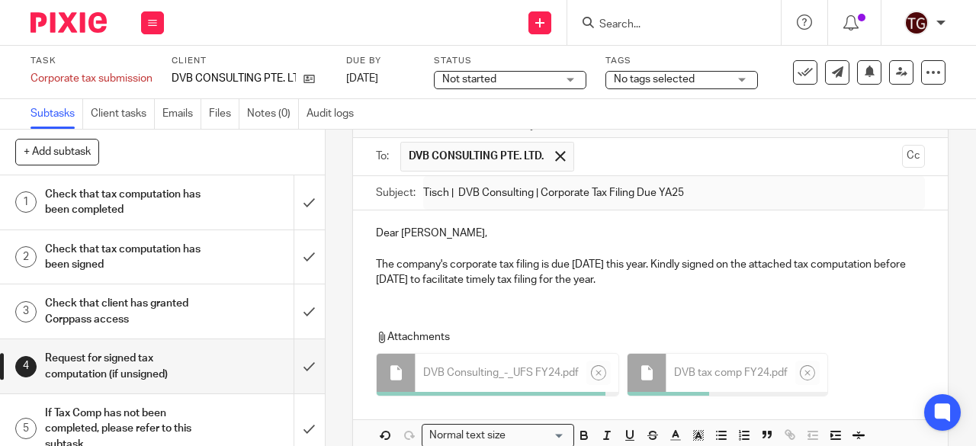
click at [734, 288] on p "The company's corporate tax filing is due 30 November this year. Kindly signed …" at bounding box center [650, 272] width 549 height 31
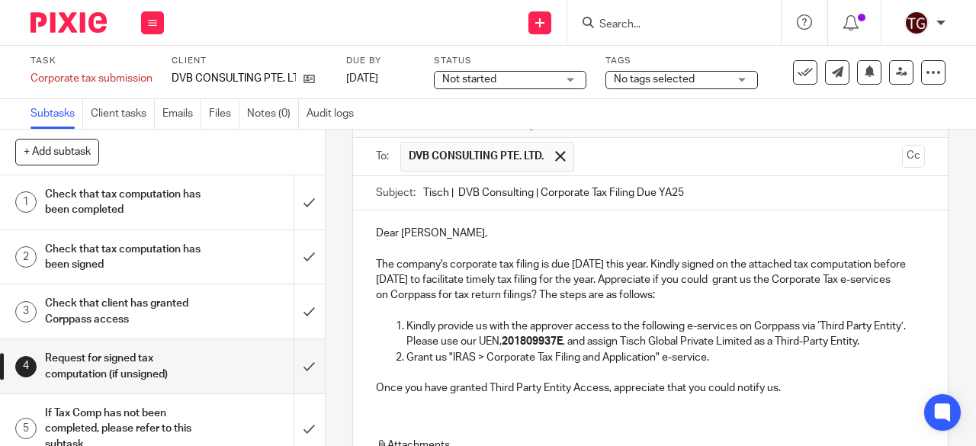
click at [834, 295] on p "The company's corporate tax filing is due 30 November this year. Kindly signed …" at bounding box center [650, 280] width 549 height 47
click at [779, 292] on p "The company's corporate tax filing is due 30 November this year. Kindly signed …" at bounding box center [650, 280] width 549 height 47
click at [830, 290] on p "The company's corporate tax filing is due 30 November this year. Kindly signed …" at bounding box center [650, 280] width 549 height 47
click at [656, 303] on p "The company's corporate tax filing is due 30 November this year. Kindly signed …" at bounding box center [650, 280] width 549 height 47
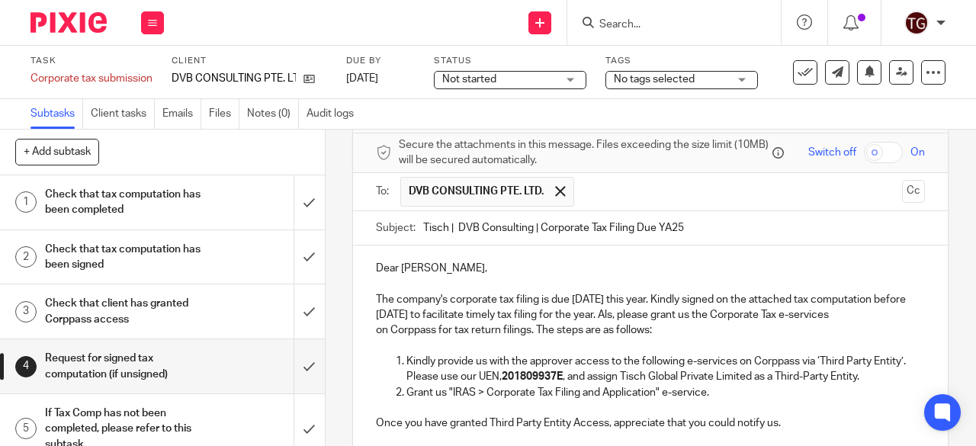
scroll to position [289, 0]
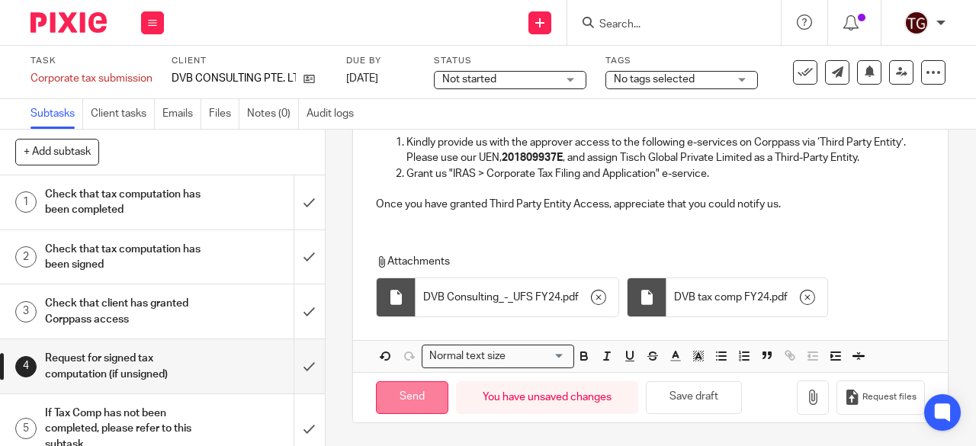
click at [414, 391] on input "Send" at bounding box center [412, 397] width 72 height 33
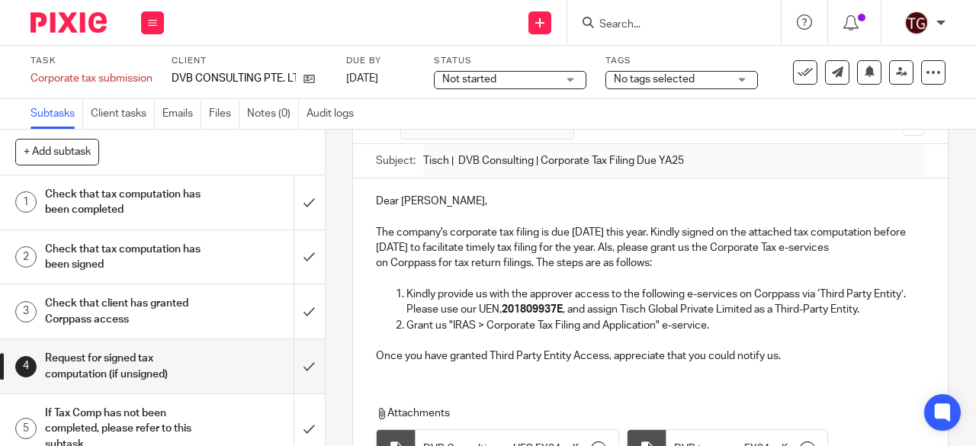
scroll to position [60, 0]
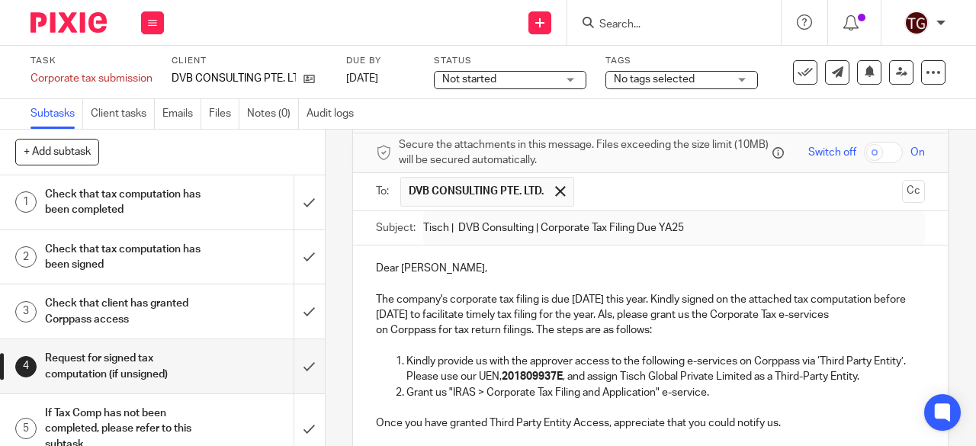
type input "Sent"
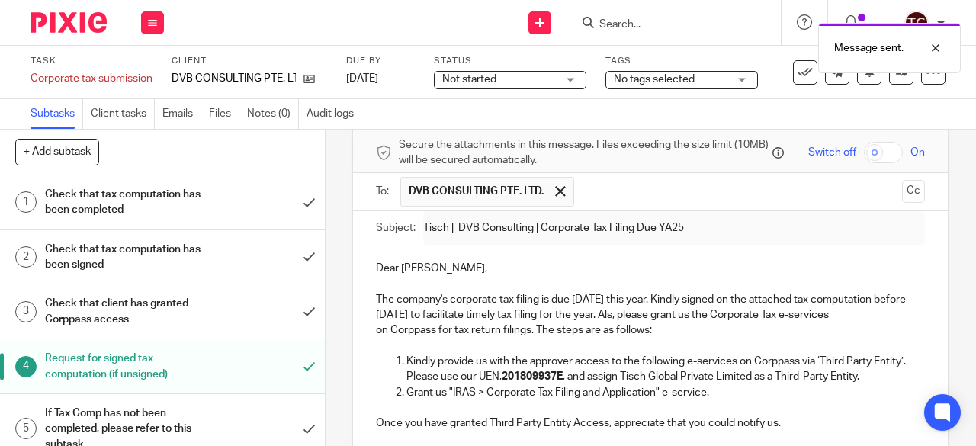
drag, startPoint x: 152, startPoint y: 22, endPoint x: 155, endPoint y: 39, distance: 17.0
click at [152, 22] on icon at bounding box center [152, 22] width 9 height 9
click at [142, 71] on link "Work" at bounding box center [145, 71] width 27 height 11
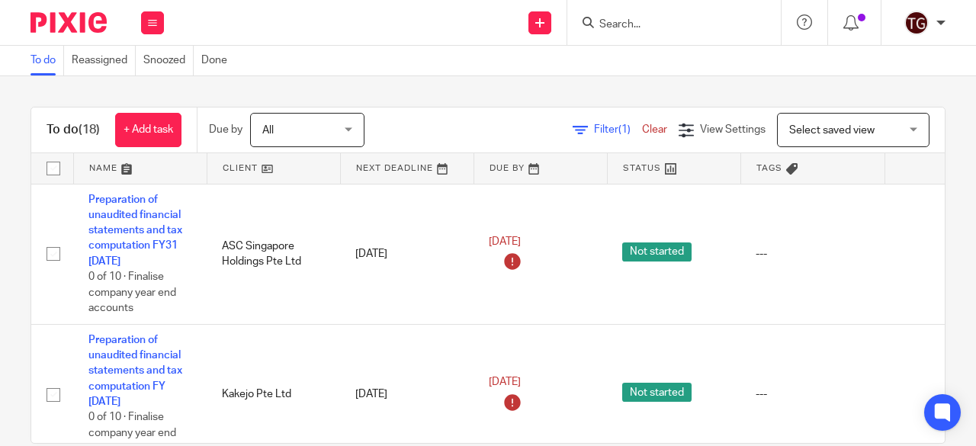
click at [622, 18] on input "Search" at bounding box center [666, 25] width 137 height 14
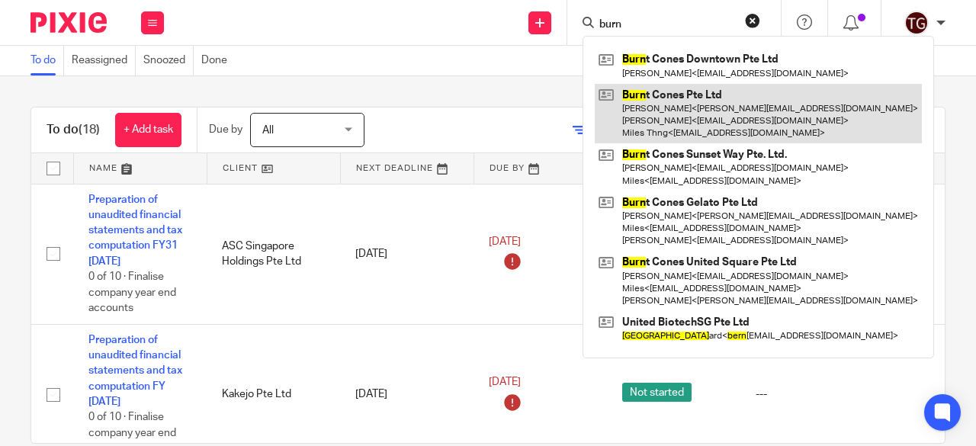
type input "burn"
click at [671, 120] on link at bounding box center [758, 114] width 327 height 60
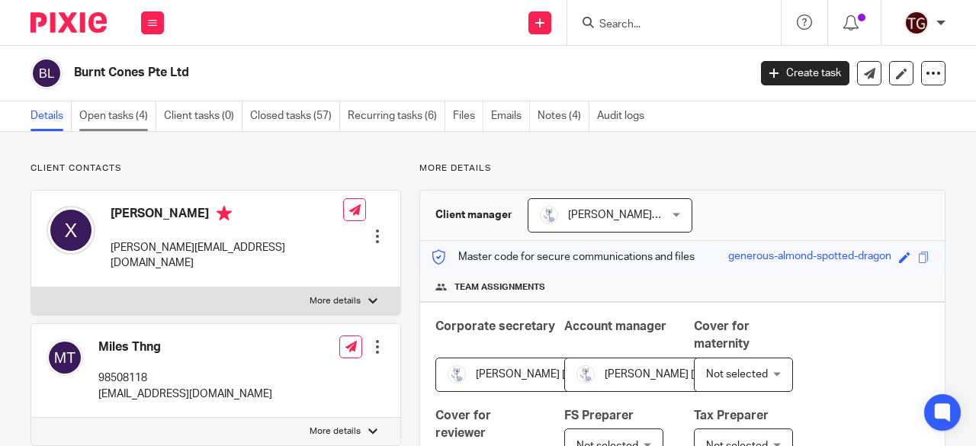
click at [108, 107] on link "Open tasks (4)" at bounding box center [117, 116] width 77 height 30
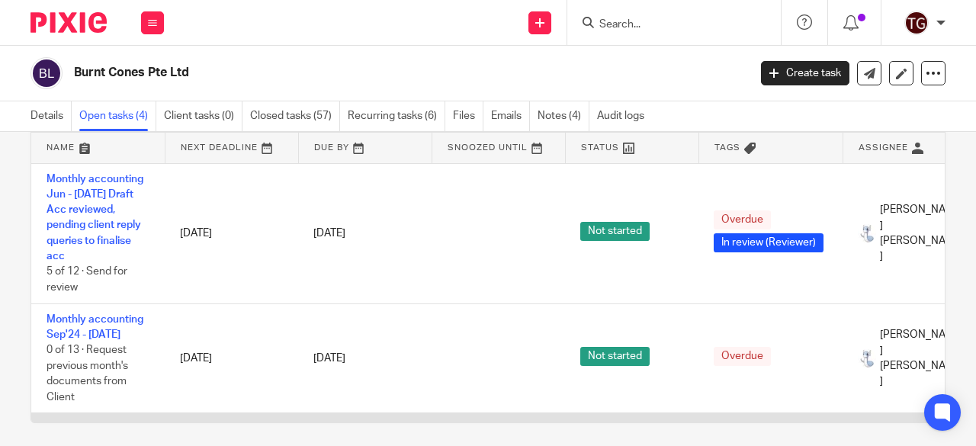
scroll to position [76, 0]
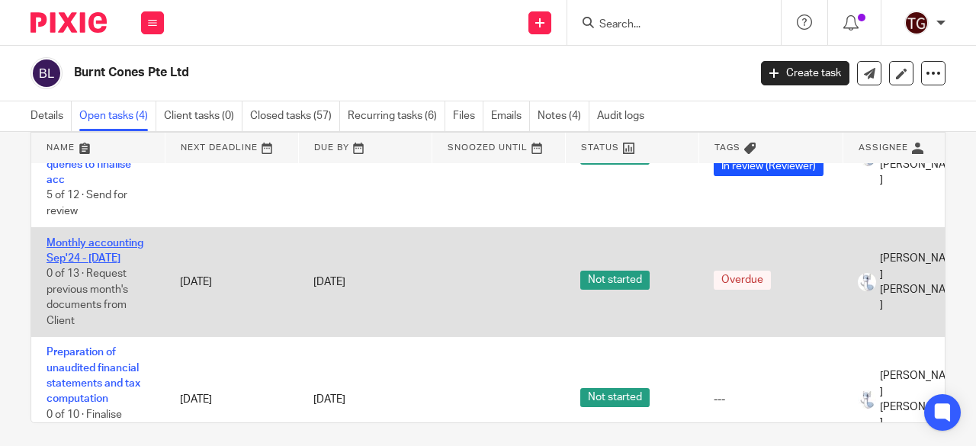
click at [111, 238] on link "Monthly accounting Sep'24 - [DATE]" at bounding box center [95, 251] width 97 height 26
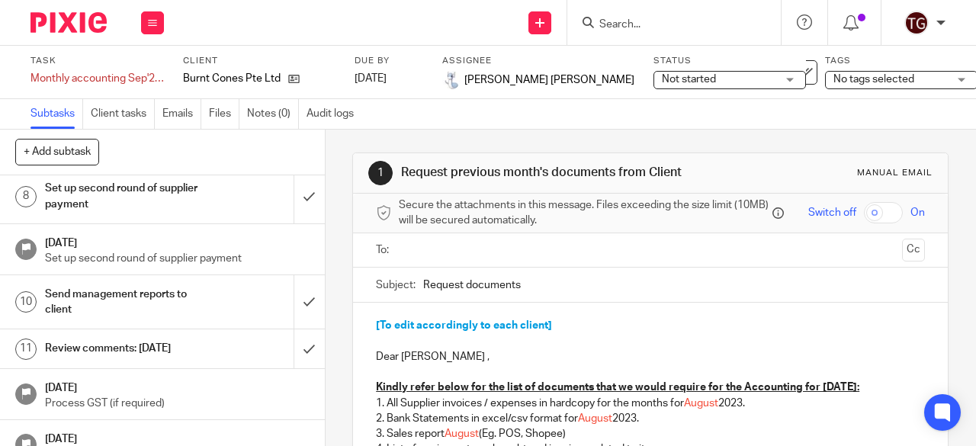
scroll to position [367, 0]
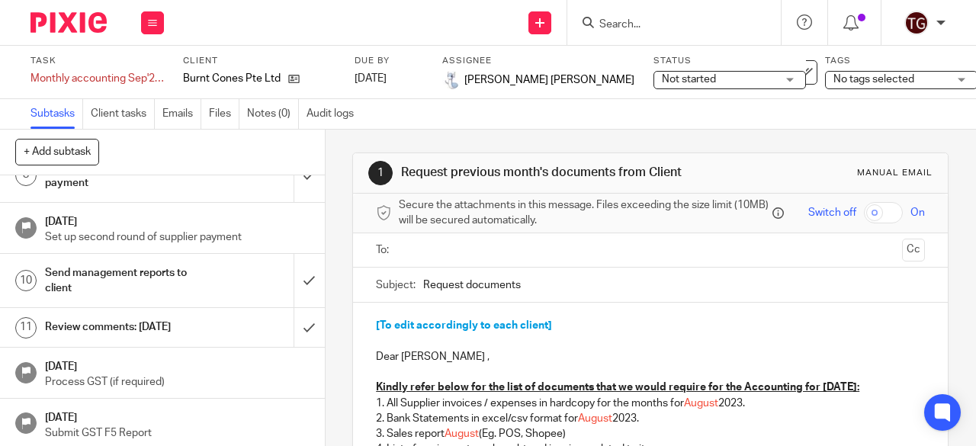
click at [143, 319] on h1 "Review comments: [DATE]" at bounding box center [123, 327] width 156 height 23
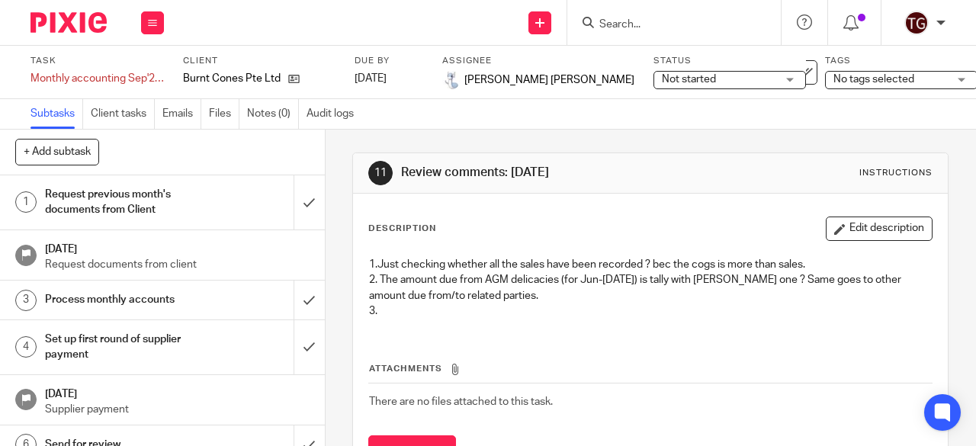
click at [802, 232] on div "Description Edit description" at bounding box center [650, 229] width 564 height 24
click at [831, 225] on button "Edit description" at bounding box center [879, 229] width 107 height 24
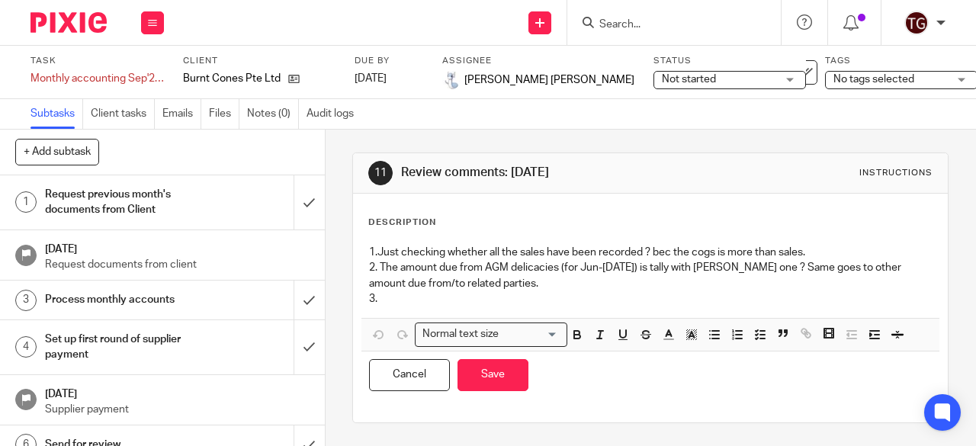
click at [413, 301] on p "3." at bounding box center [650, 298] width 563 height 15
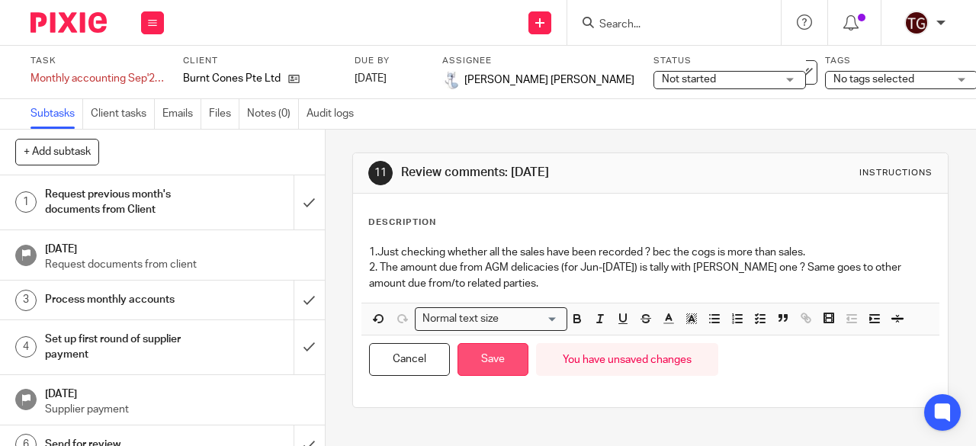
click at [482, 364] on button "Save" at bounding box center [492, 359] width 71 height 33
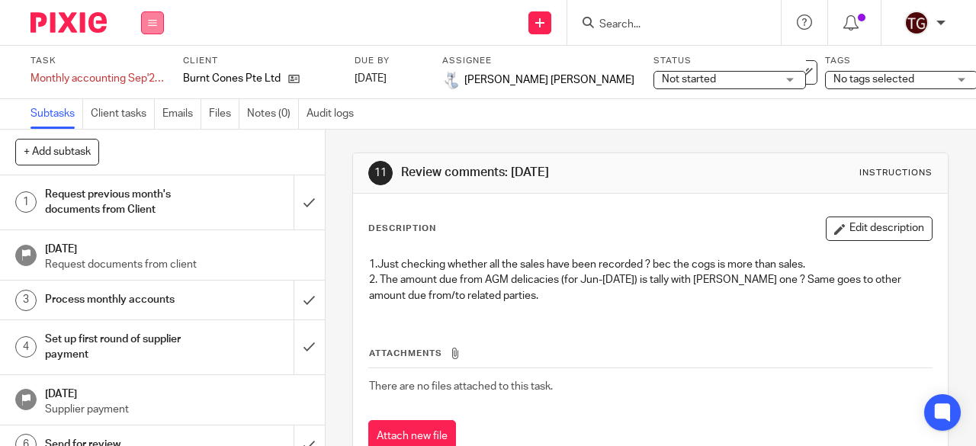
click at [159, 25] on button at bounding box center [152, 22] width 23 height 23
click at [151, 120] on link "Clients" at bounding box center [149, 116] width 34 height 11
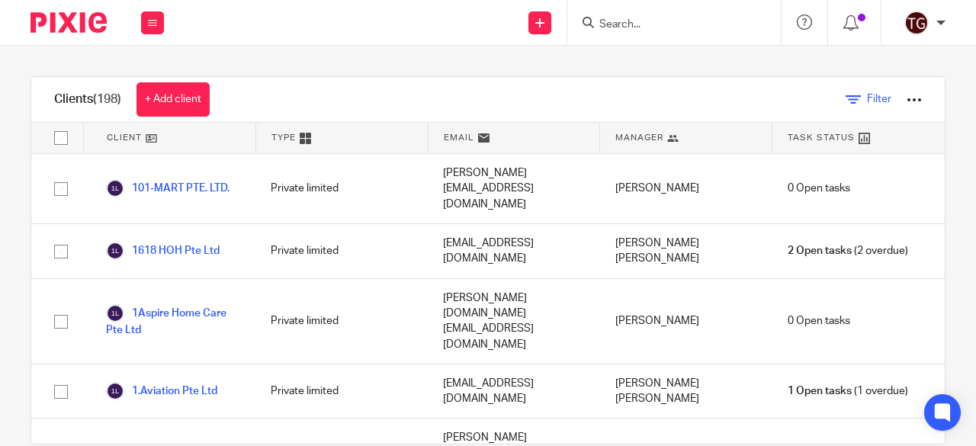
click at [845, 98] on link "Filter" at bounding box center [868, 99] width 46 height 16
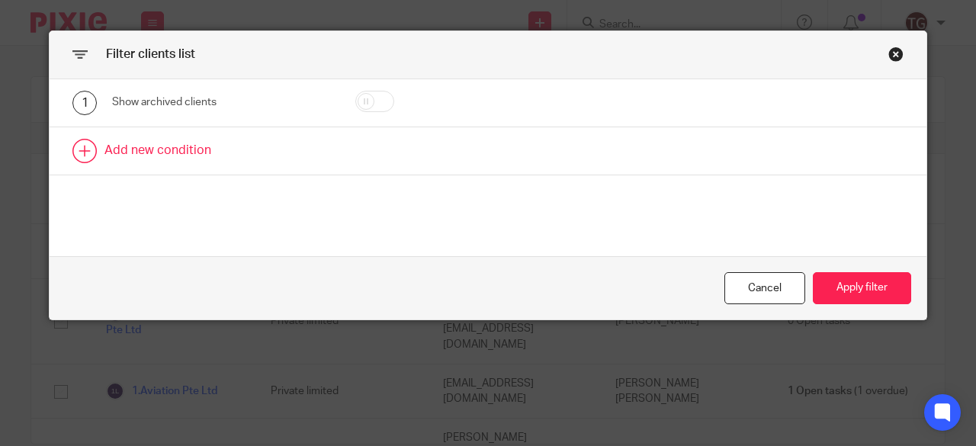
click at [213, 152] on link at bounding box center [488, 150] width 877 height 47
click at [299, 159] on div "Field" at bounding box center [225, 156] width 226 height 34
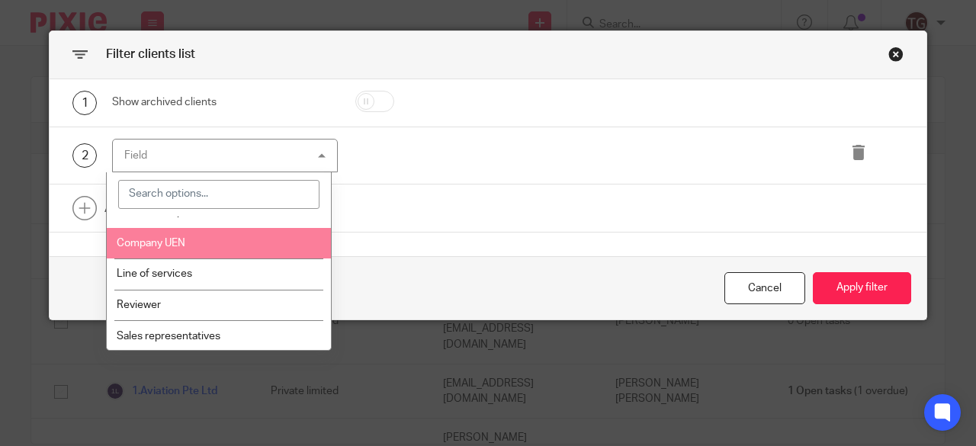
scroll to position [381, 0]
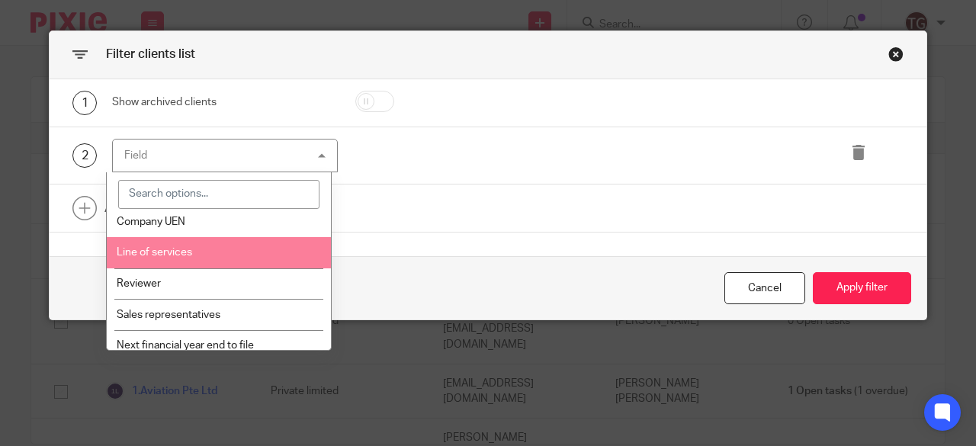
click at [245, 260] on li "Line of services" at bounding box center [219, 252] width 224 height 31
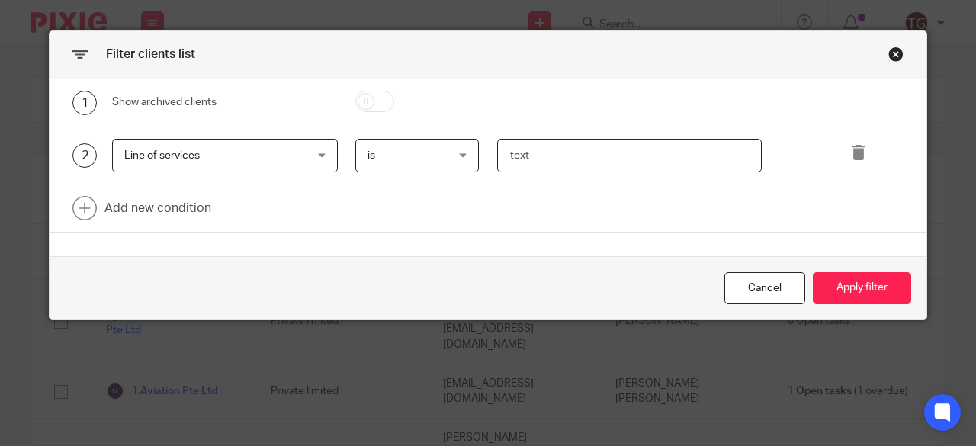
click at [514, 155] on input "text" at bounding box center [629, 156] width 265 height 34
type input "monthly"
click at [851, 286] on button "Apply filter" at bounding box center [862, 288] width 98 height 33
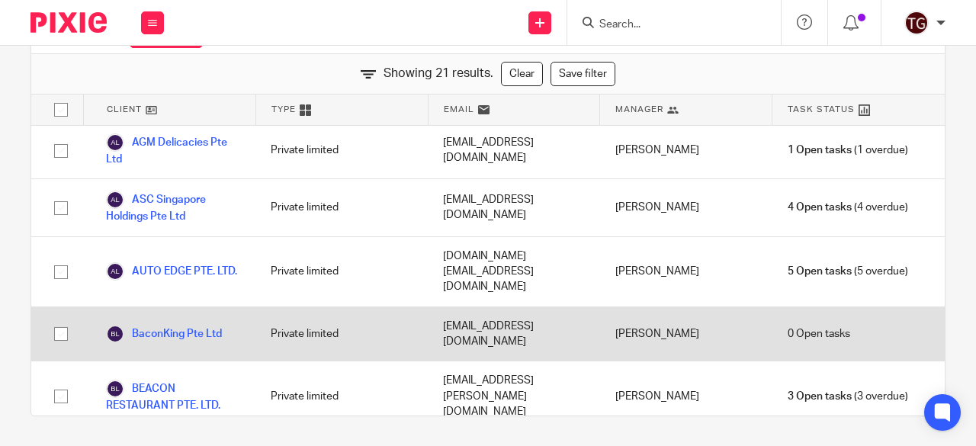
scroll to position [0, 0]
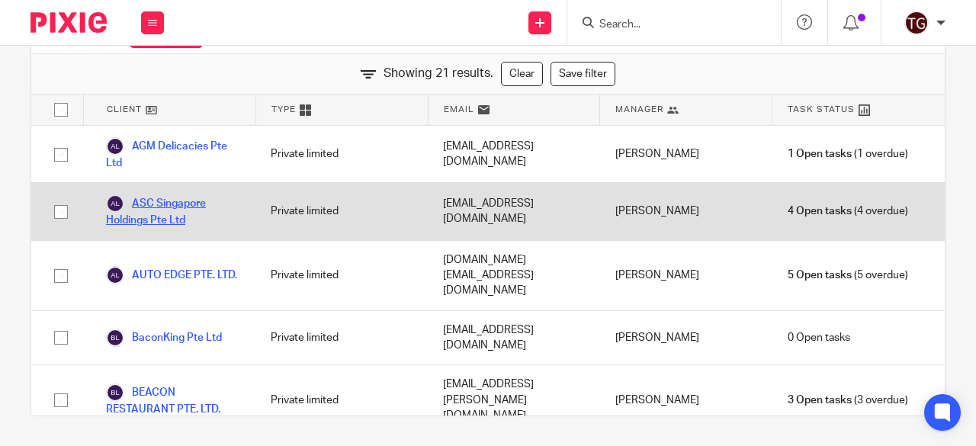
click at [166, 206] on link "ASC Singapore Holdings Pte Ltd" at bounding box center [173, 211] width 134 height 34
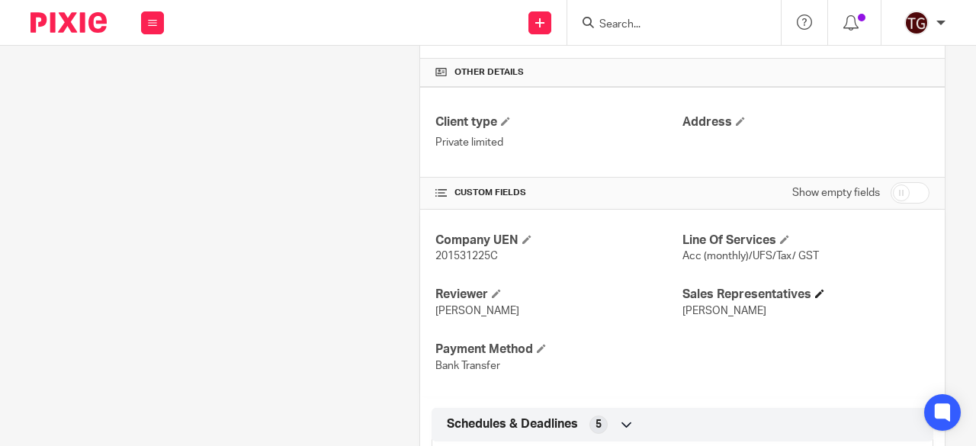
scroll to position [457, 0]
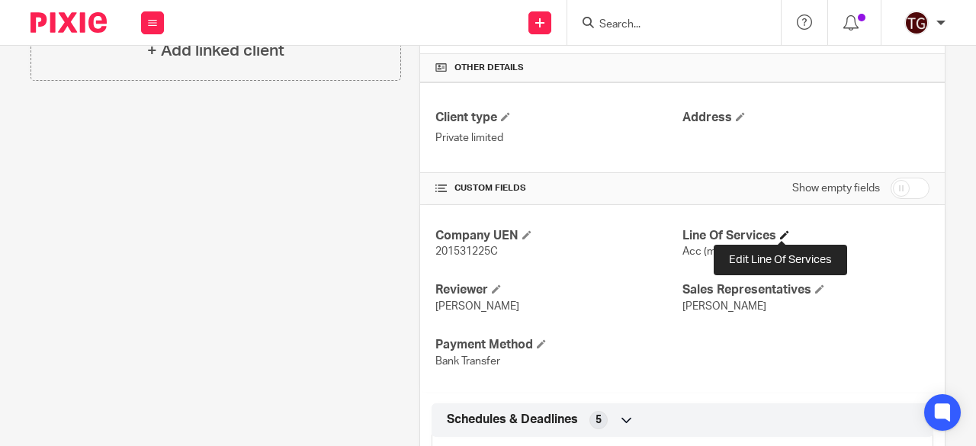
click at [780, 234] on span at bounding box center [784, 234] width 9 height 9
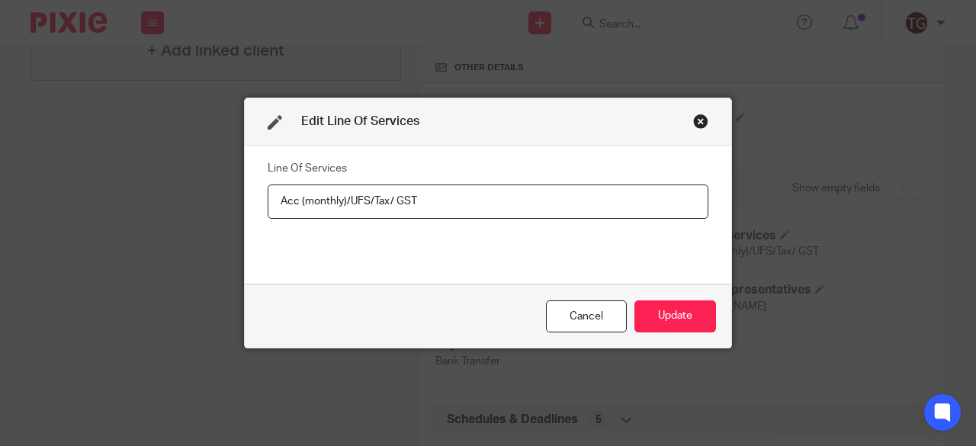
click at [338, 201] on input "Acc (monthly)/UFS/Tax/ GST" at bounding box center [488, 201] width 441 height 34
type input "Acc (quarterly)/UFS/Tax/ GST"
click at [659, 306] on button "Update" at bounding box center [675, 316] width 82 height 33
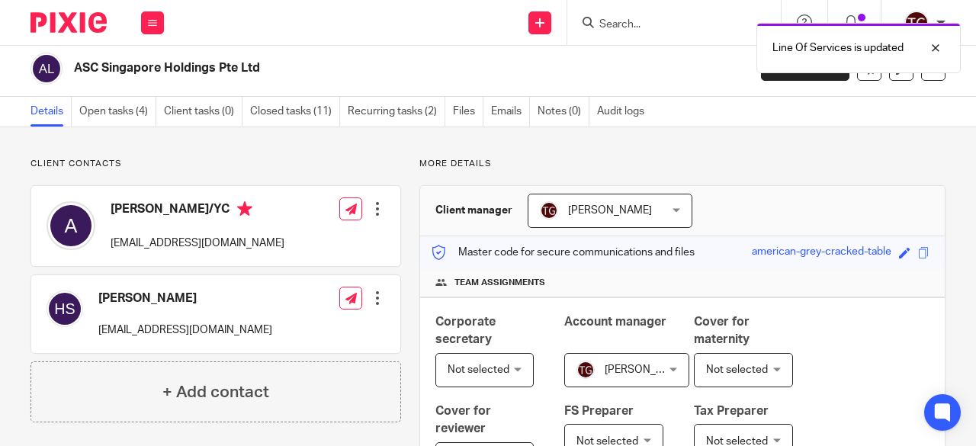
scroll to position [0, 0]
